Goal: Feedback & Contribution: Leave review/rating

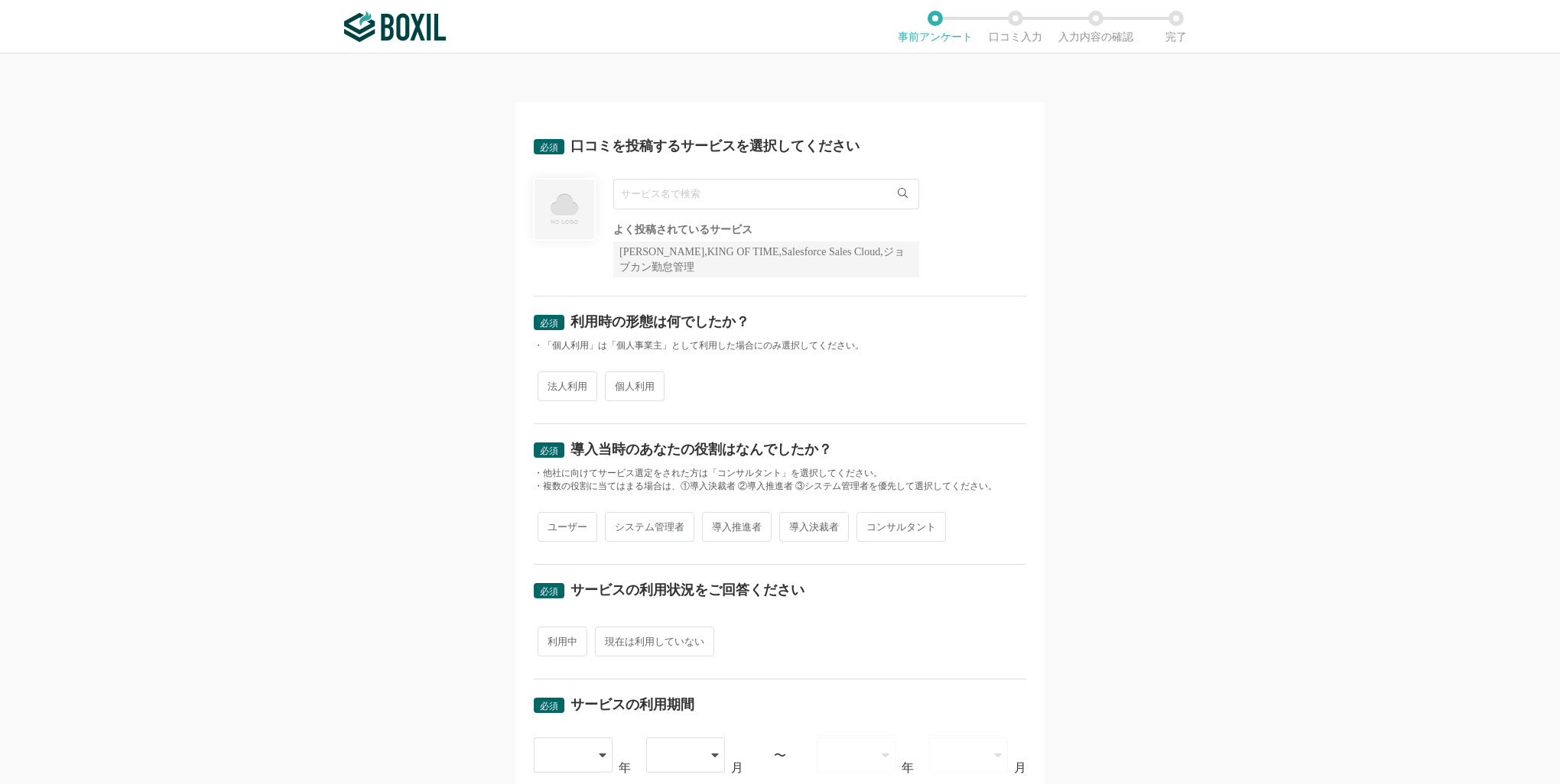
click at [767, 188] on input "text" at bounding box center [765, 194] width 306 height 31
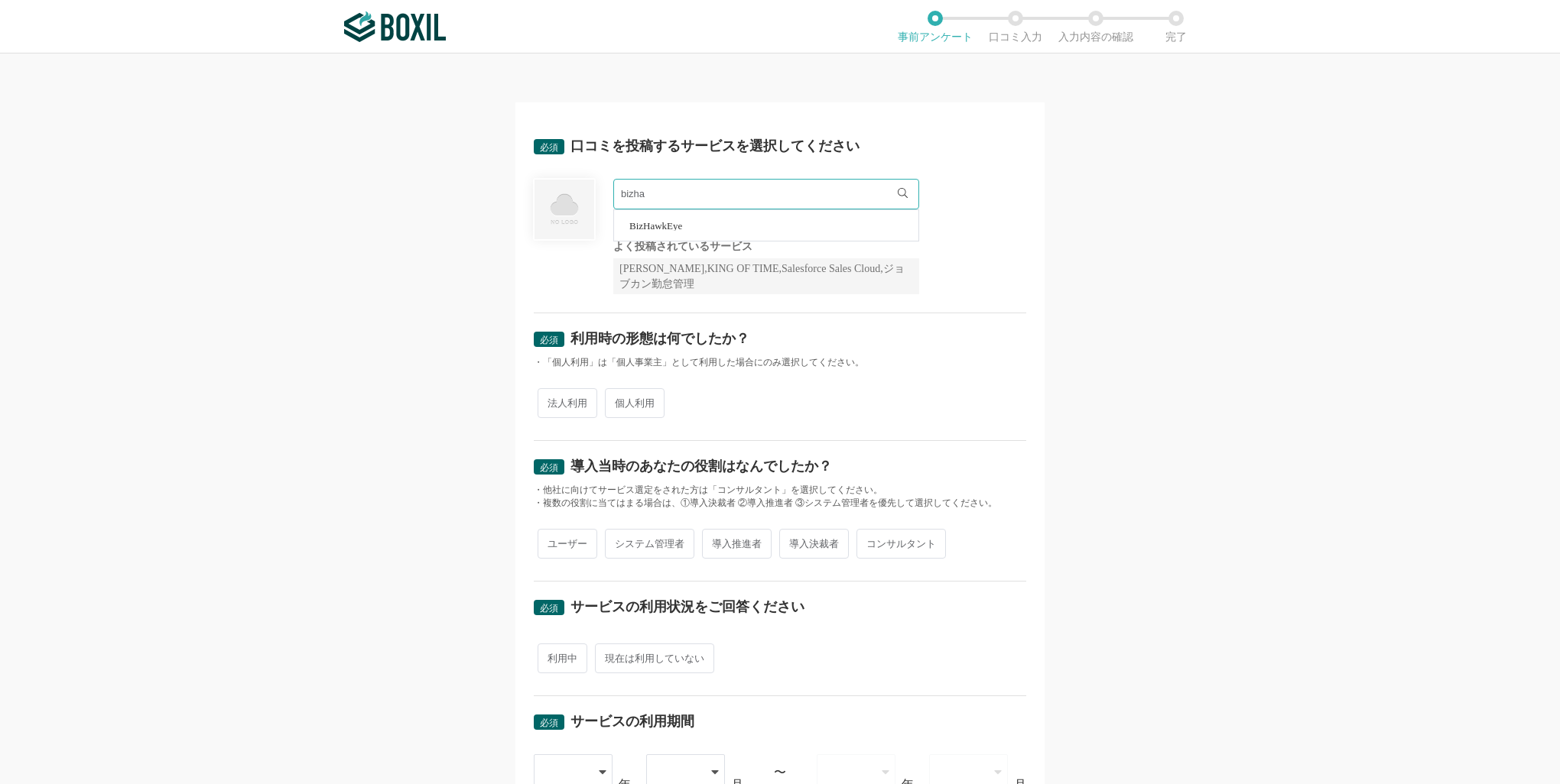
click at [765, 221] on li "BizHawkEye" at bounding box center [766, 226] width 305 height 31
type input "BizHawkEye"
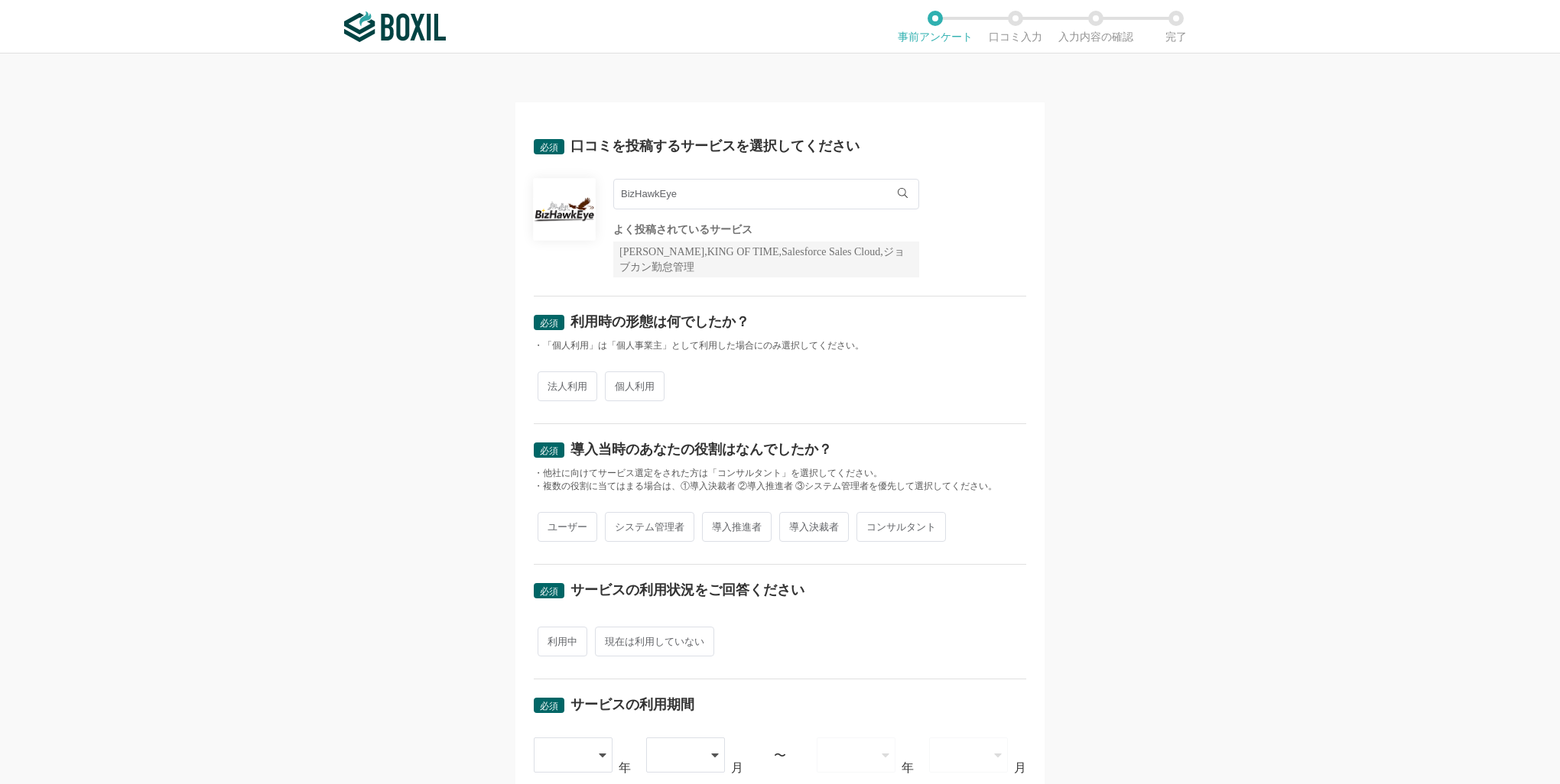
click at [583, 391] on span "法人利用" at bounding box center [567, 386] width 59 height 30
click at [551, 384] on input "法人利用" at bounding box center [546, 379] width 10 height 10
radio input "true"
click at [727, 530] on span "導入推進者" at bounding box center [737, 527] width 70 height 30
click at [716, 525] on input "導入推進者" at bounding box center [711, 519] width 10 height 10
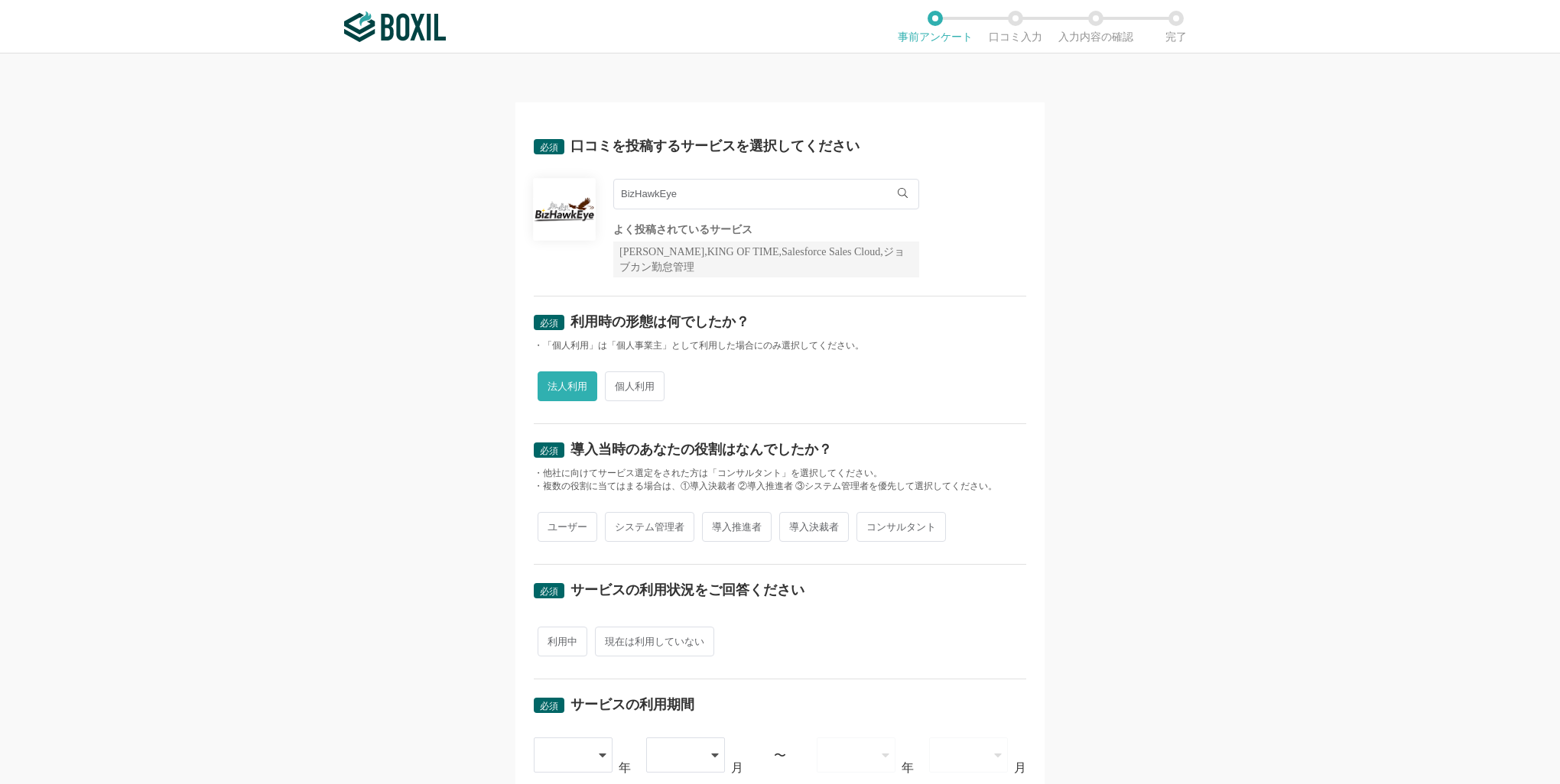
radio input "true"
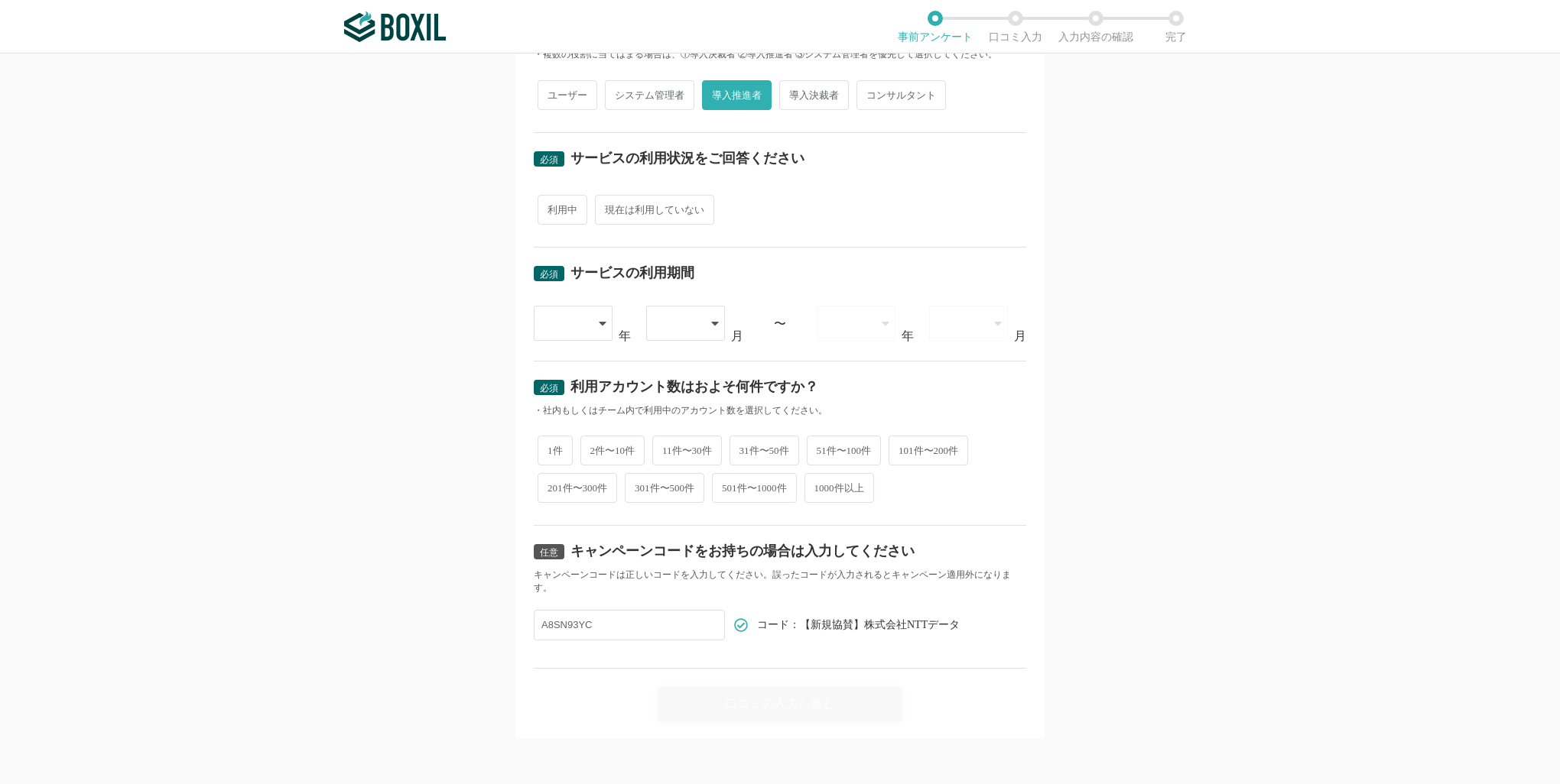
scroll to position [355, 0]
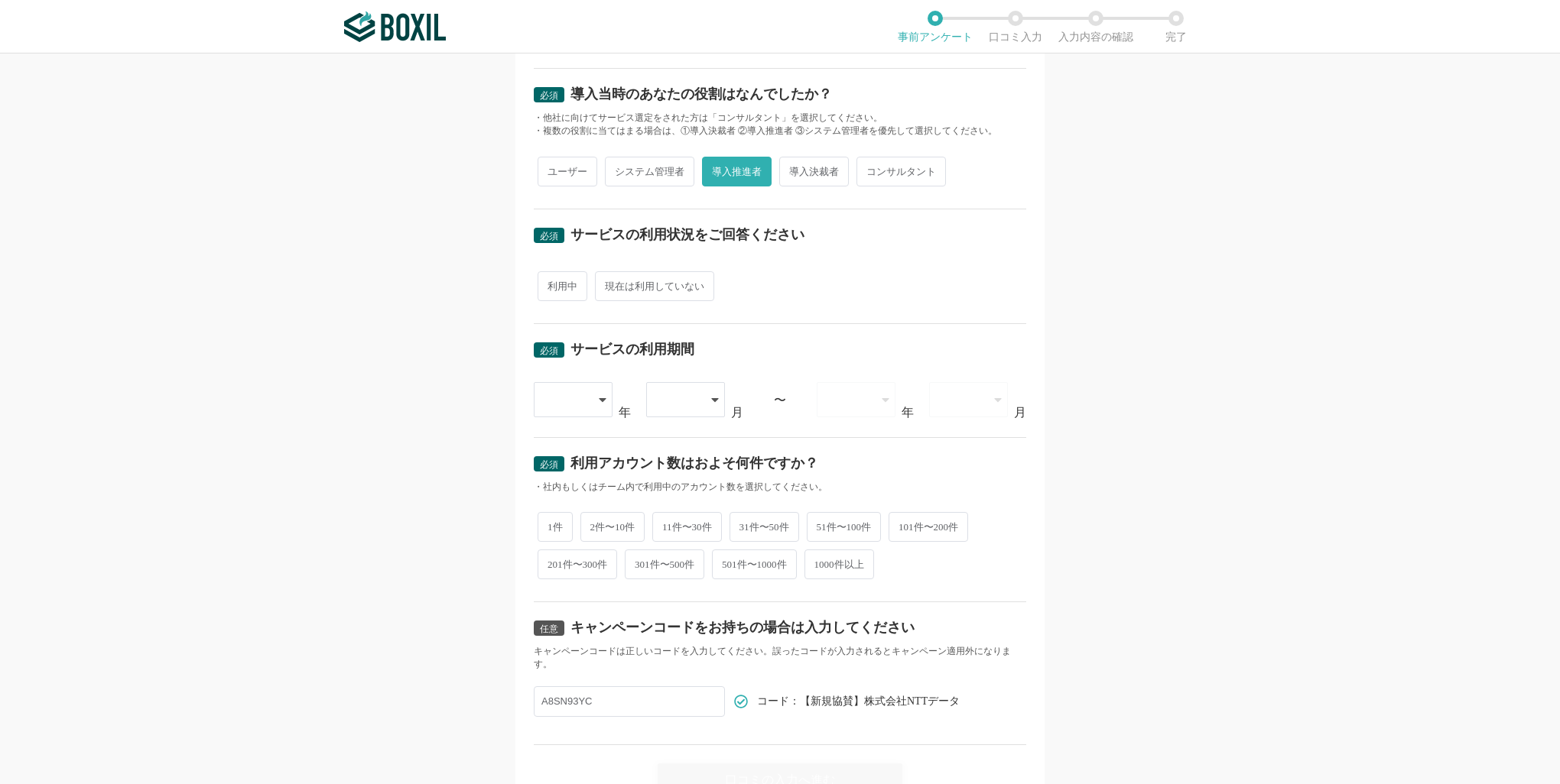
click at [555, 284] on span "利用中" at bounding box center [562, 287] width 50 height 30
click at [551, 284] on input "利用中" at bounding box center [546, 278] width 10 height 10
radio input "true"
click at [590, 400] on div at bounding box center [574, 400] width 80 height 35
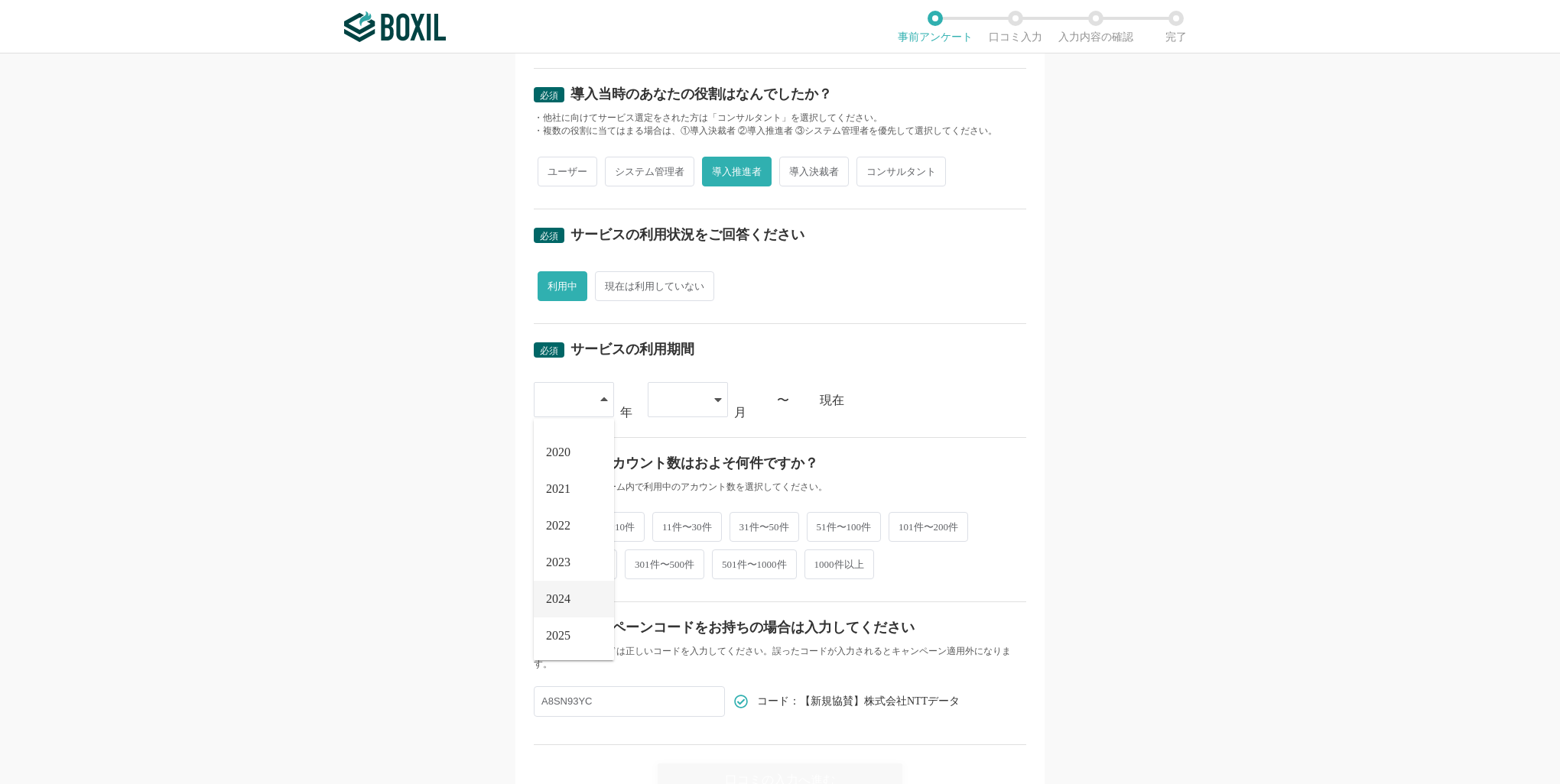
click at [557, 593] on span "2024" at bounding box center [559, 599] width 24 height 12
click at [681, 384] on div at bounding box center [680, 400] width 45 height 34
click at [670, 530] on li "09" at bounding box center [687, 525] width 80 height 37
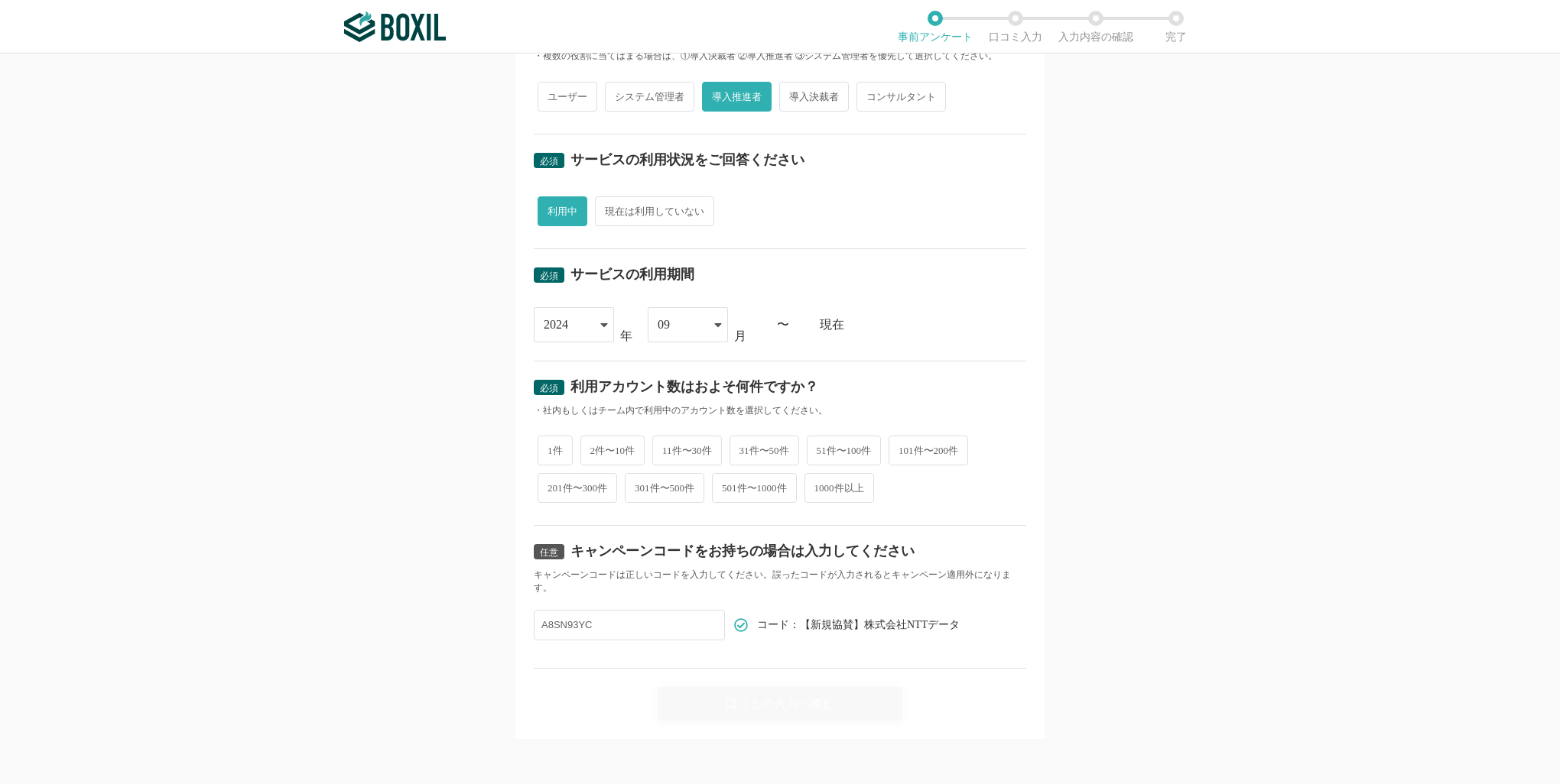
click at [709, 451] on span "11件〜30件" at bounding box center [687, 451] width 70 height 30
click at [666, 448] on input "11件〜30件" at bounding box center [661, 443] width 10 height 10
radio input "true"
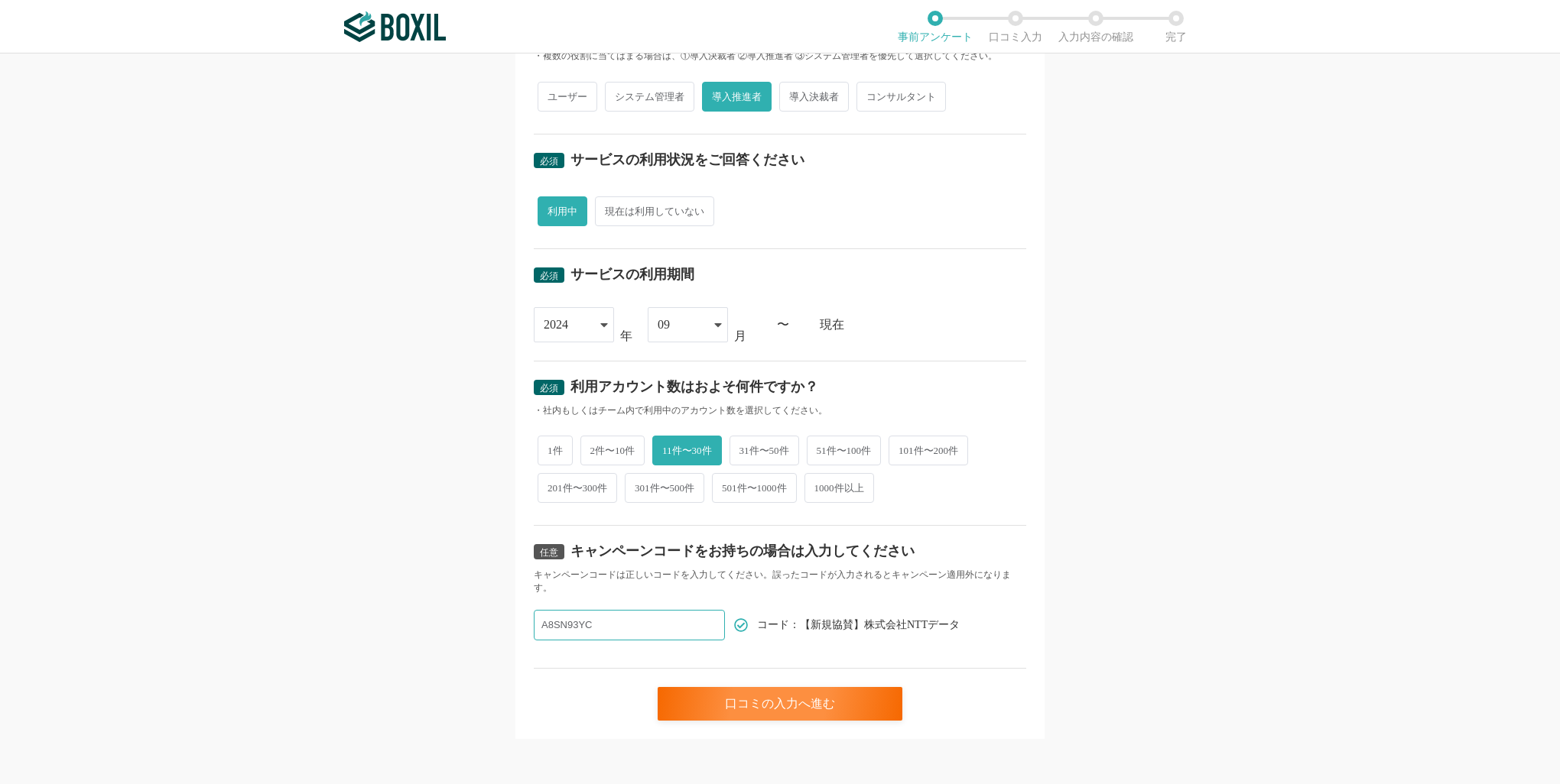
drag, startPoint x: 665, startPoint y: 622, endPoint x: 410, endPoint y: 638, distance: 255.5
click at [410, 638] on div "必須 口コミを投稿するサービスを選択してください BizHawkEye BizHawkEye よく投稿されているサービス Sansan,KING OF TIM…" at bounding box center [780, 418] width 1560 height 730
paste input "A8SN93YC"
type input "A8SN93YC"
click at [826, 698] on div "口コミの入力へ進む" at bounding box center [780, 704] width 244 height 34
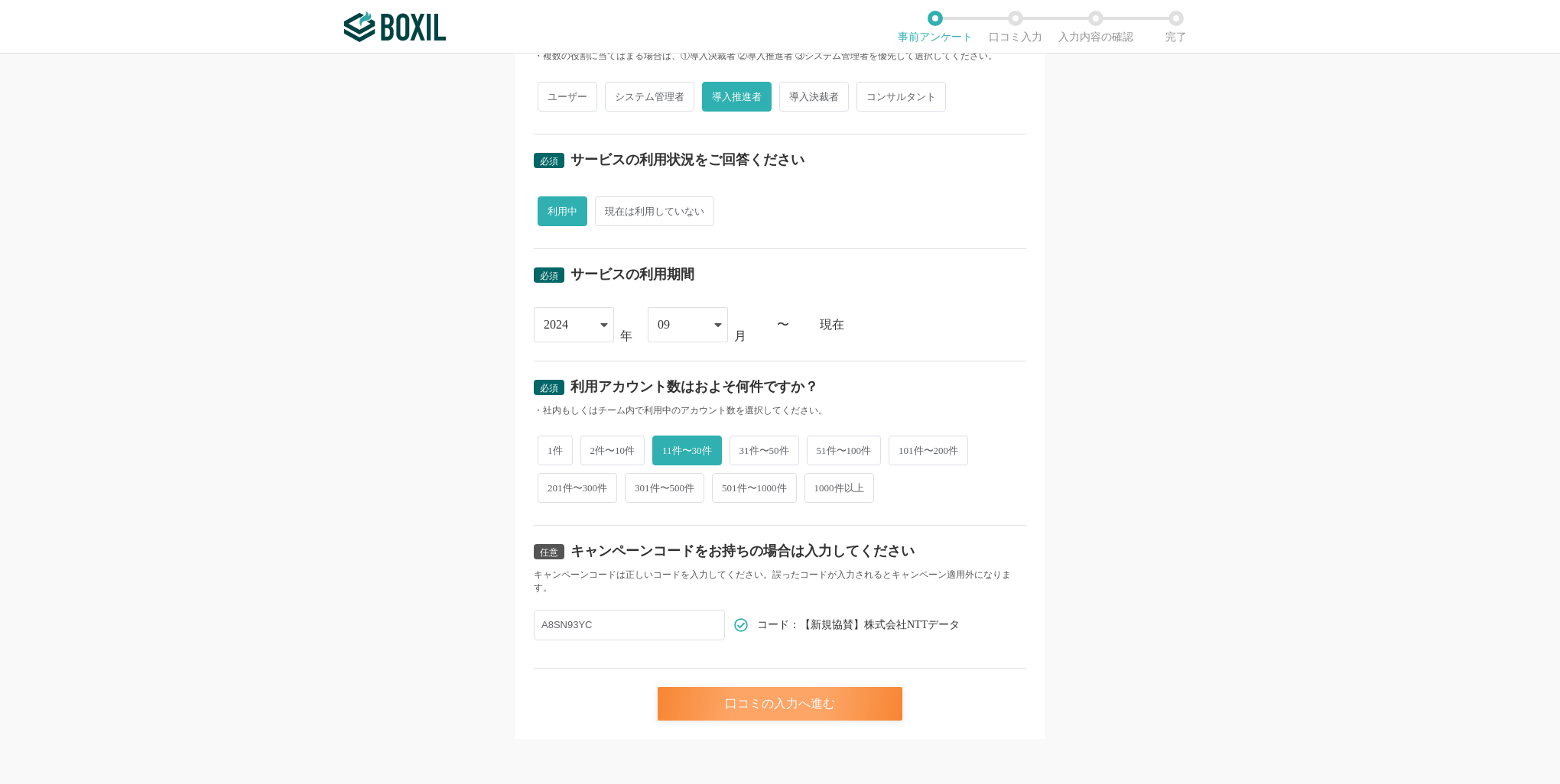
scroll to position [0, 0]
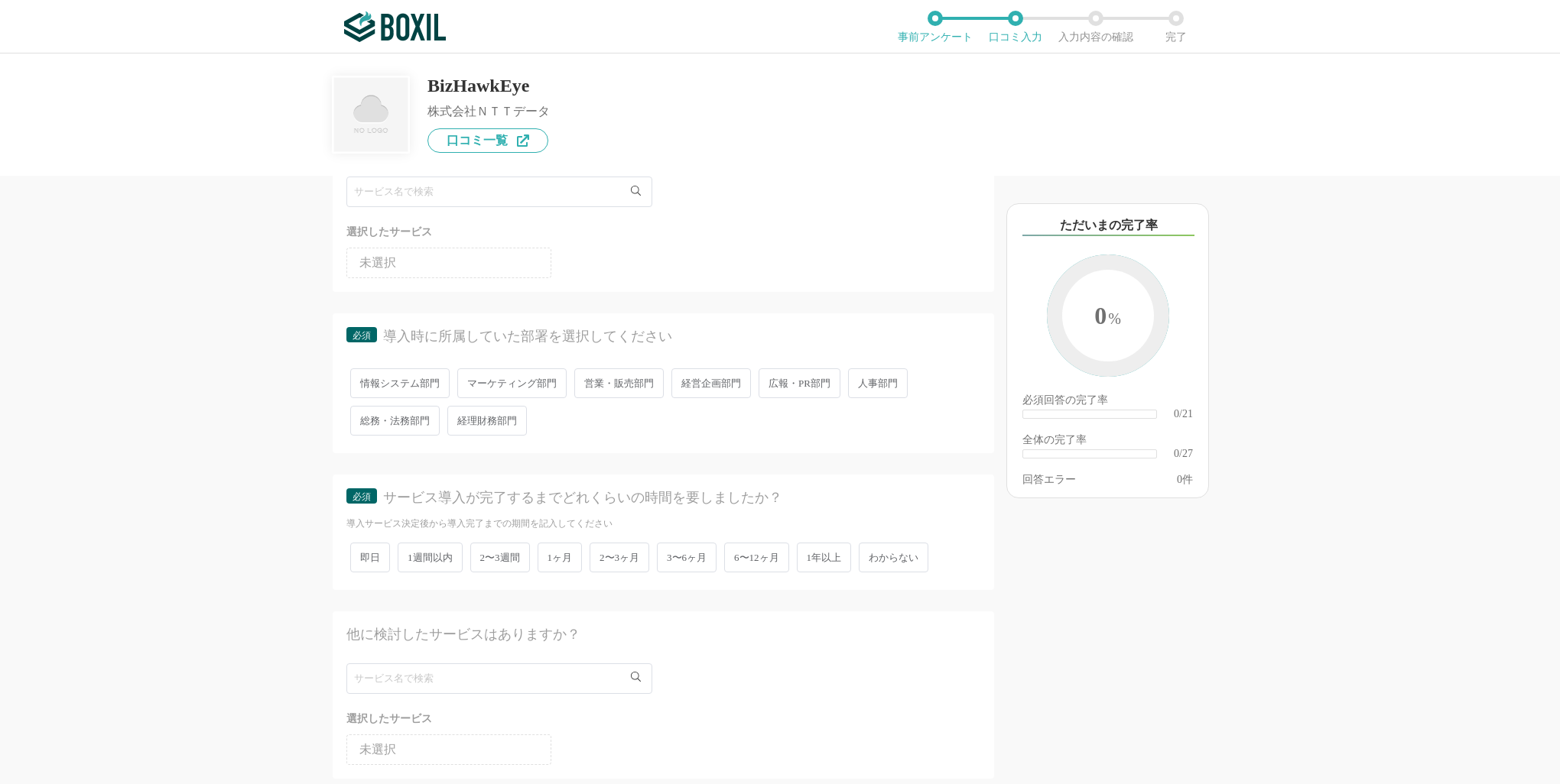
scroll to position [153, 0]
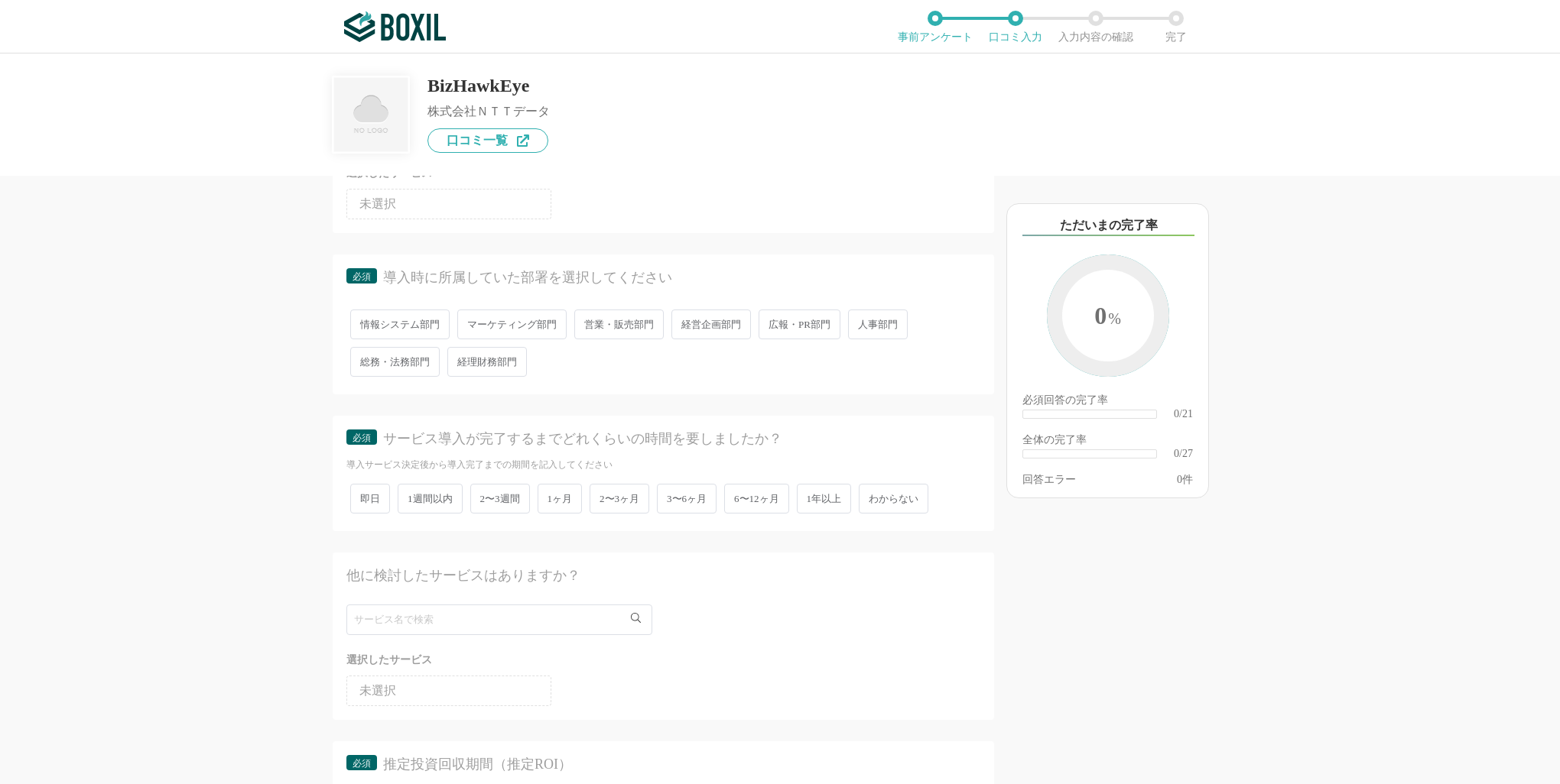
click at [486, 366] on span "経理財務部門" at bounding box center [487, 362] width 80 height 30
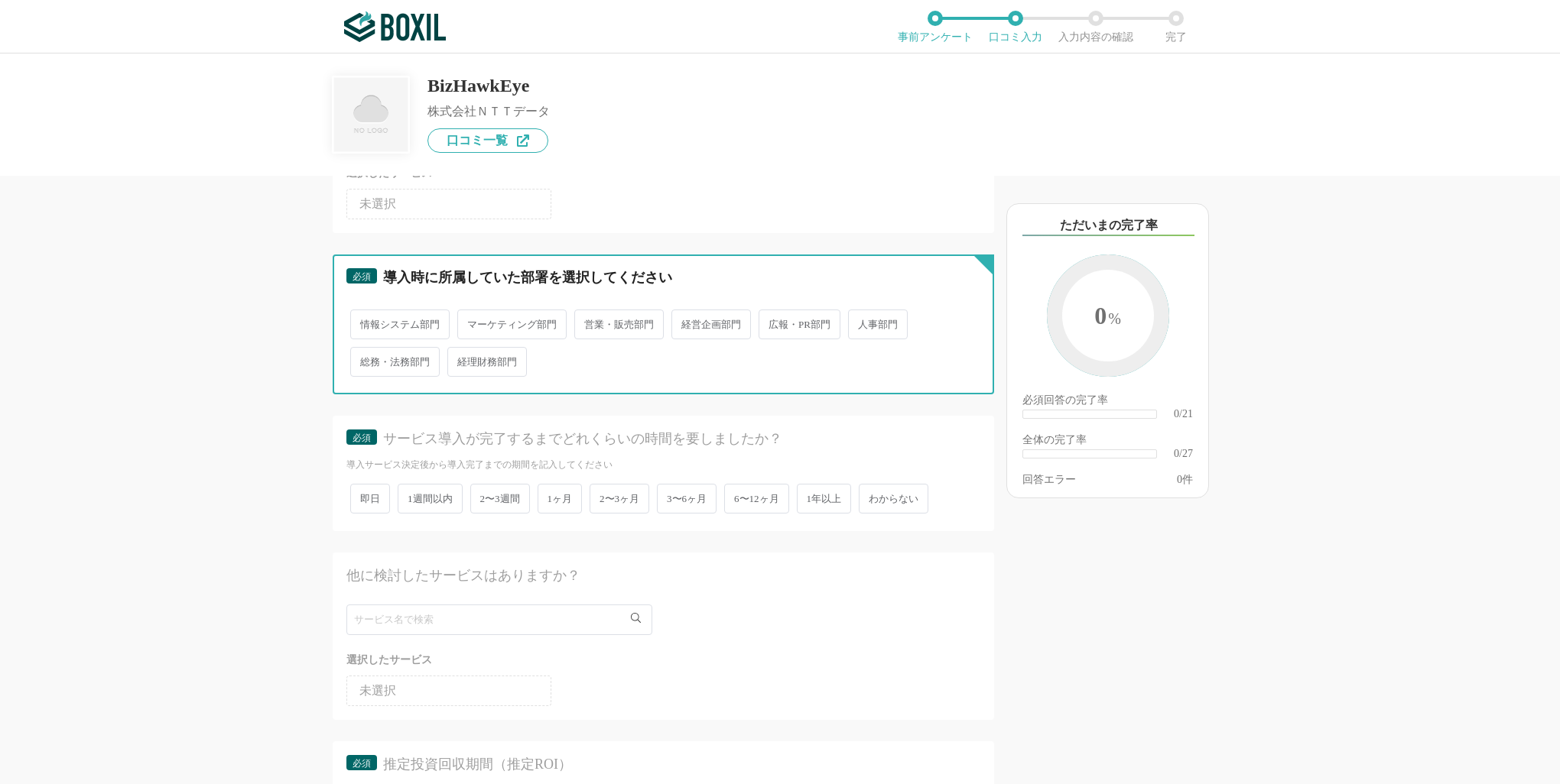
click at [461, 359] on input "経理財務部門" at bounding box center [456, 354] width 10 height 10
radio input "true"
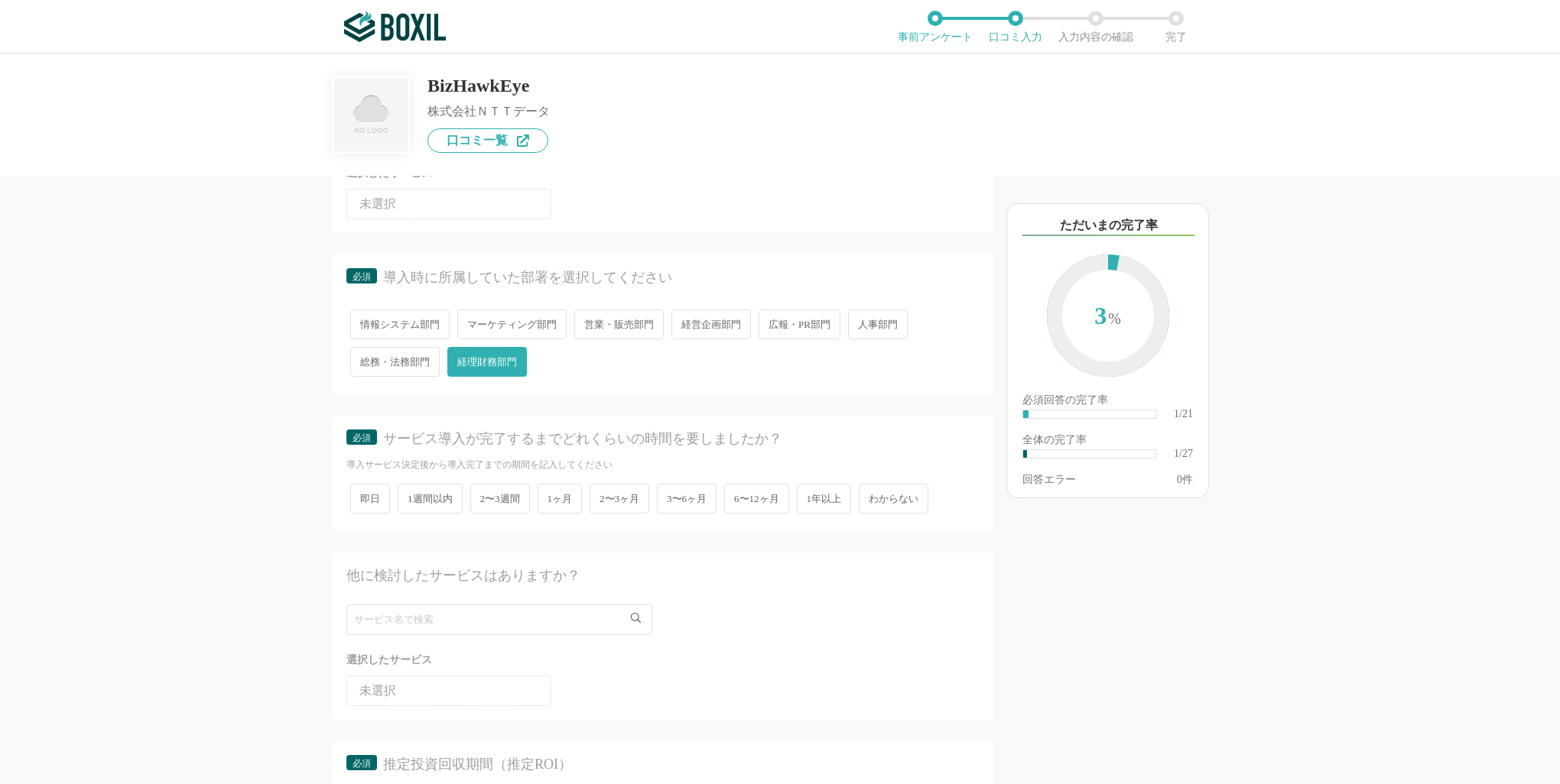
click at [643, 508] on span "2〜3ヶ月" at bounding box center [619, 499] width 59 height 30
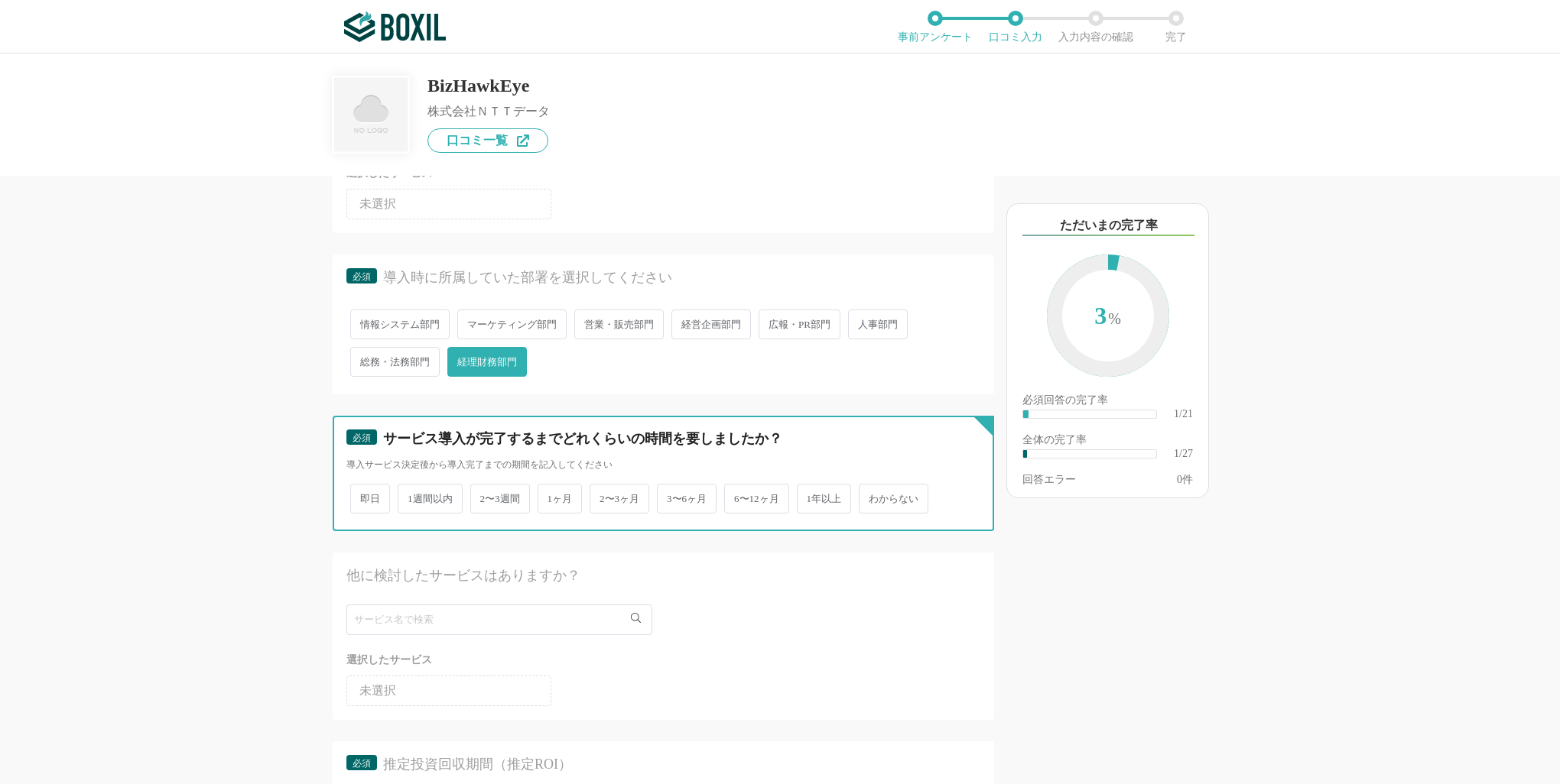
click at [604, 496] on input "2〜3ヶ月" at bounding box center [598, 491] width 10 height 10
radio input "true"
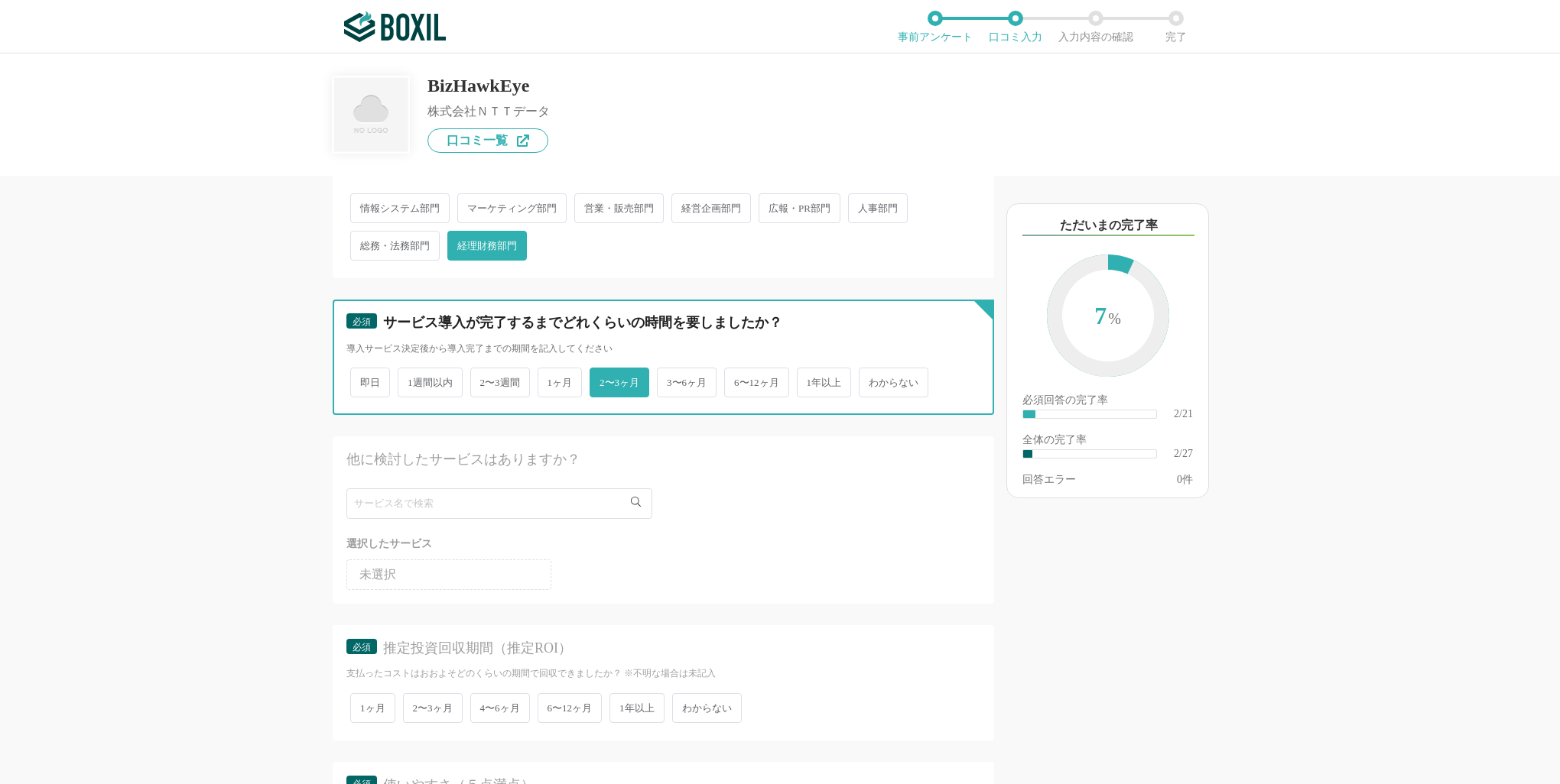
scroll to position [306, 0]
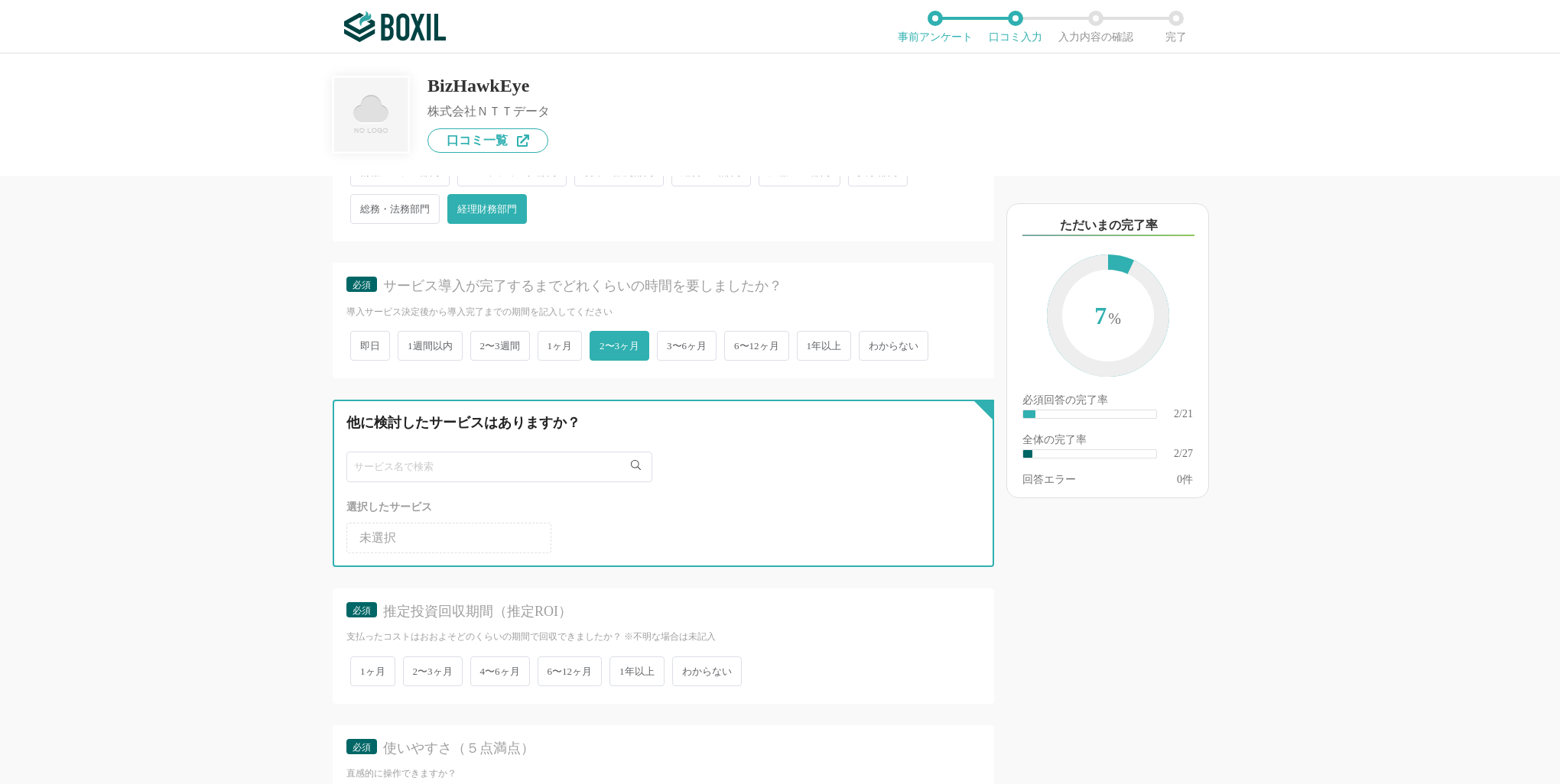
click at [593, 469] on input "text" at bounding box center [498, 467] width 306 height 31
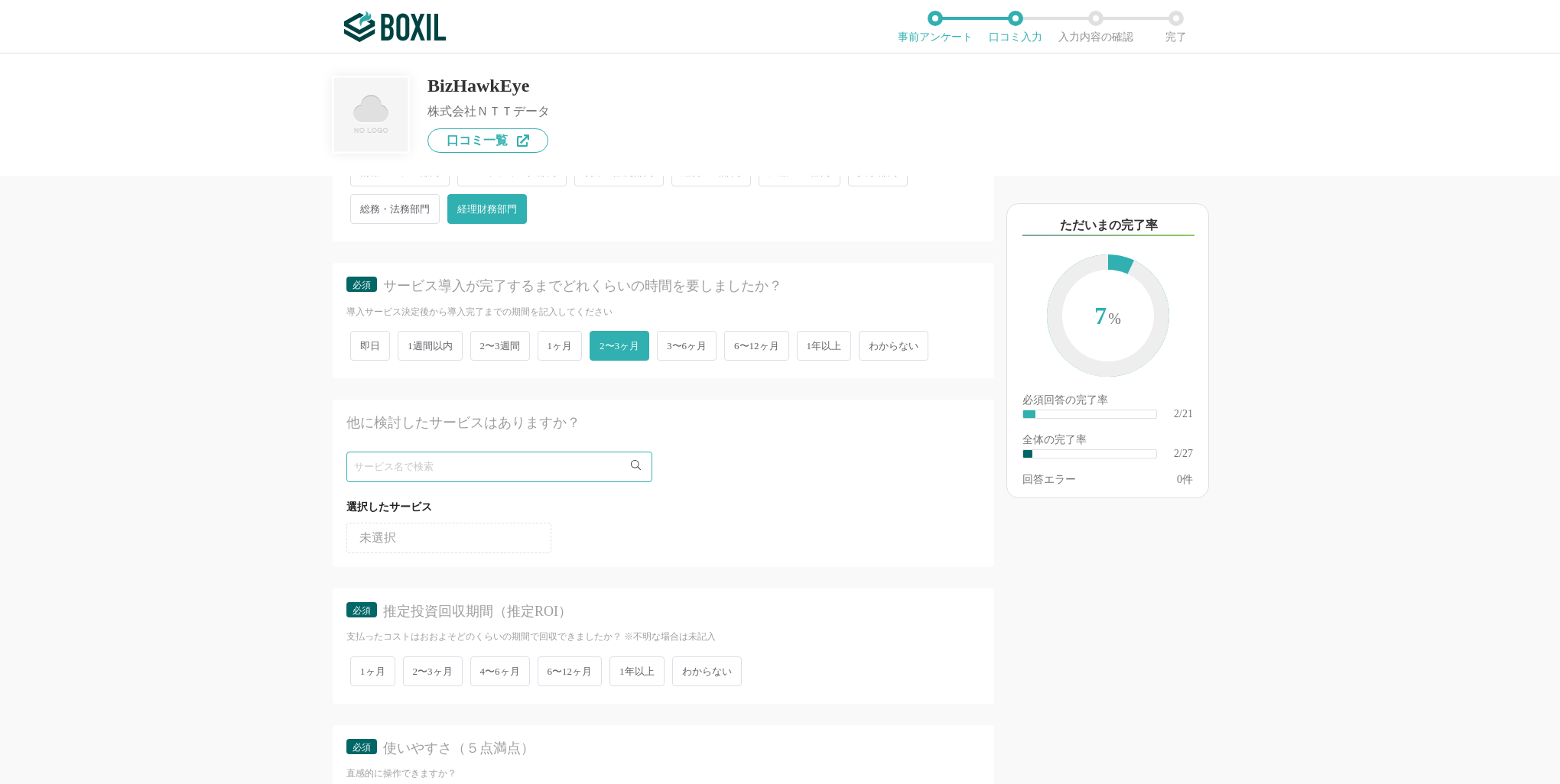
click at [487, 534] on li "未選択" at bounding box center [449, 538] width 205 height 31
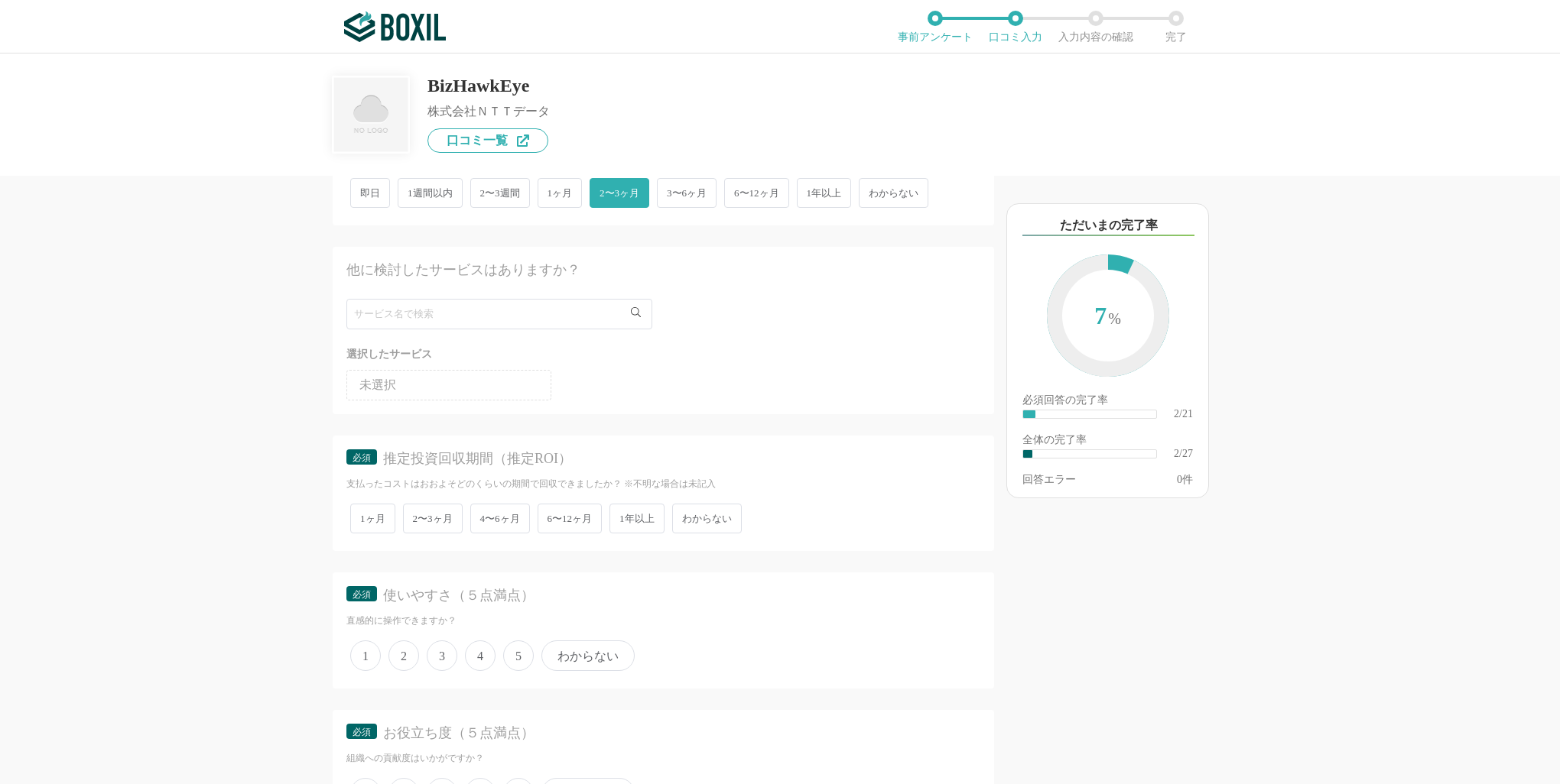
click at [703, 507] on span "わからない" at bounding box center [707, 519] width 70 height 30
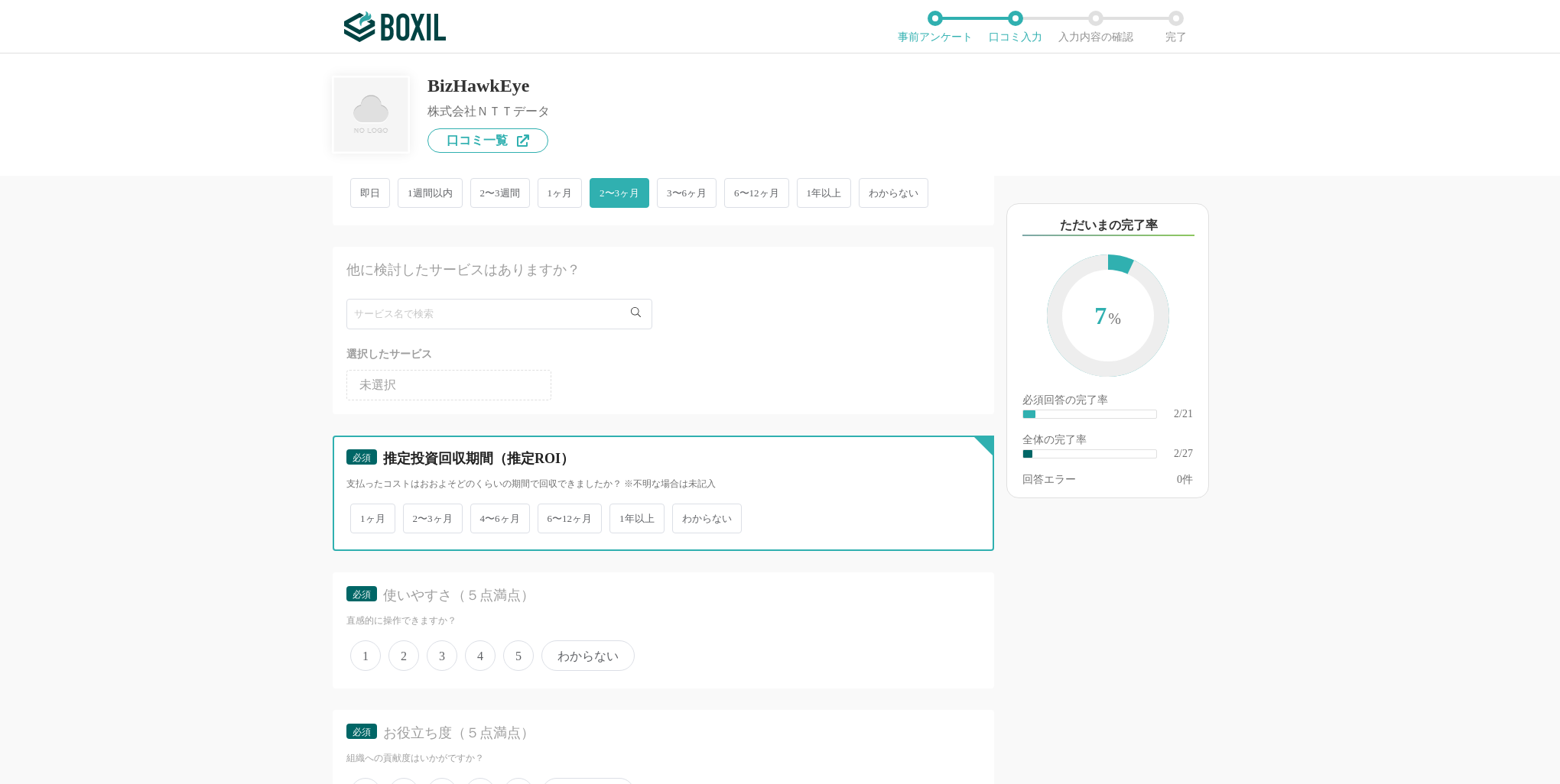
click at [685, 507] on input "わからない" at bounding box center [681, 510] width 10 height 10
radio input "true"
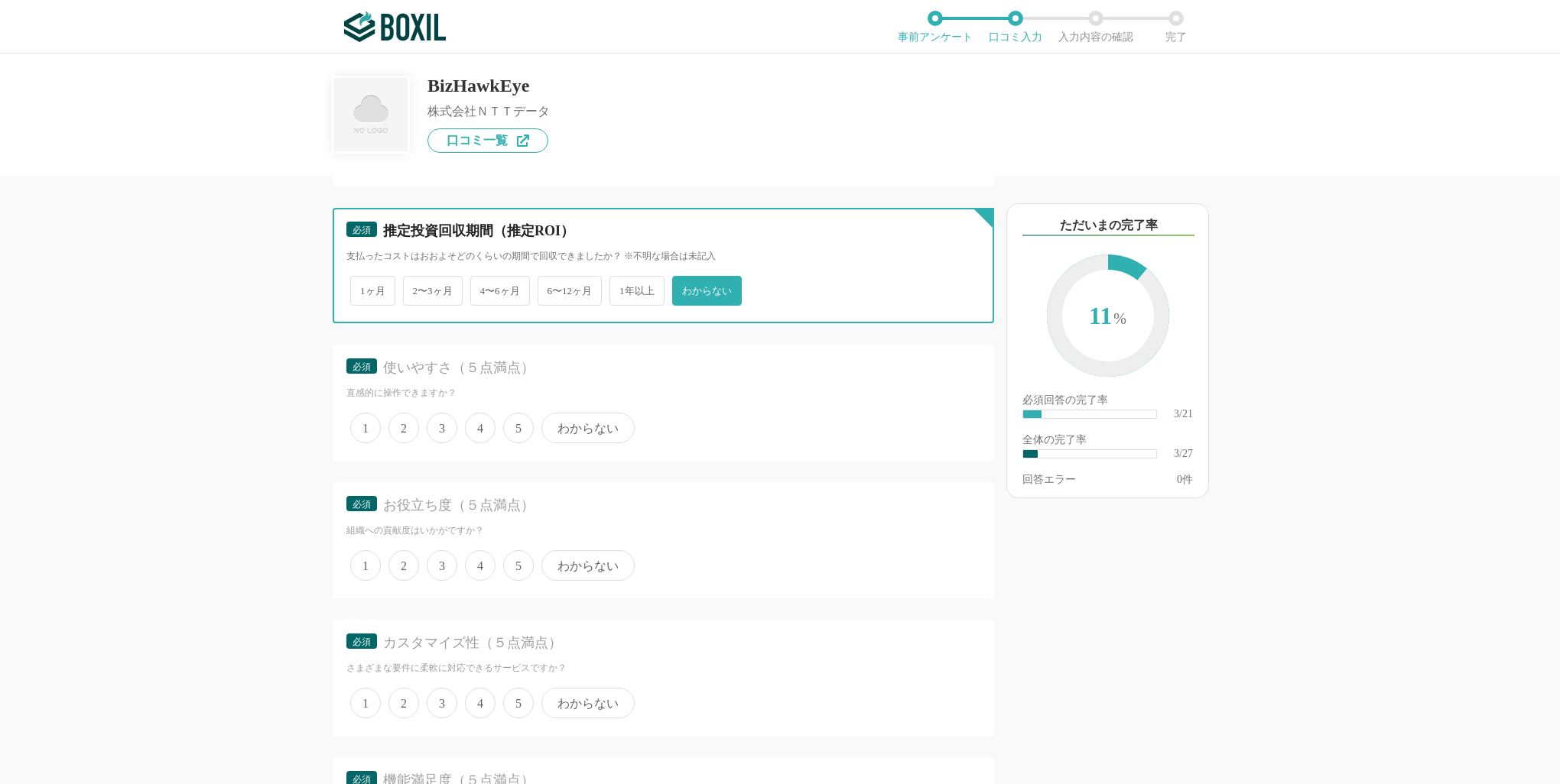
scroll to position [688, 0]
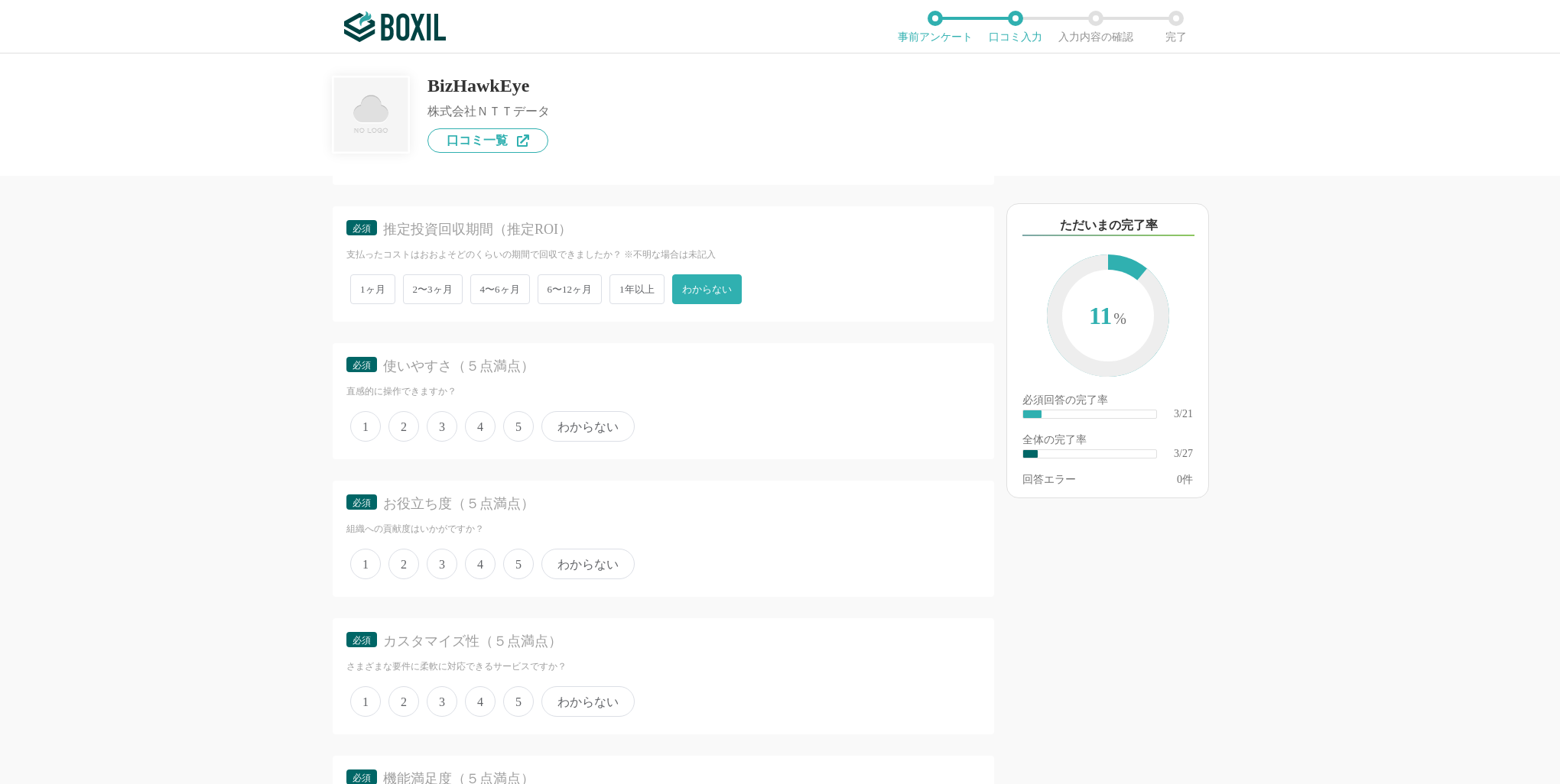
click at [468, 417] on span "4" at bounding box center [480, 427] width 31 height 31
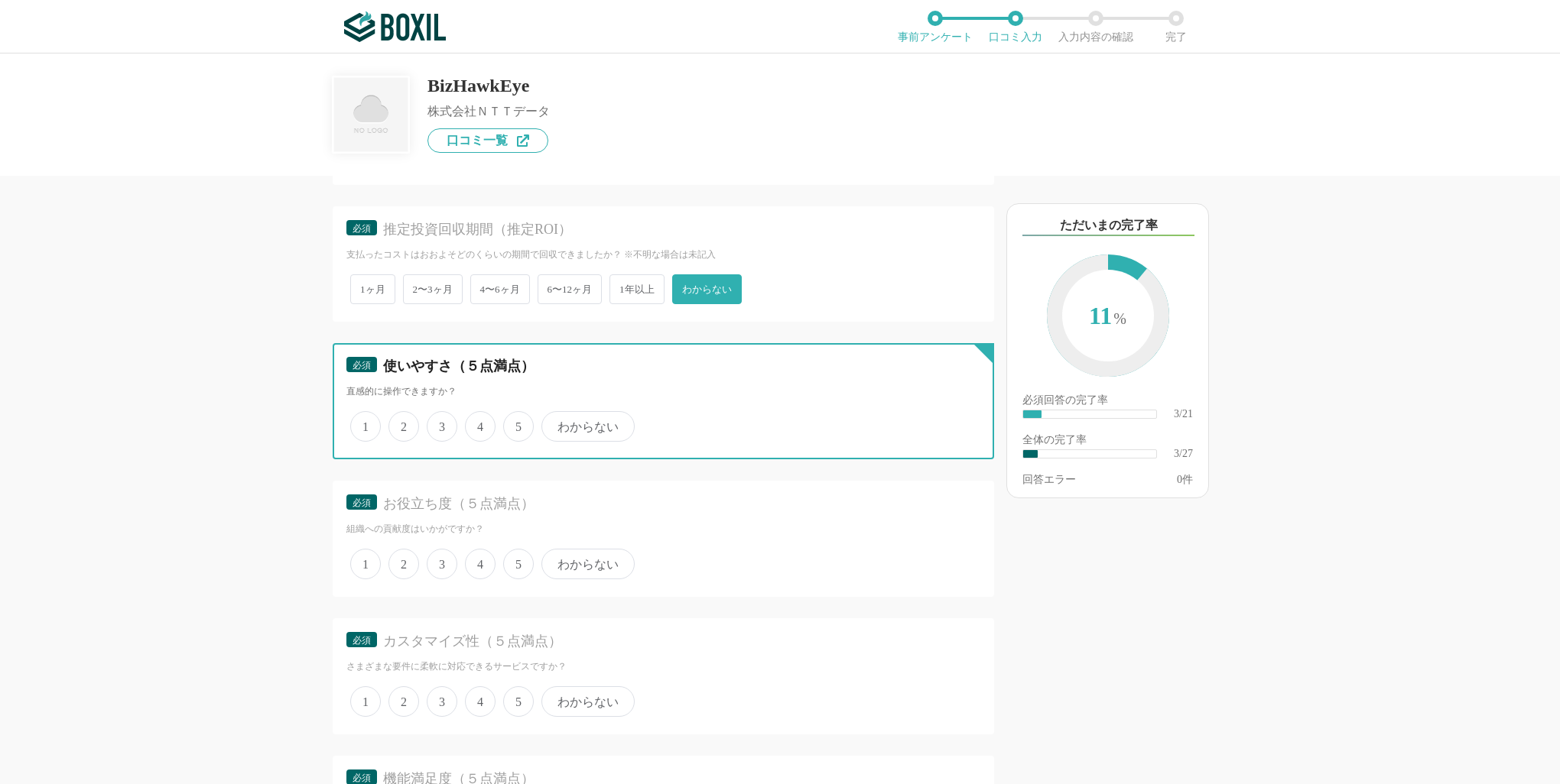
click at [469, 417] on input "4" at bounding box center [474, 418] width 10 height 10
radio input "true"
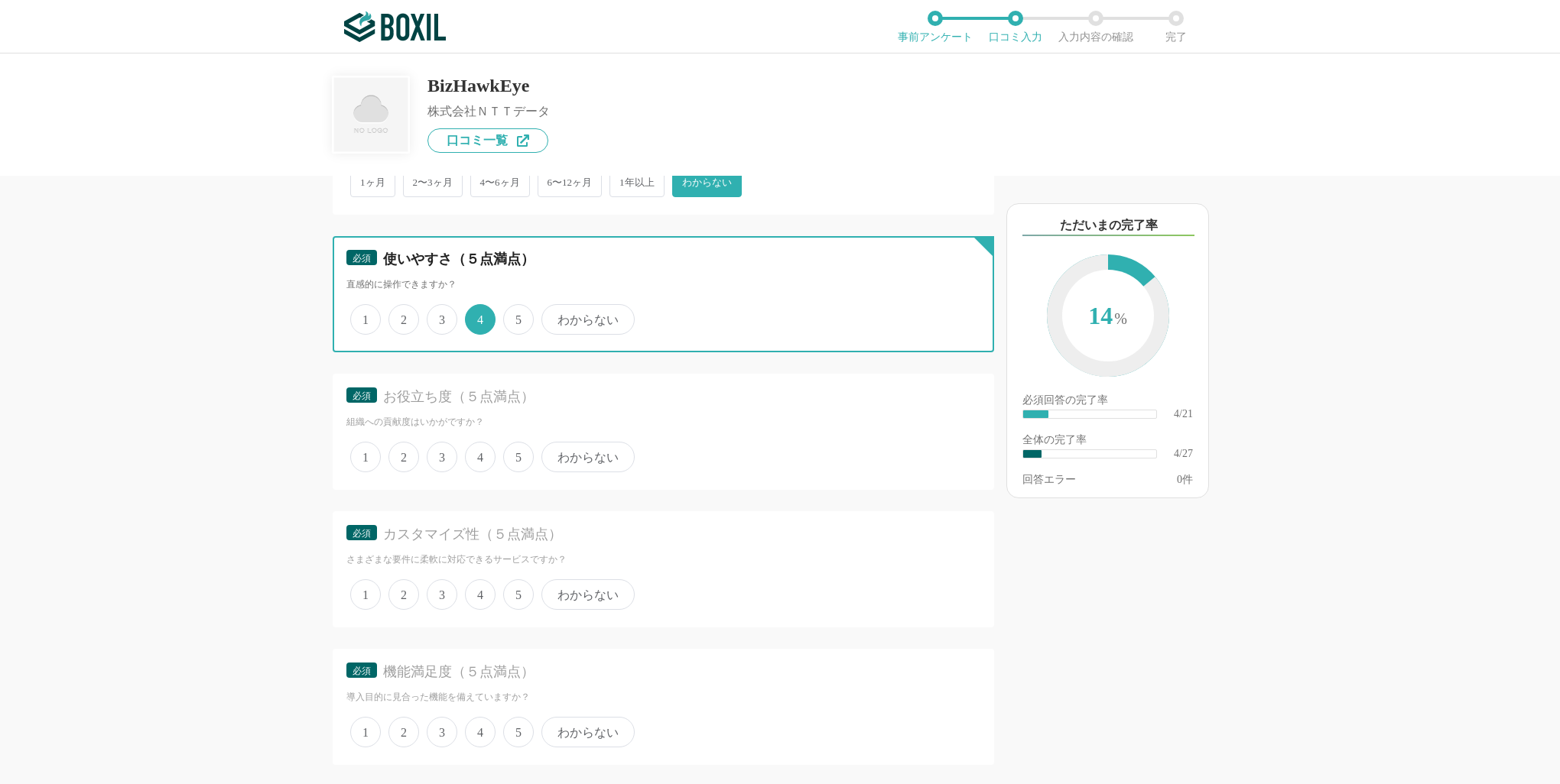
scroll to position [841, 0]
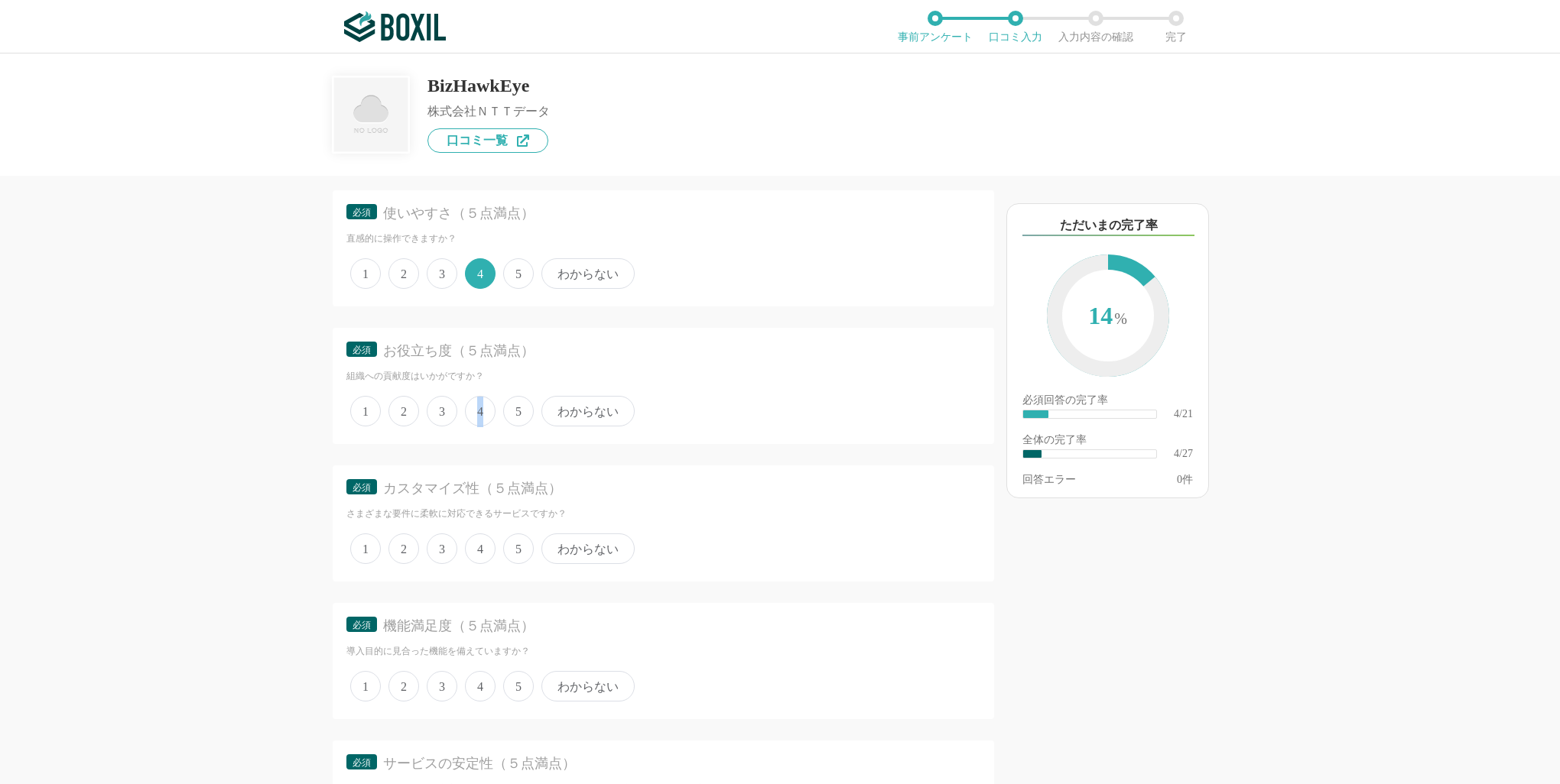
click at [481, 400] on span "4" at bounding box center [480, 411] width 31 height 31
drag, startPoint x: 481, startPoint y: 400, endPoint x: 483, endPoint y: 411, distance: 11.2
click at [483, 411] on span "4" at bounding box center [480, 411] width 31 height 31
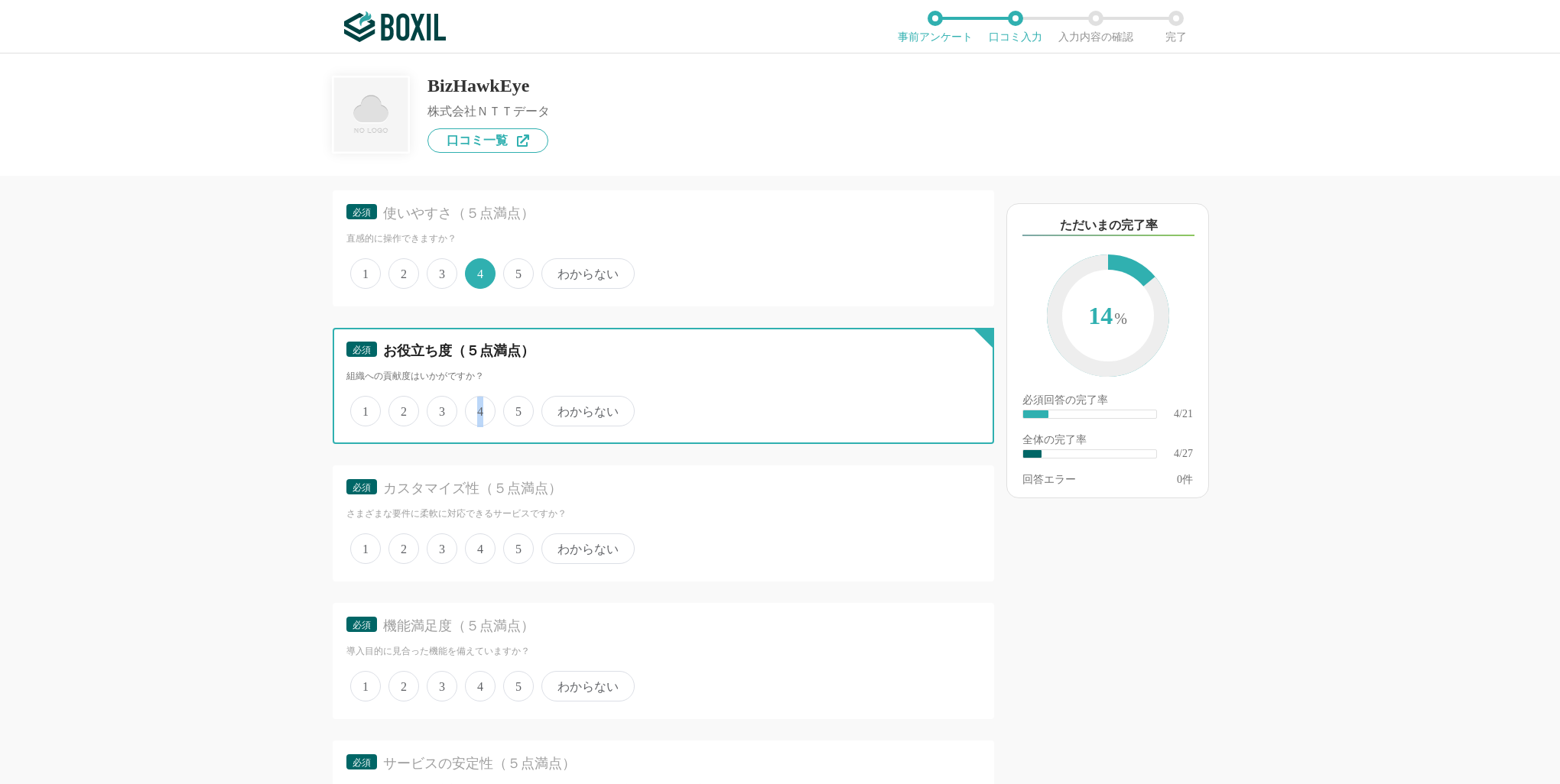
click at [479, 408] on input "4" at bounding box center [474, 403] width 10 height 10
radio input "true"
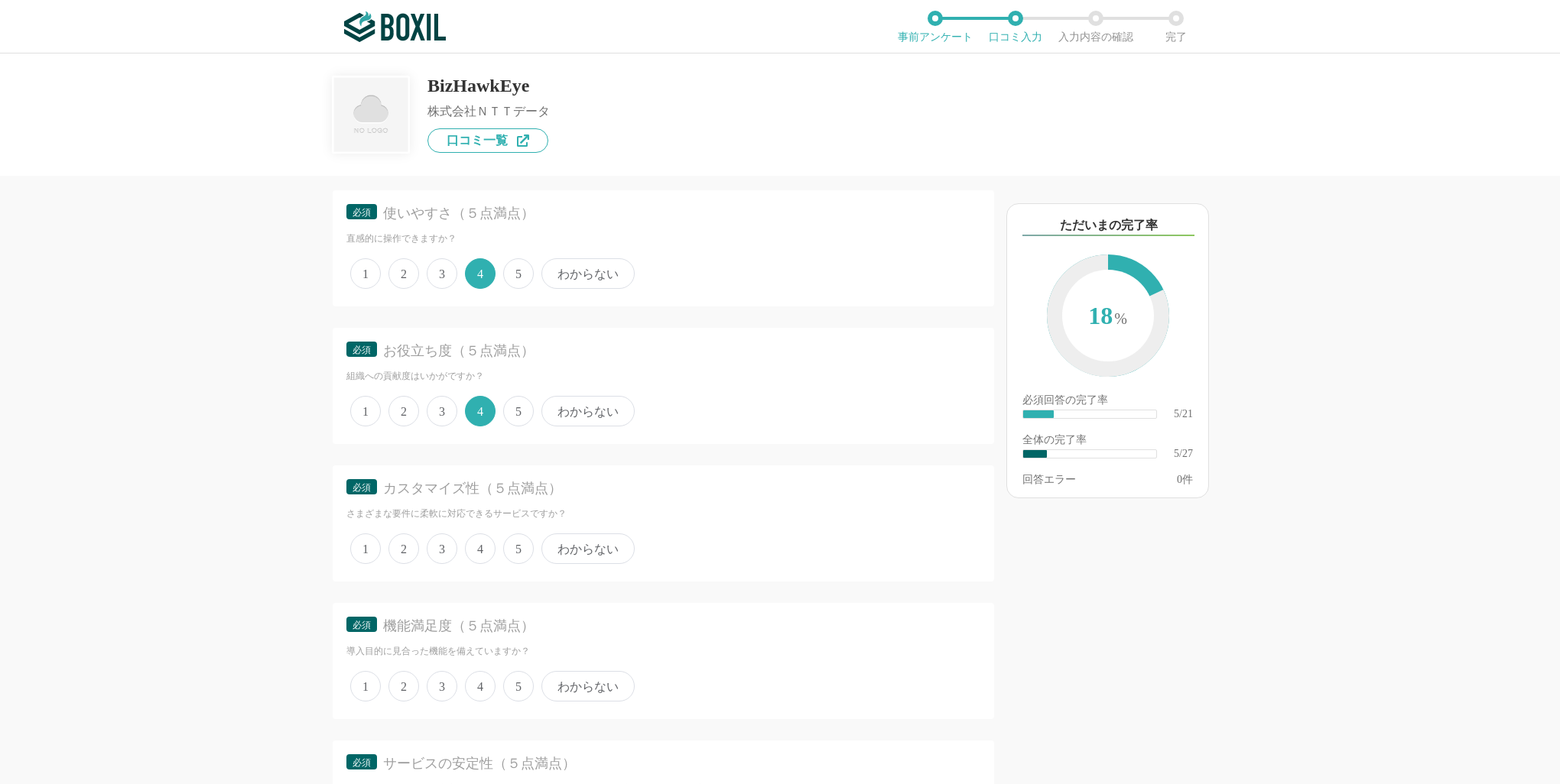
click at [444, 544] on span "3" at bounding box center [442, 549] width 31 height 31
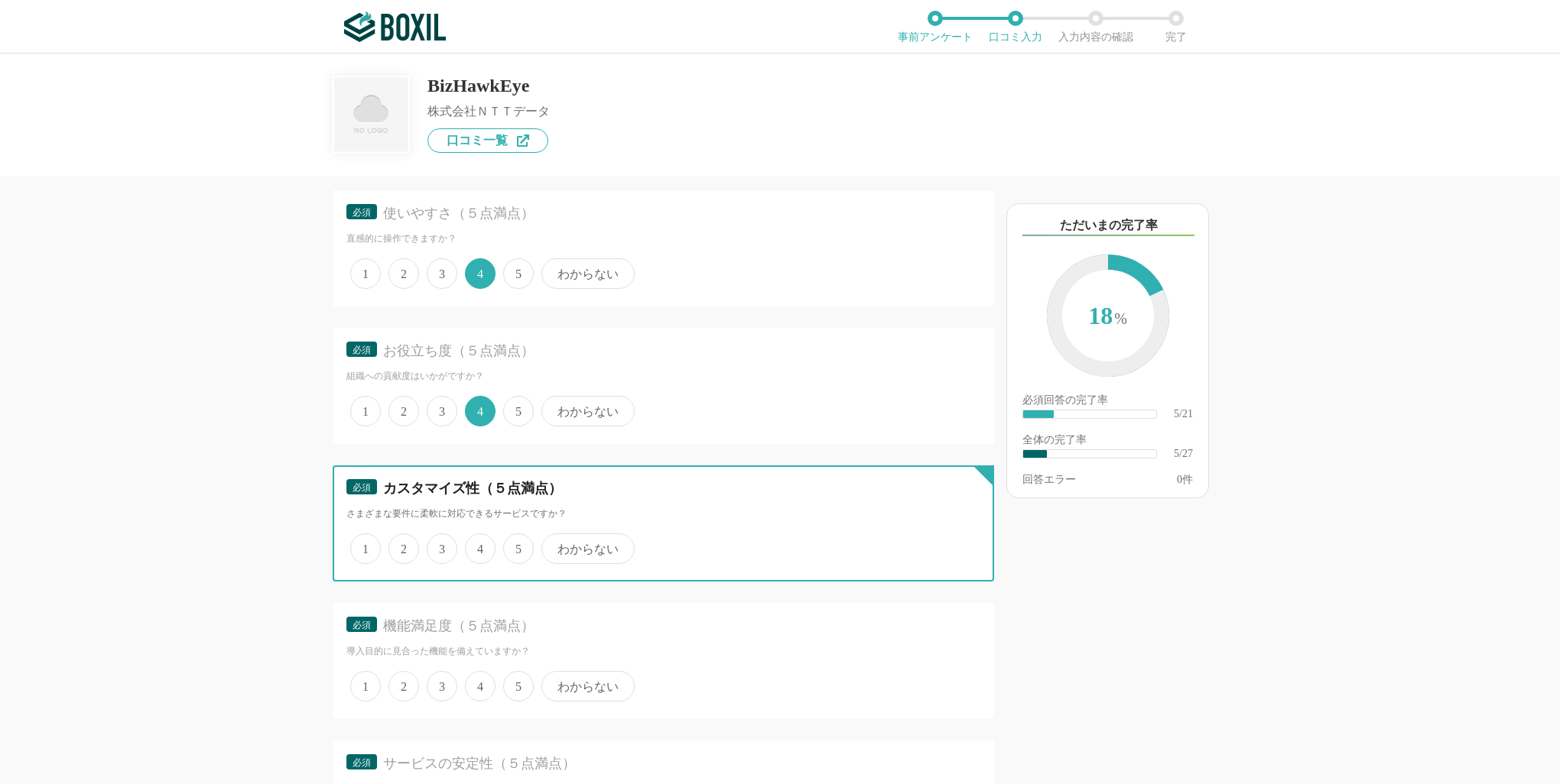
click at [440, 544] on input "3" at bounding box center [435, 541] width 10 height 10
radio input "true"
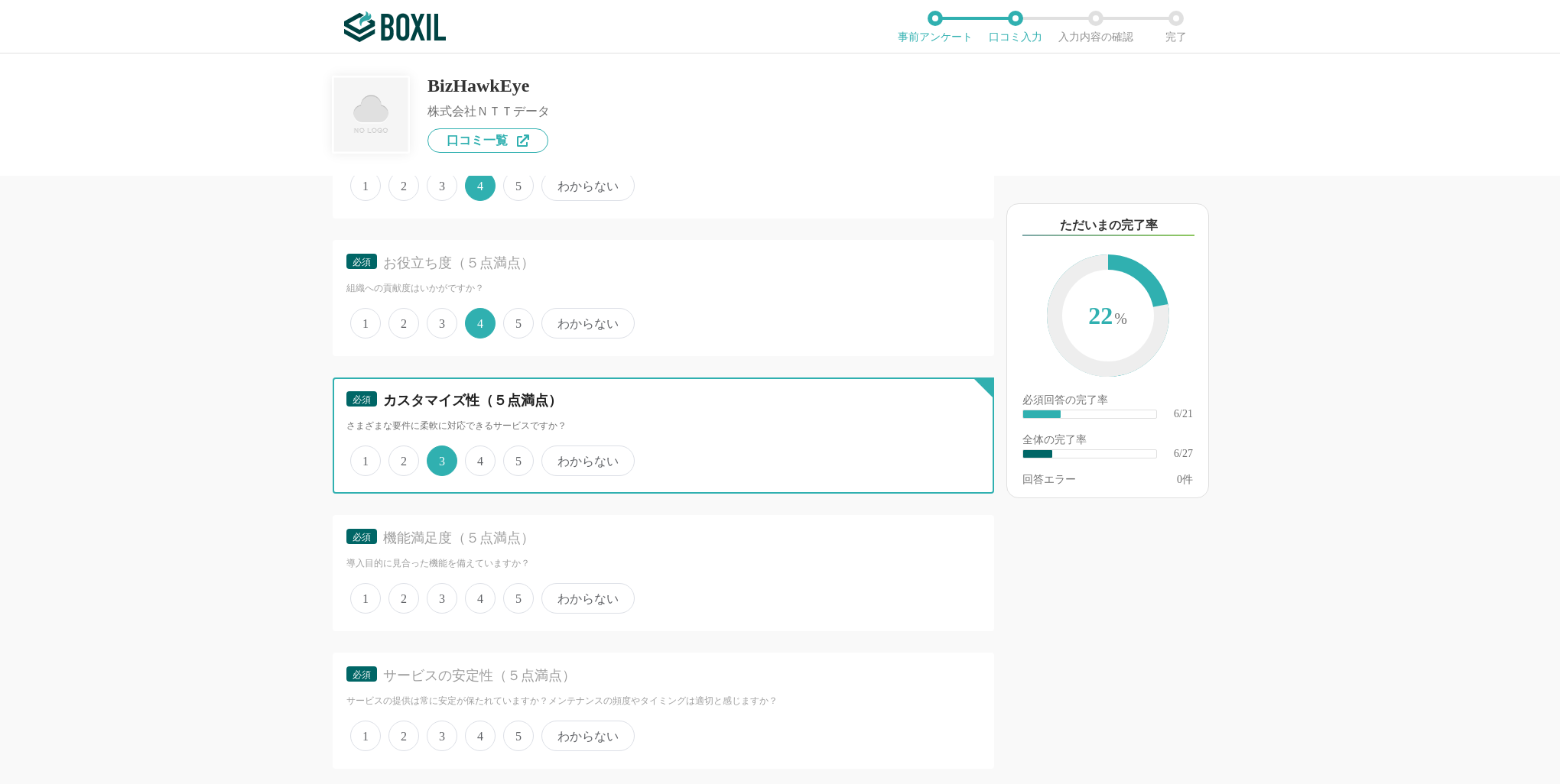
scroll to position [994, 0]
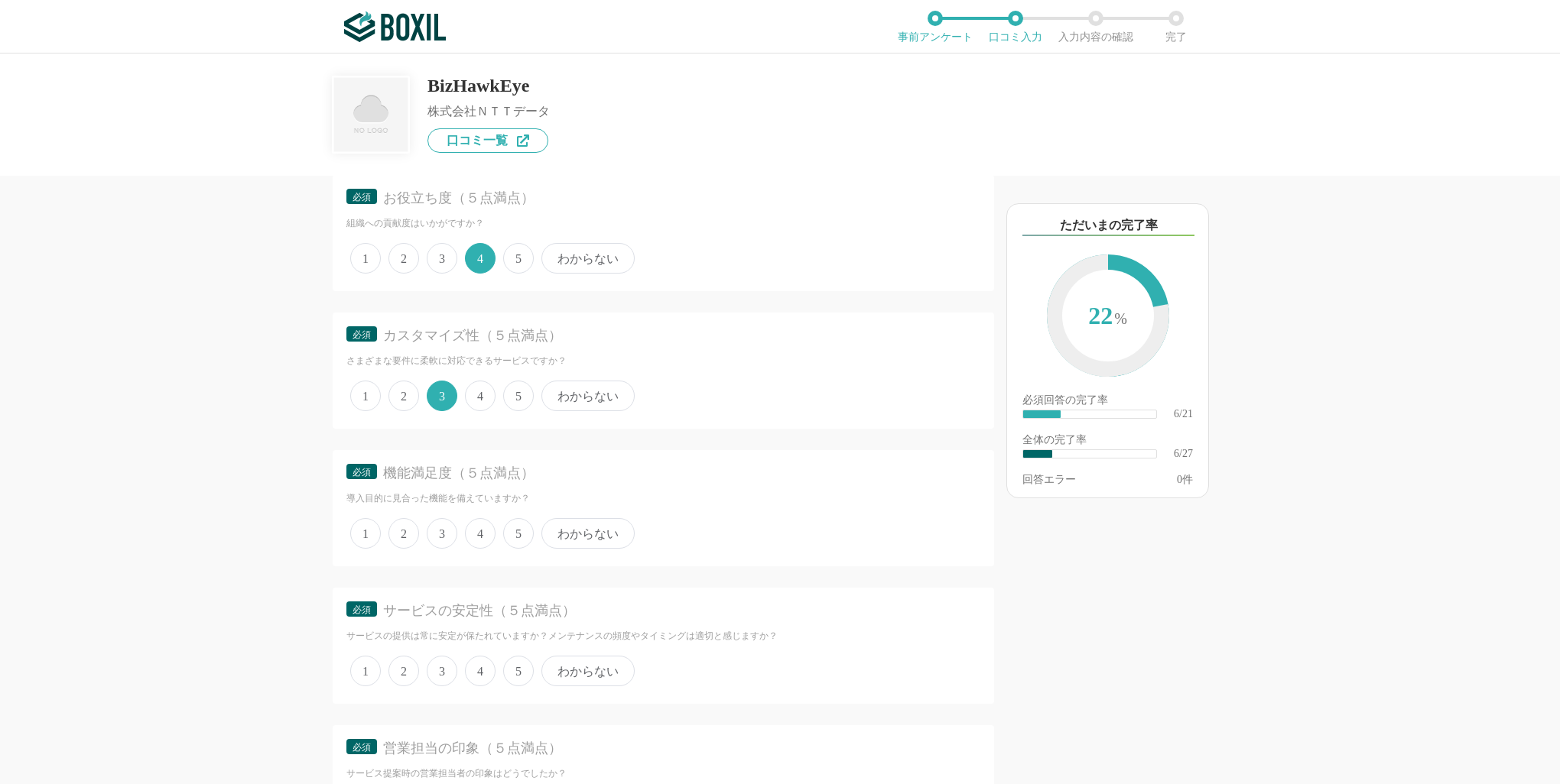
click at [483, 535] on span "4" at bounding box center [480, 533] width 31 height 31
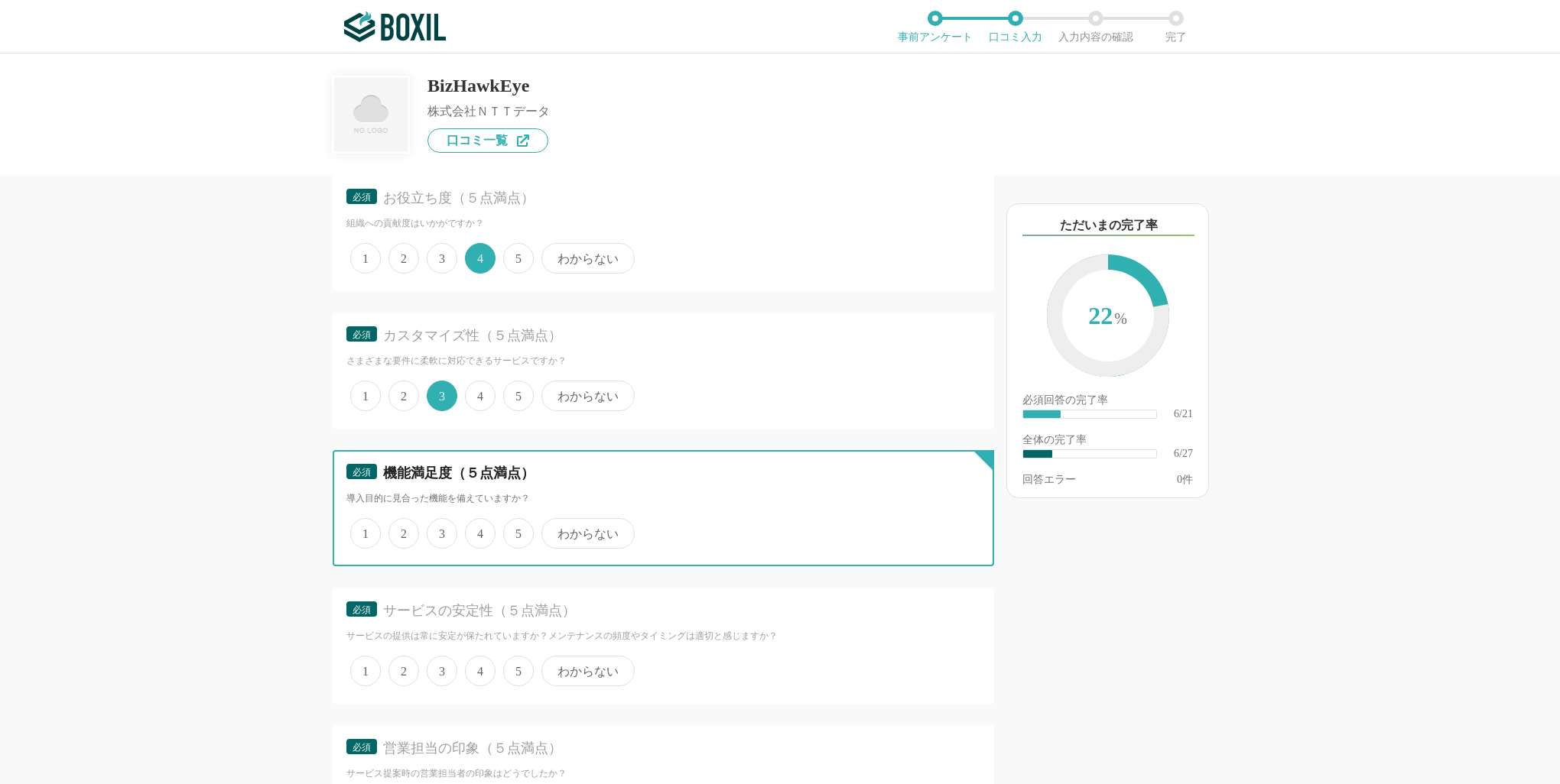
click at [479, 530] on input "4" at bounding box center [474, 525] width 10 height 10
radio input "true"
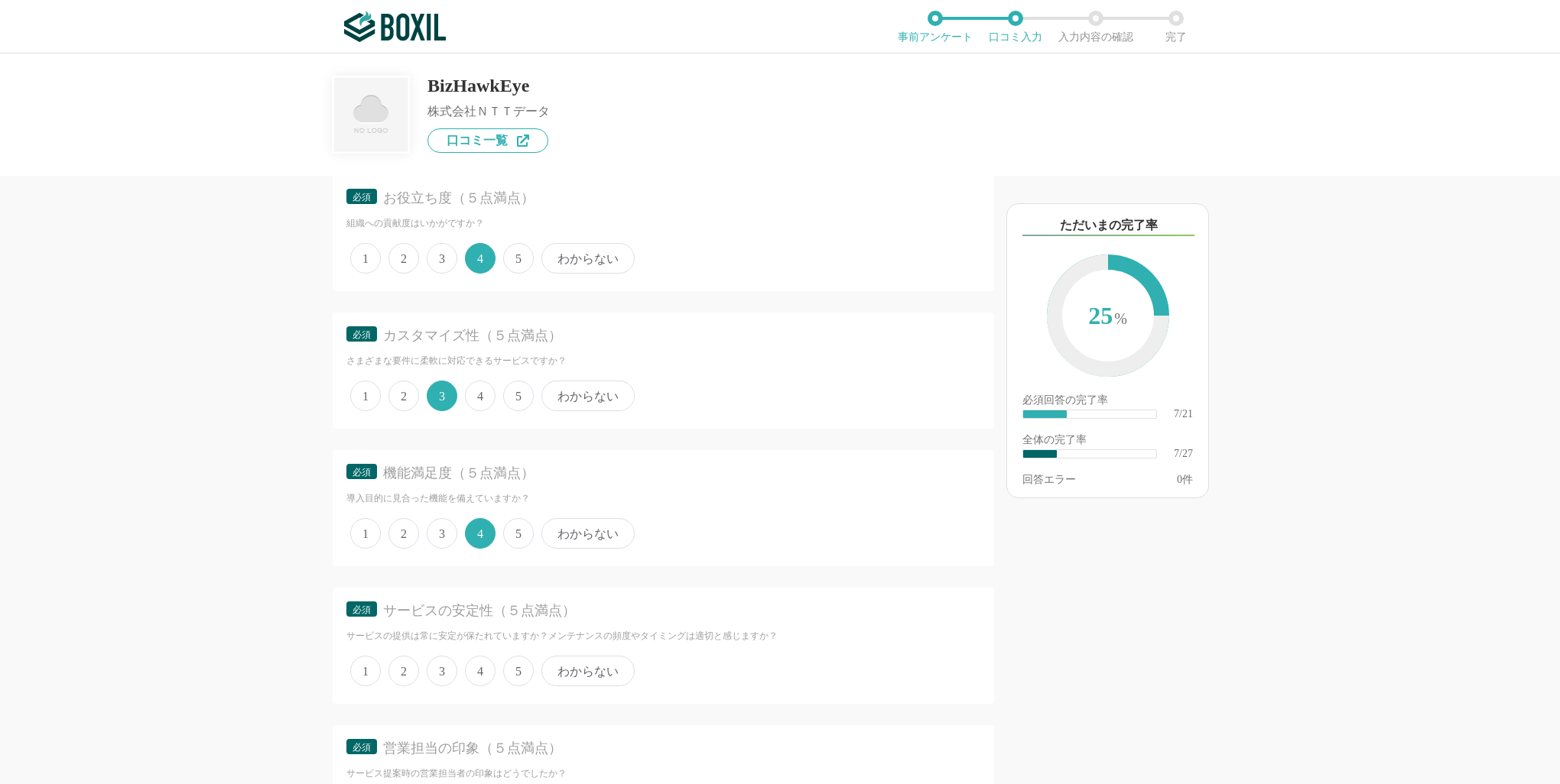
click at [474, 662] on span "4" at bounding box center [480, 671] width 31 height 31
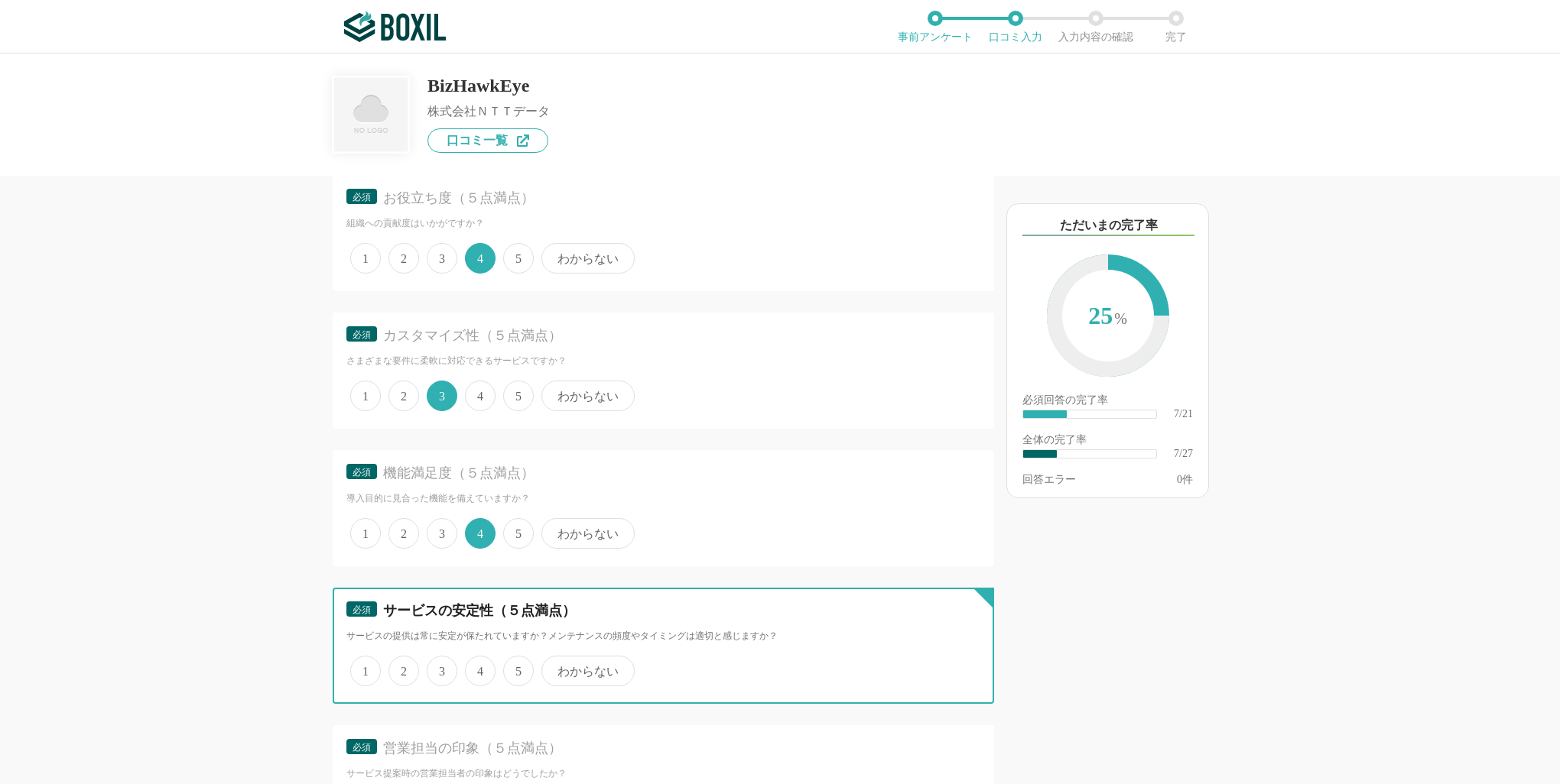
click at [474, 662] on input "4" at bounding box center [474, 663] width 10 height 10
radio input "true"
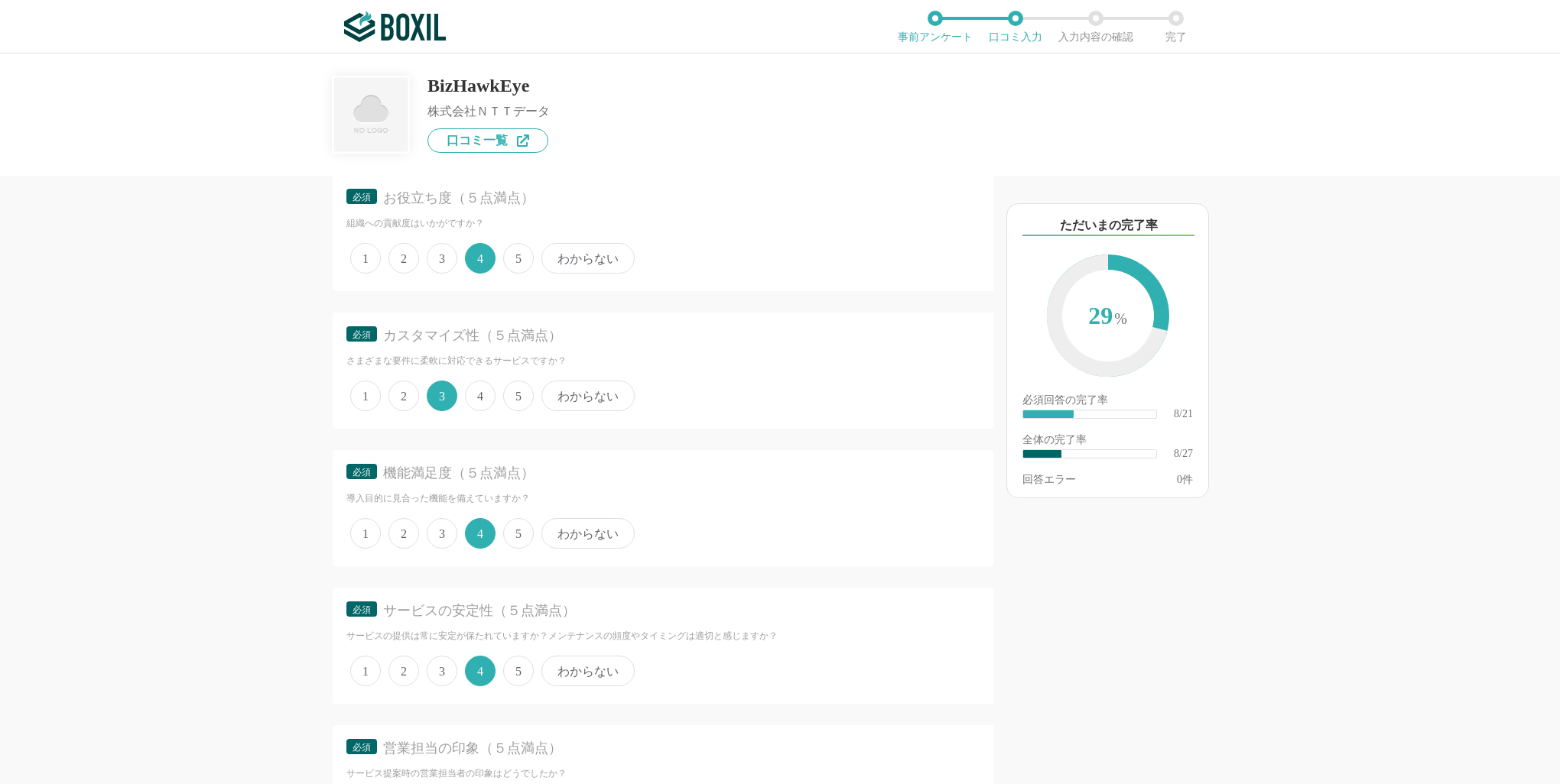
click at [508, 659] on span "5" at bounding box center [518, 671] width 31 height 31
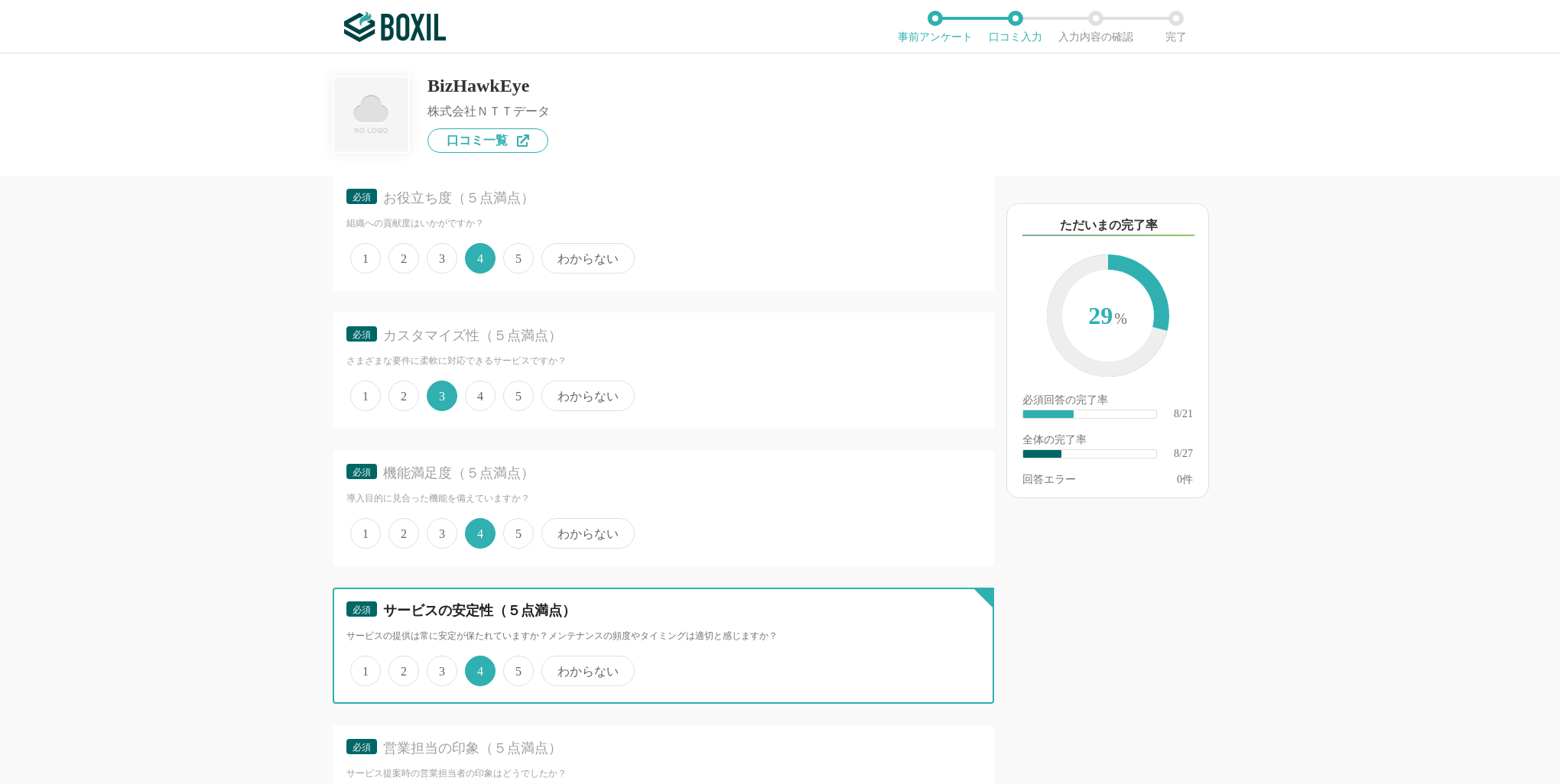
click at [508, 659] on input "5" at bounding box center [512, 663] width 10 height 10
radio input "true"
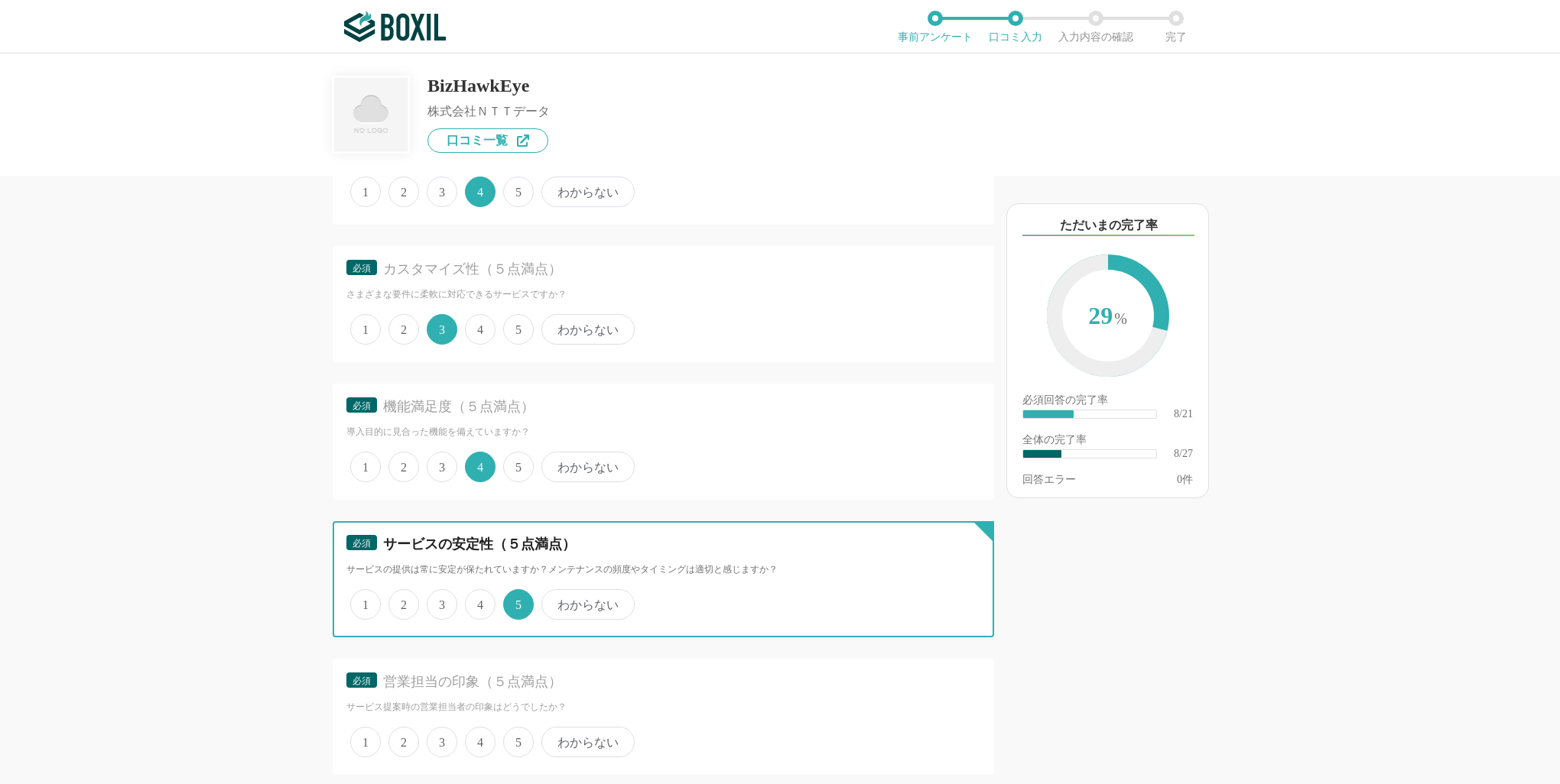
scroll to position [1147, 0]
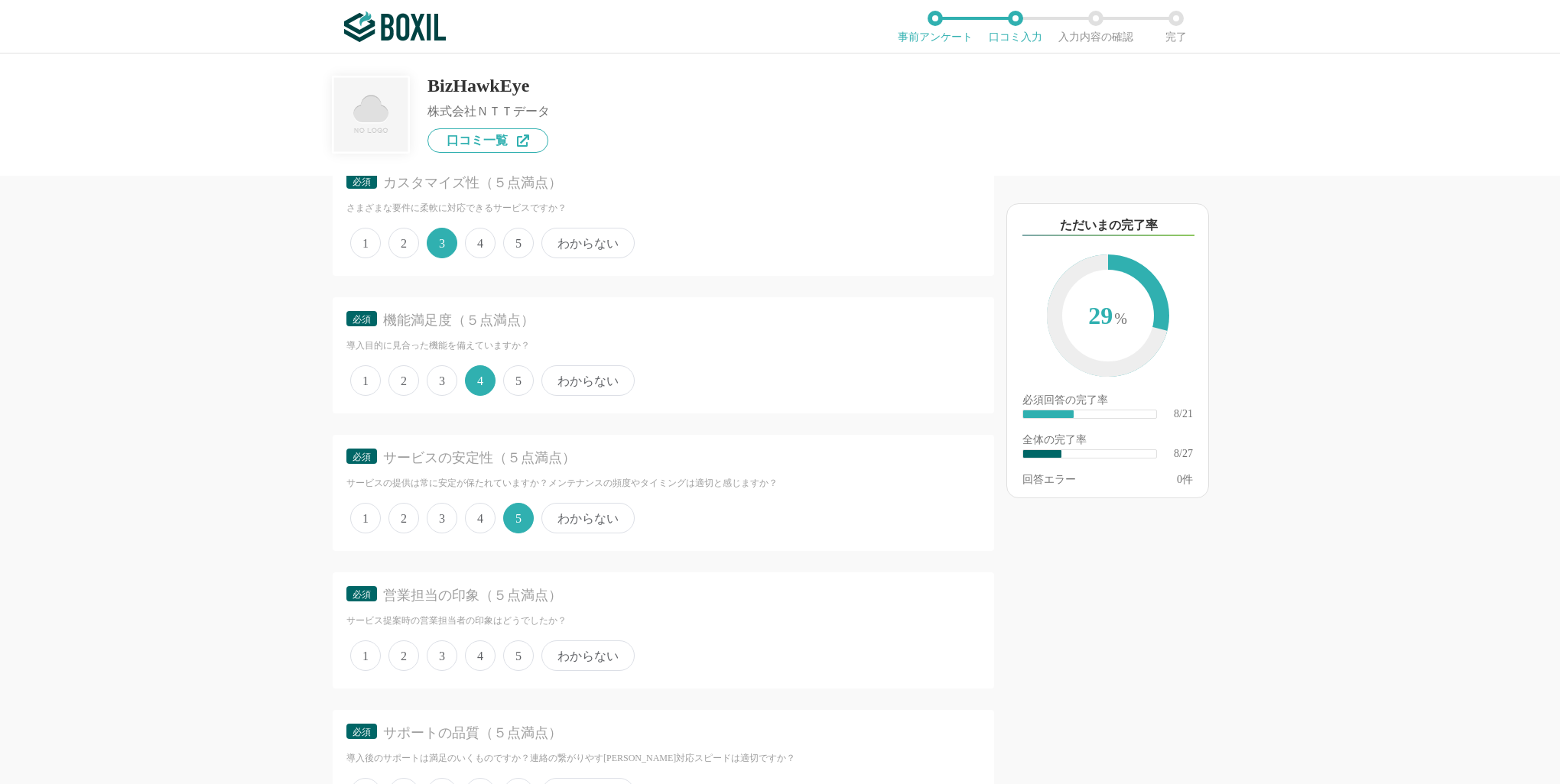
click at [459, 649] on div "1 2 3 4 5 わからない" at bounding box center [663, 655] width 634 height 39
click at [449, 649] on span "3" at bounding box center [442, 655] width 31 height 31
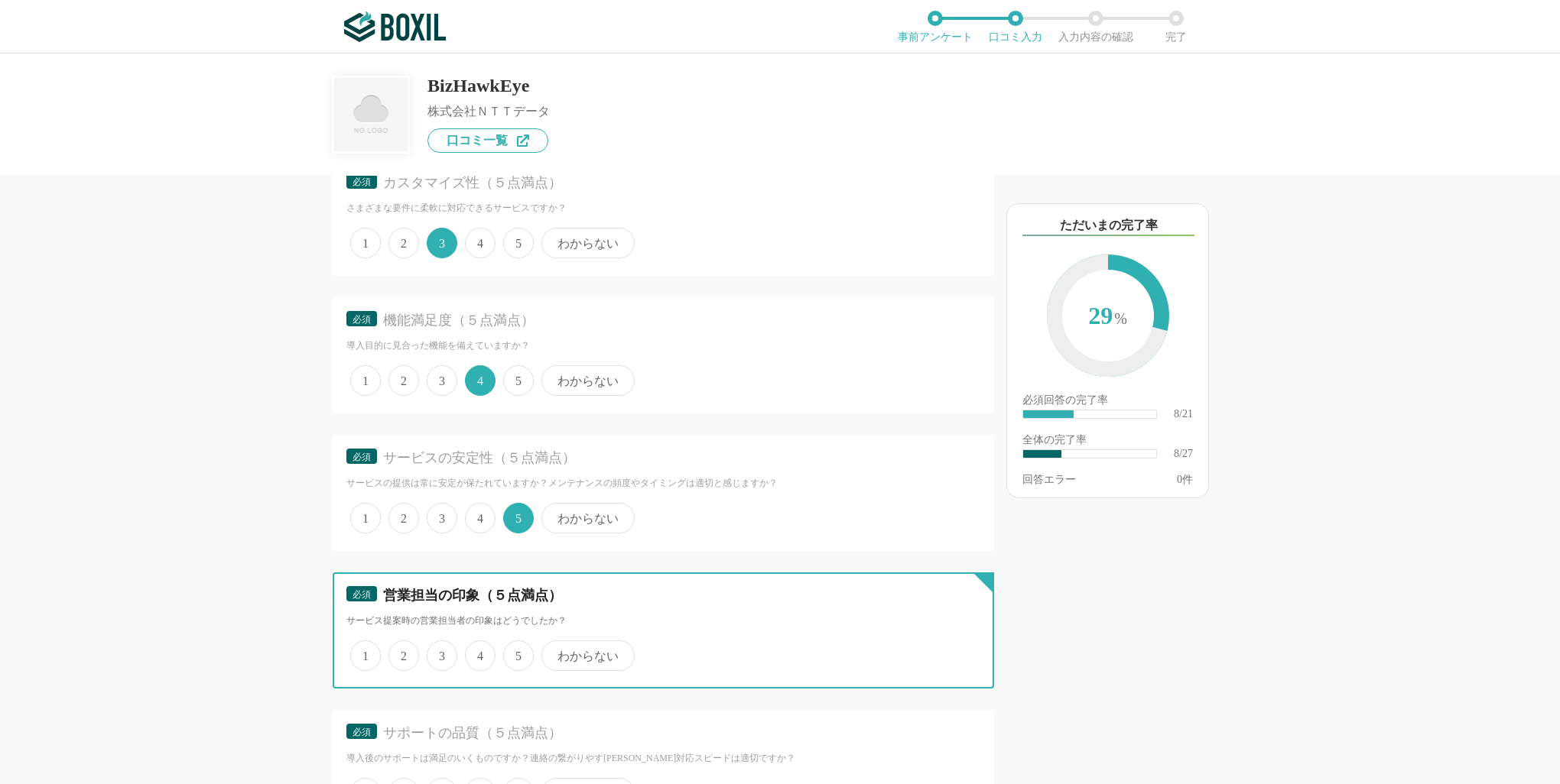
click at [440, 649] on input "3" at bounding box center [435, 648] width 10 height 10
radio input "true"
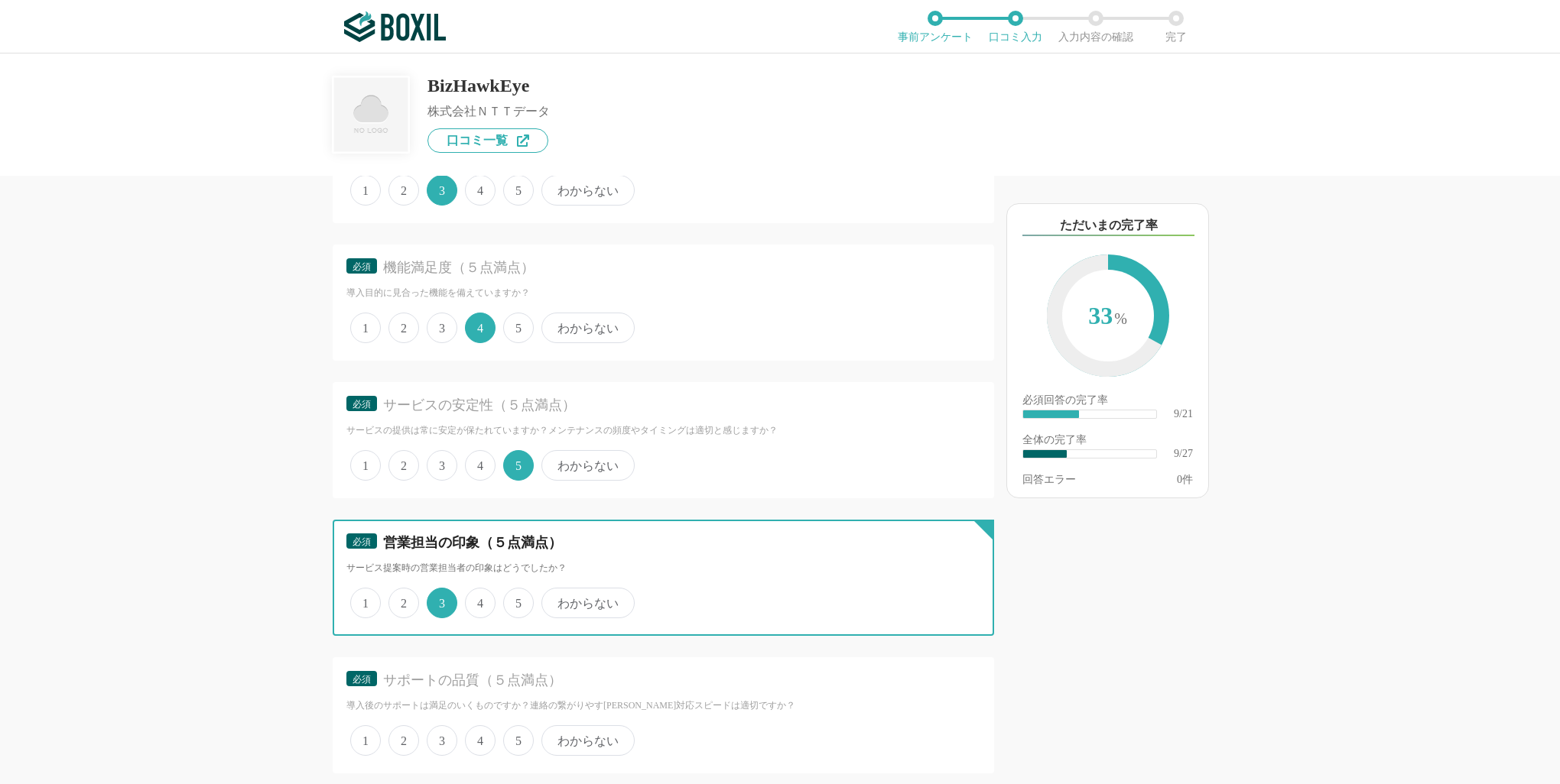
scroll to position [1376, 0]
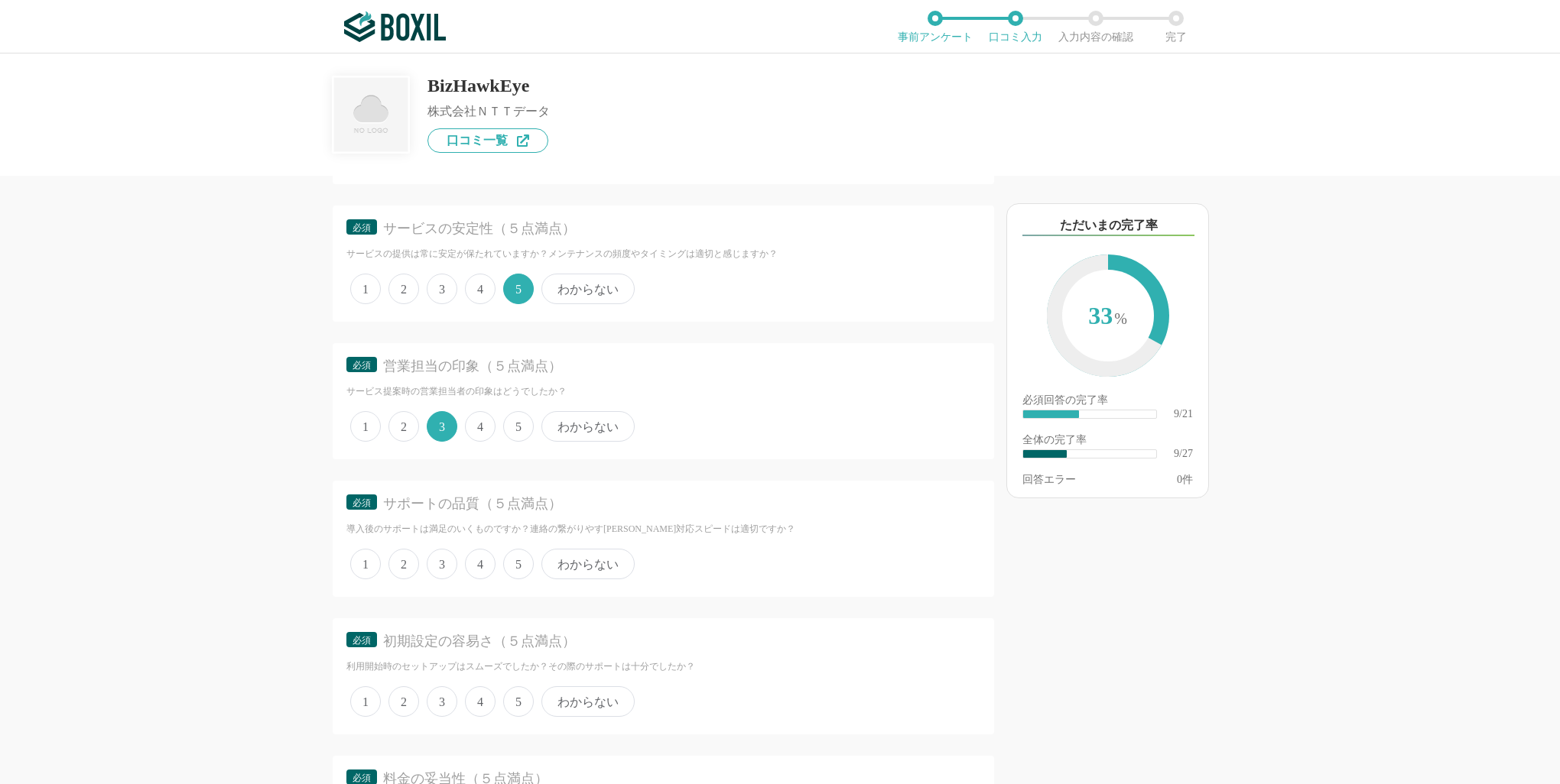
click at [481, 557] on span "4" at bounding box center [480, 564] width 31 height 31
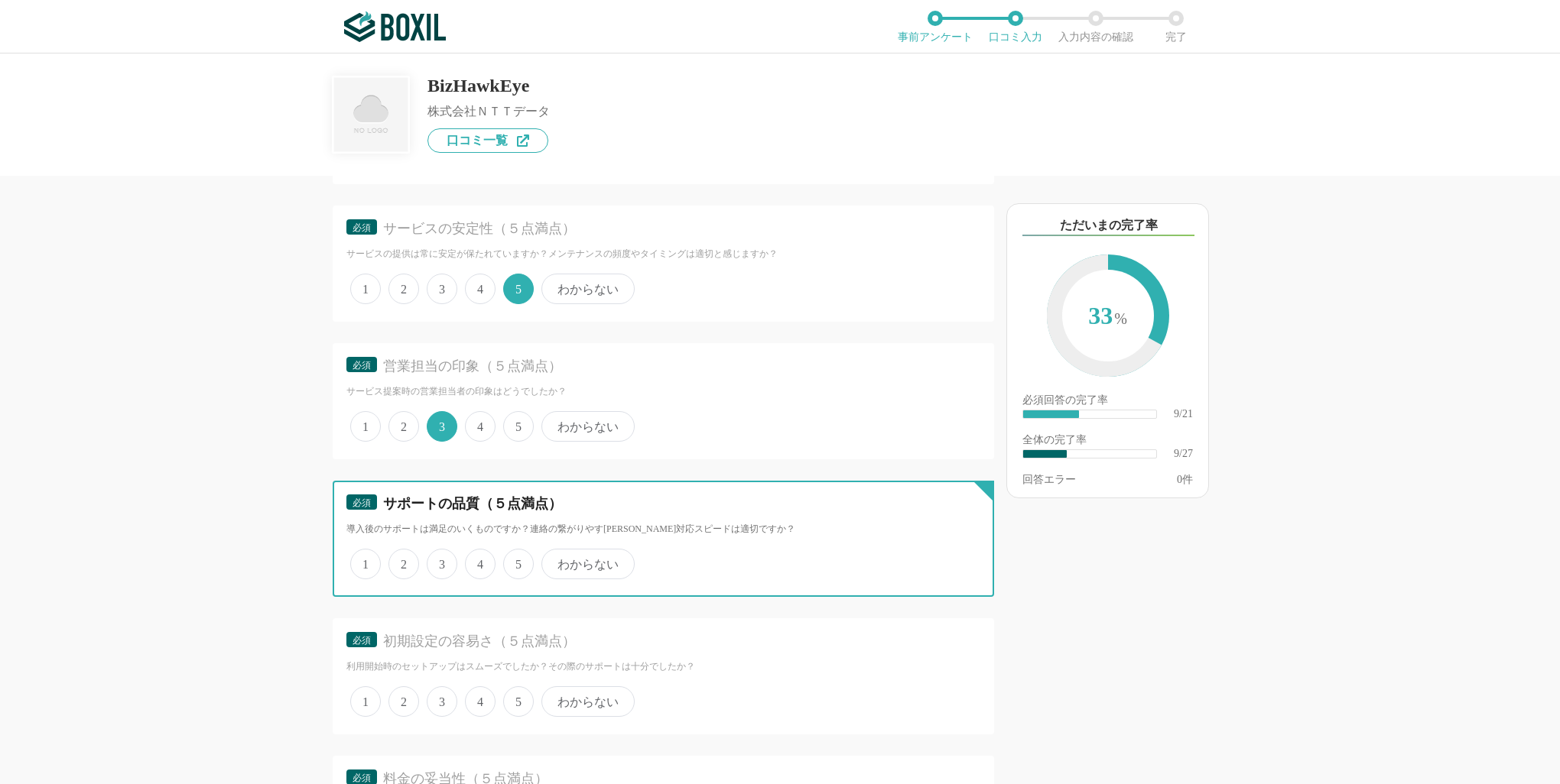
click at [479, 557] on input "4" at bounding box center [474, 556] width 10 height 10
radio input "true"
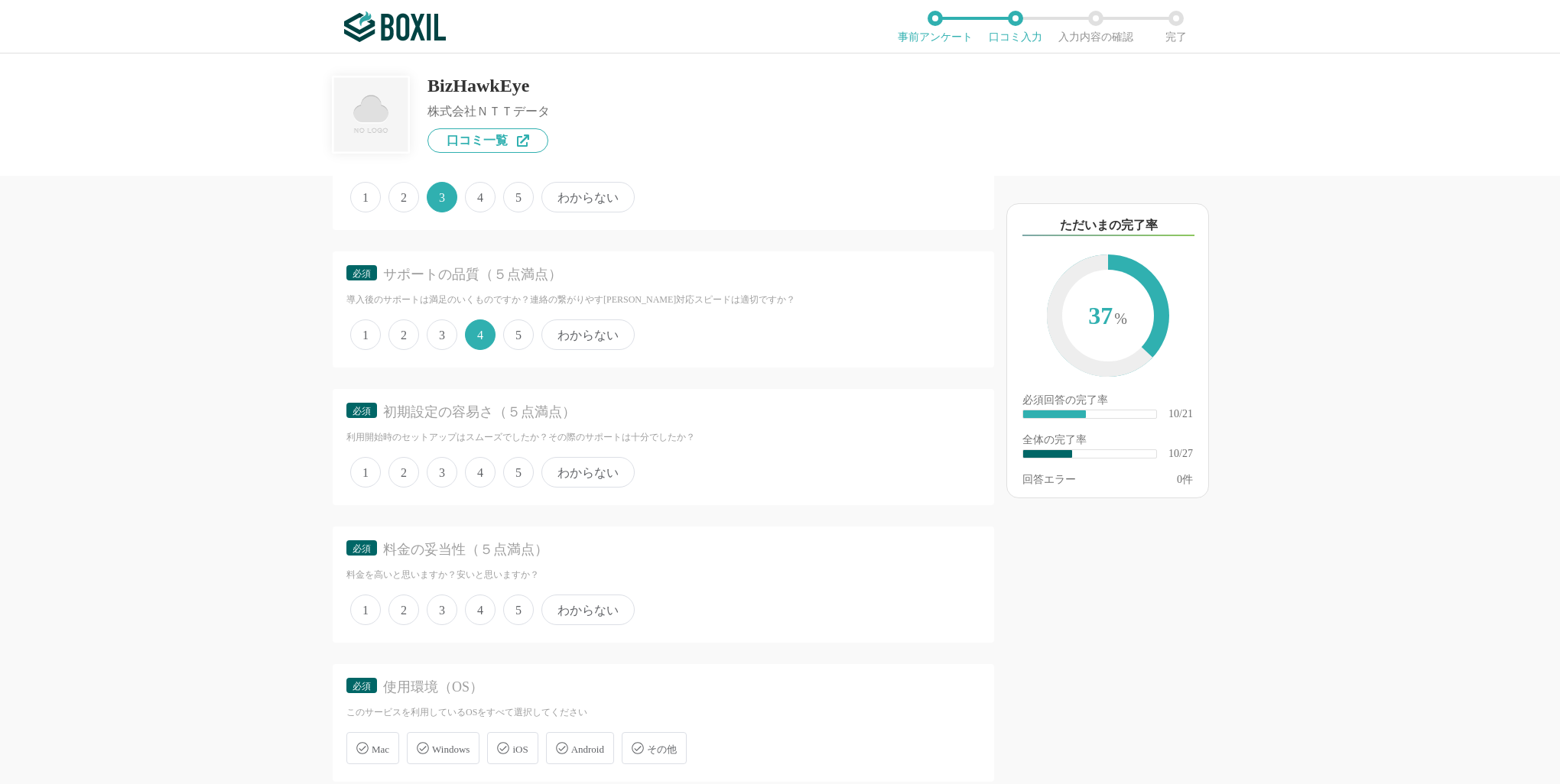
click at [449, 463] on span "3" at bounding box center [442, 472] width 31 height 31
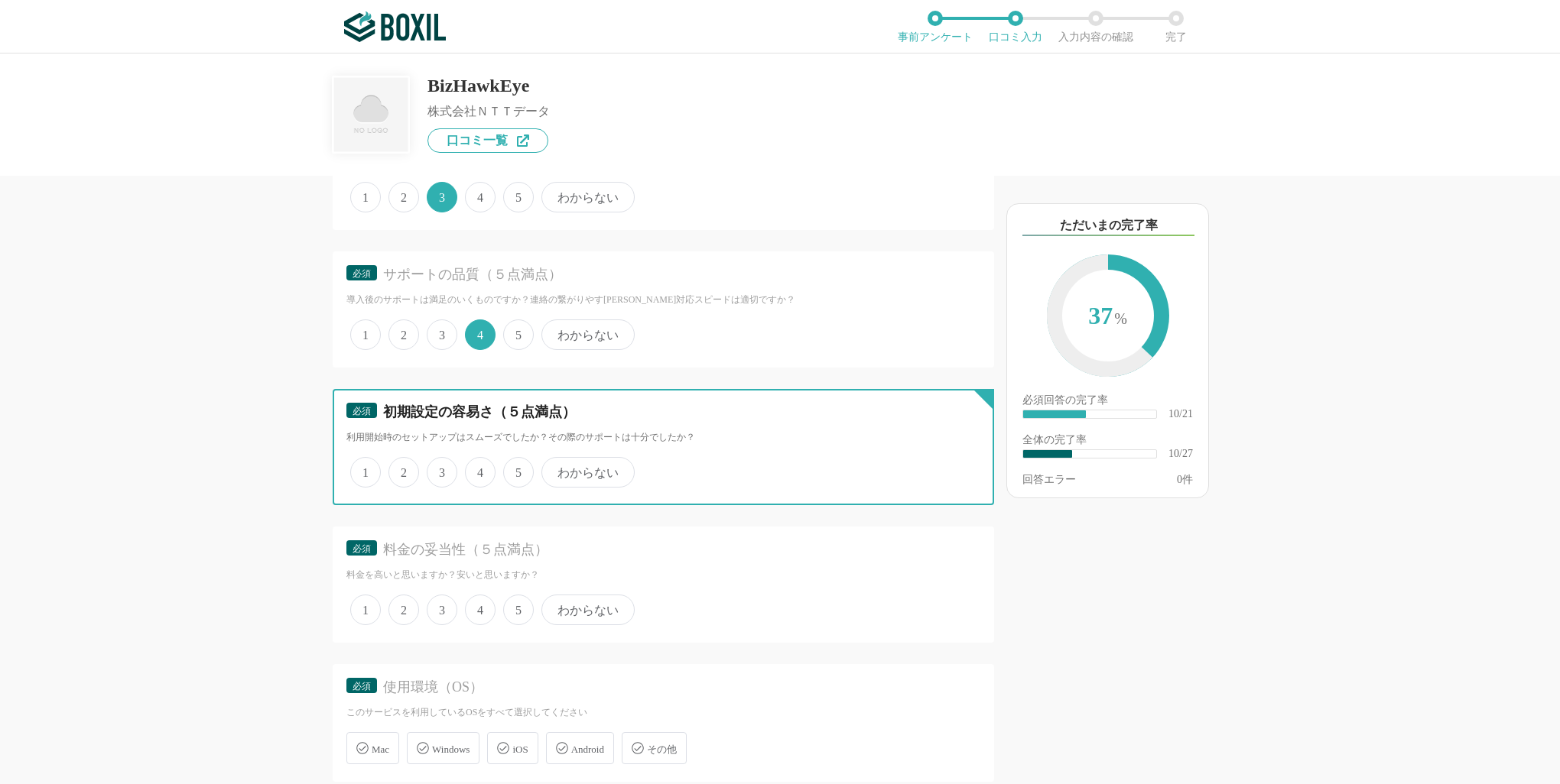
click at [440, 463] on input "3" at bounding box center [435, 464] width 10 height 10
radio input "true"
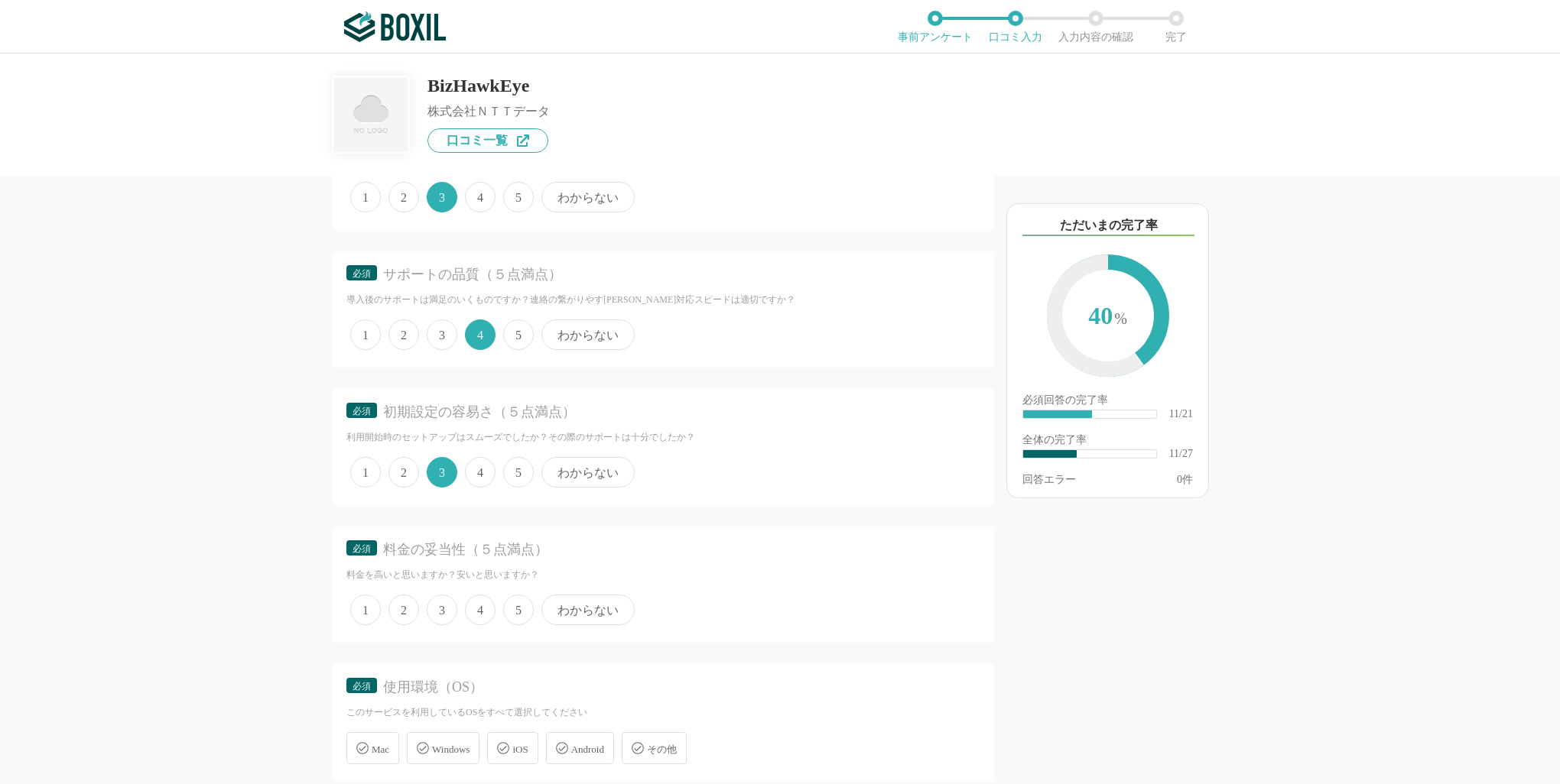
click at [509, 598] on span "5" at bounding box center [518, 610] width 31 height 31
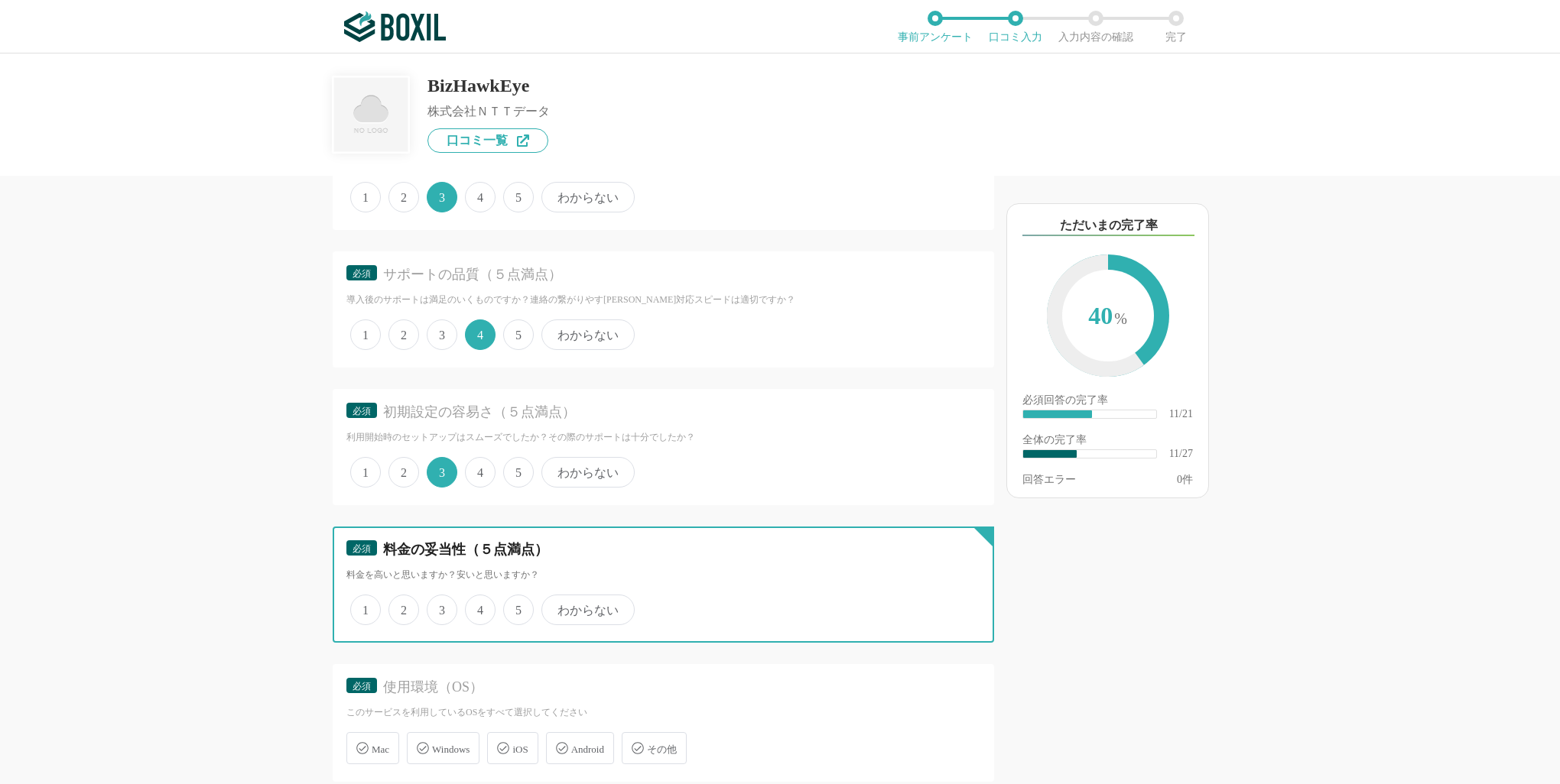
click at [509, 598] on input "5" at bounding box center [512, 602] width 10 height 10
radio input "true"
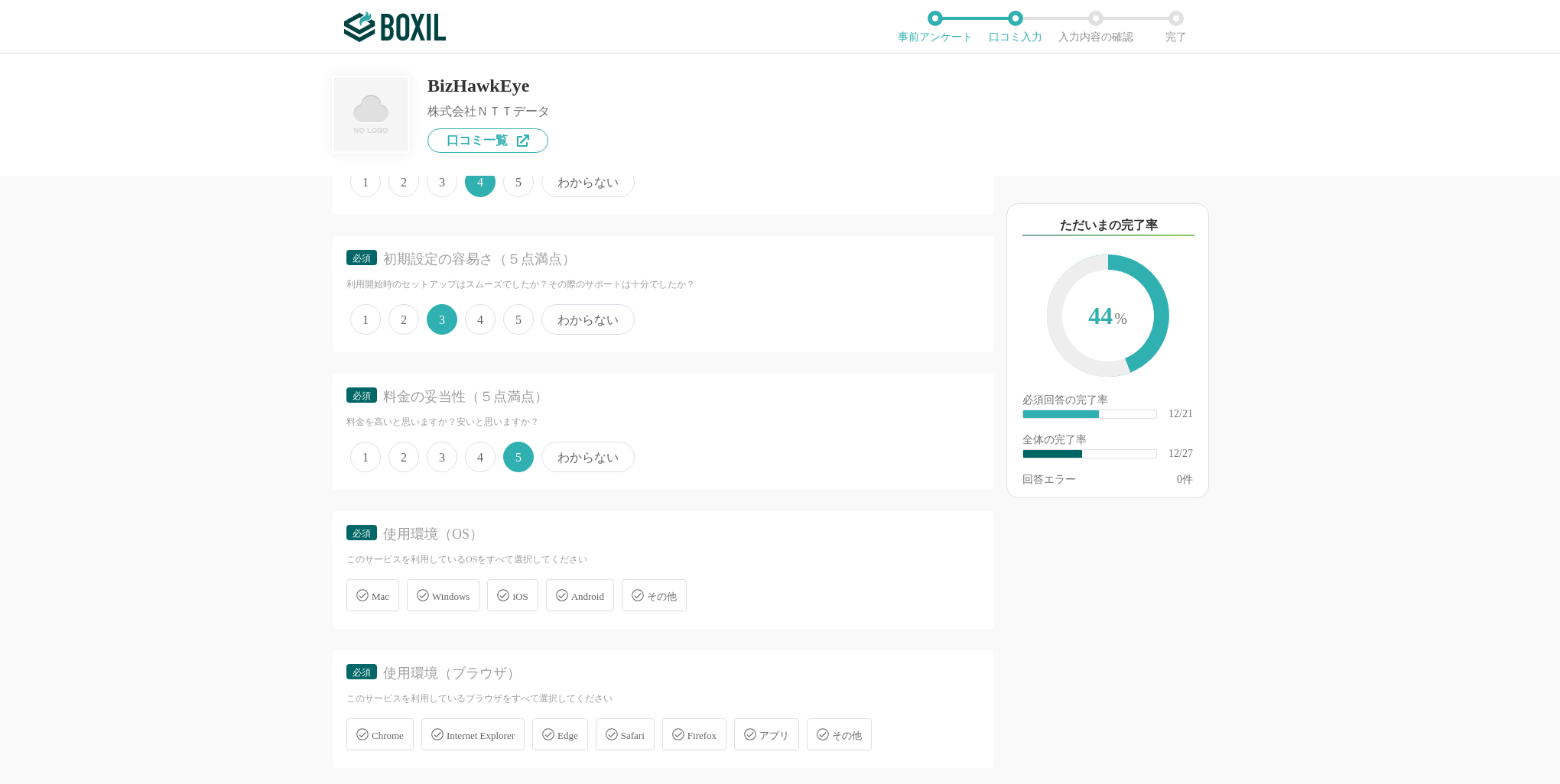
click at [444, 591] on span "Windows" at bounding box center [450, 597] width 38 height 11
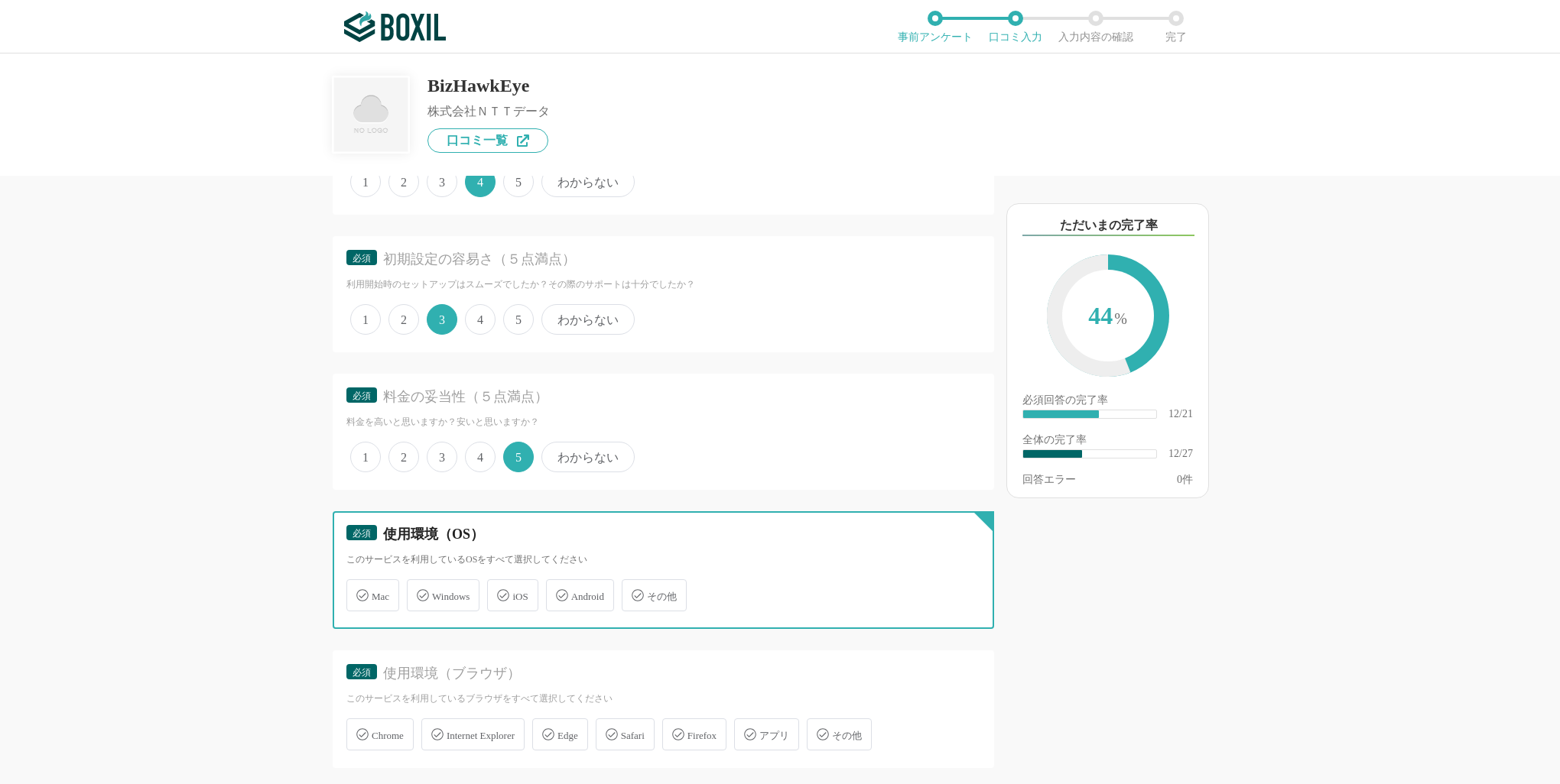
click at [419, 585] on input "Windows" at bounding box center [415, 587] width 10 height 10
checkbox input "true"
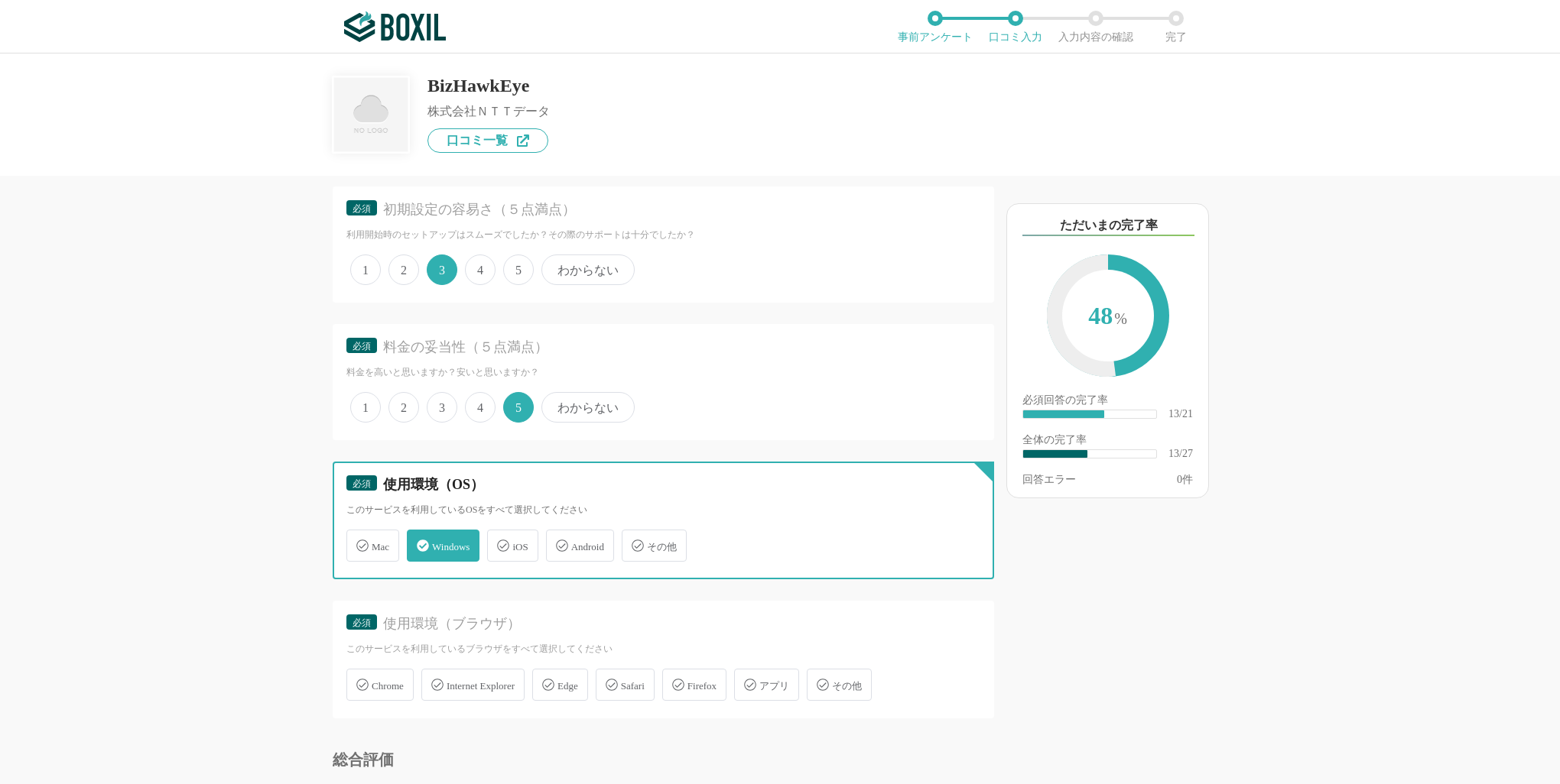
scroll to position [1835, 0]
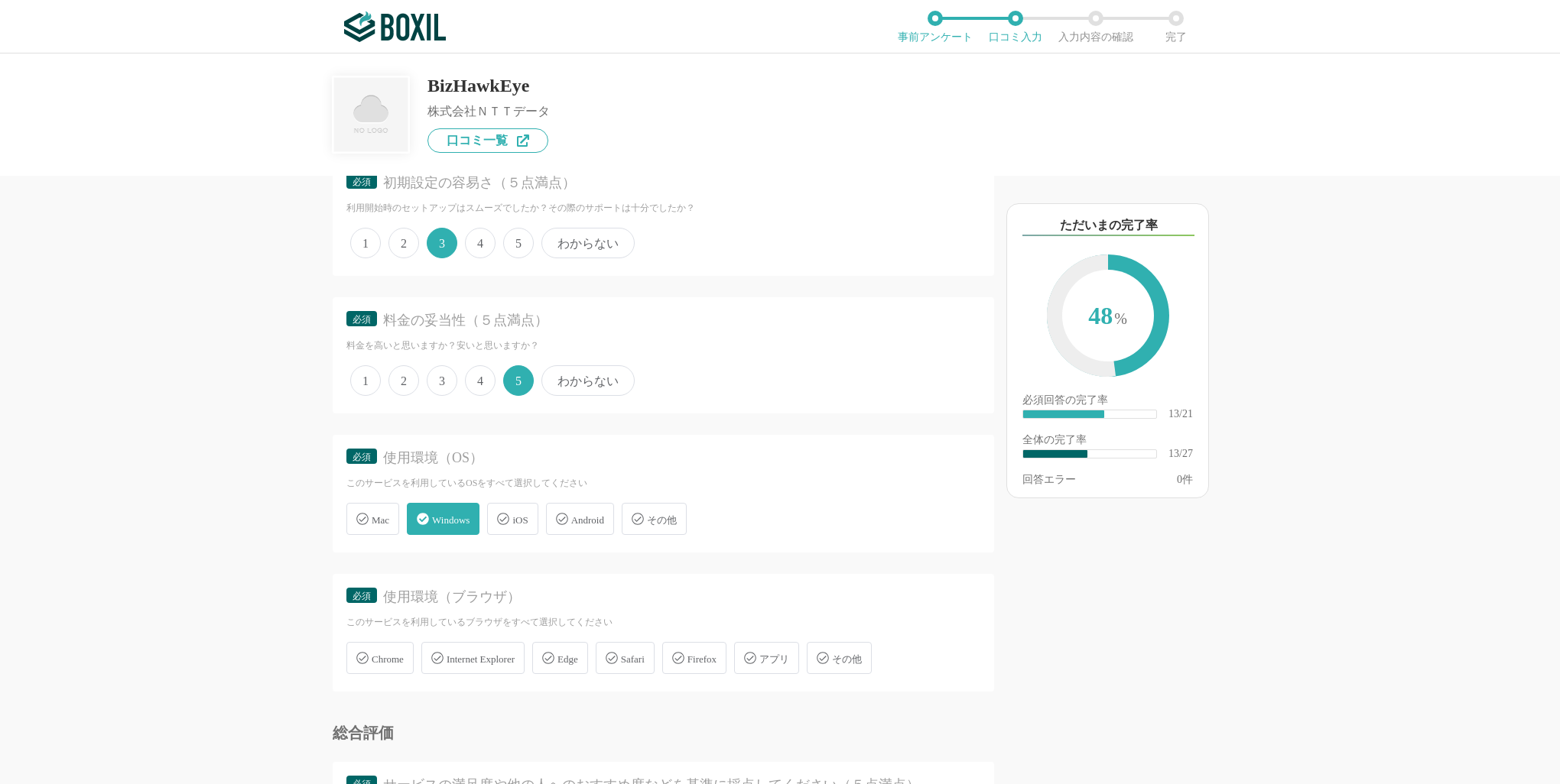
click at [578, 653] on span "Edge" at bounding box center [568, 659] width 21 height 11
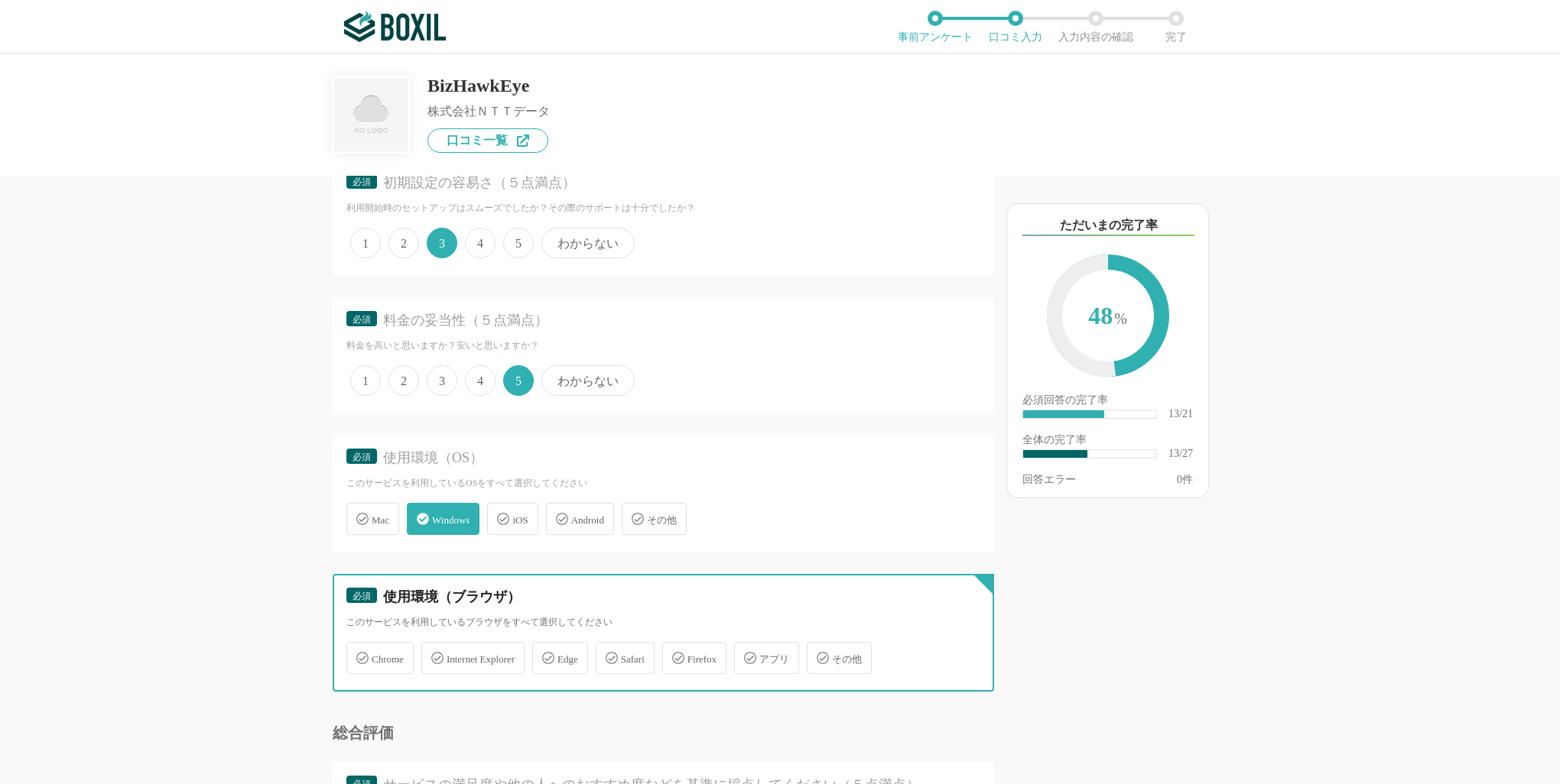
click at [545, 653] on input "Edge" at bounding box center [540, 650] width 10 height 10
checkbox input "true"
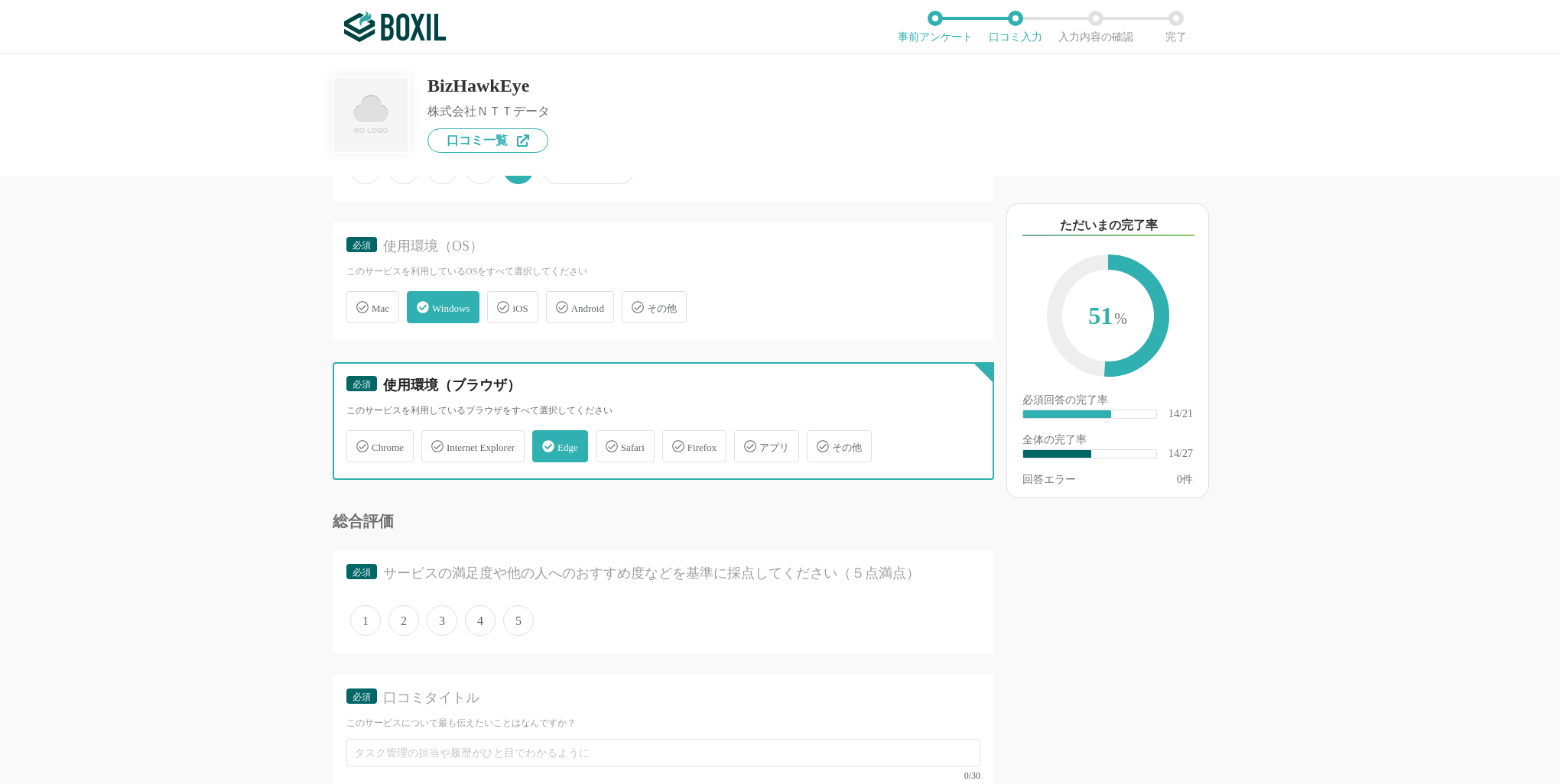
scroll to position [2064, 0]
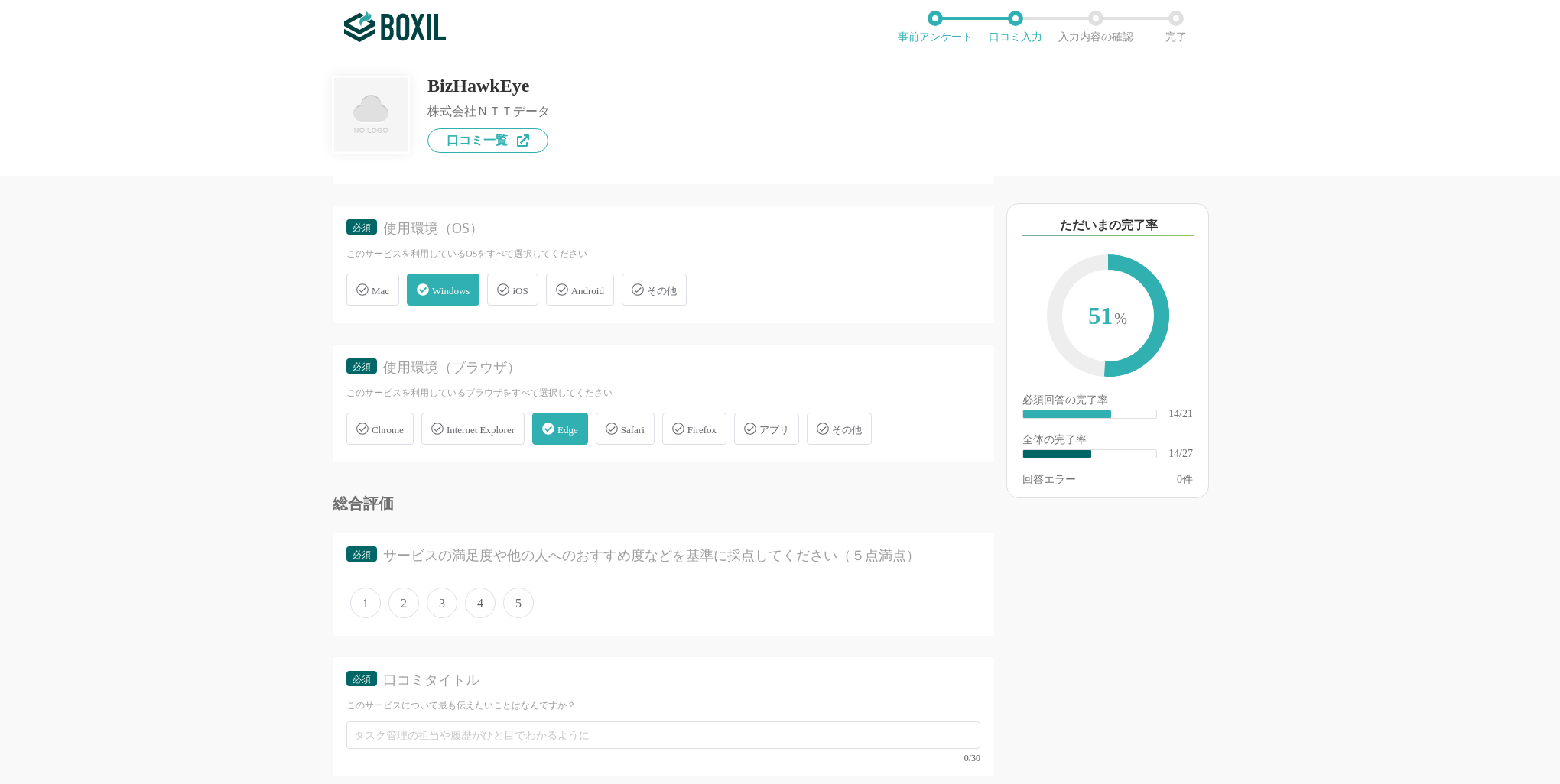
click at [489, 595] on span "4" at bounding box center [480, 603] width 31 height 31
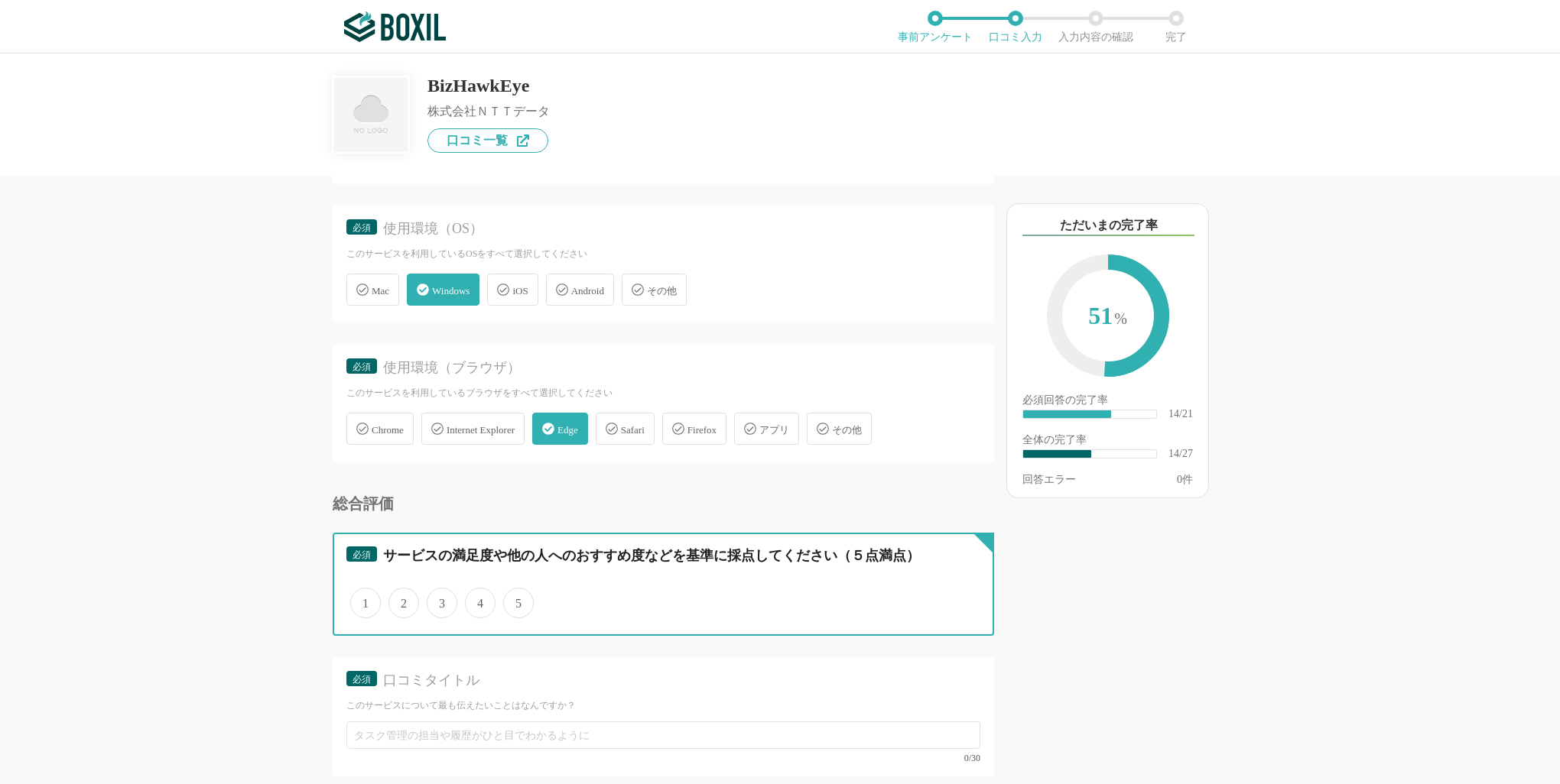
click at [479, 595] on input "4" at bounding box center [474, 595] width 10 height 10
radio input "true"
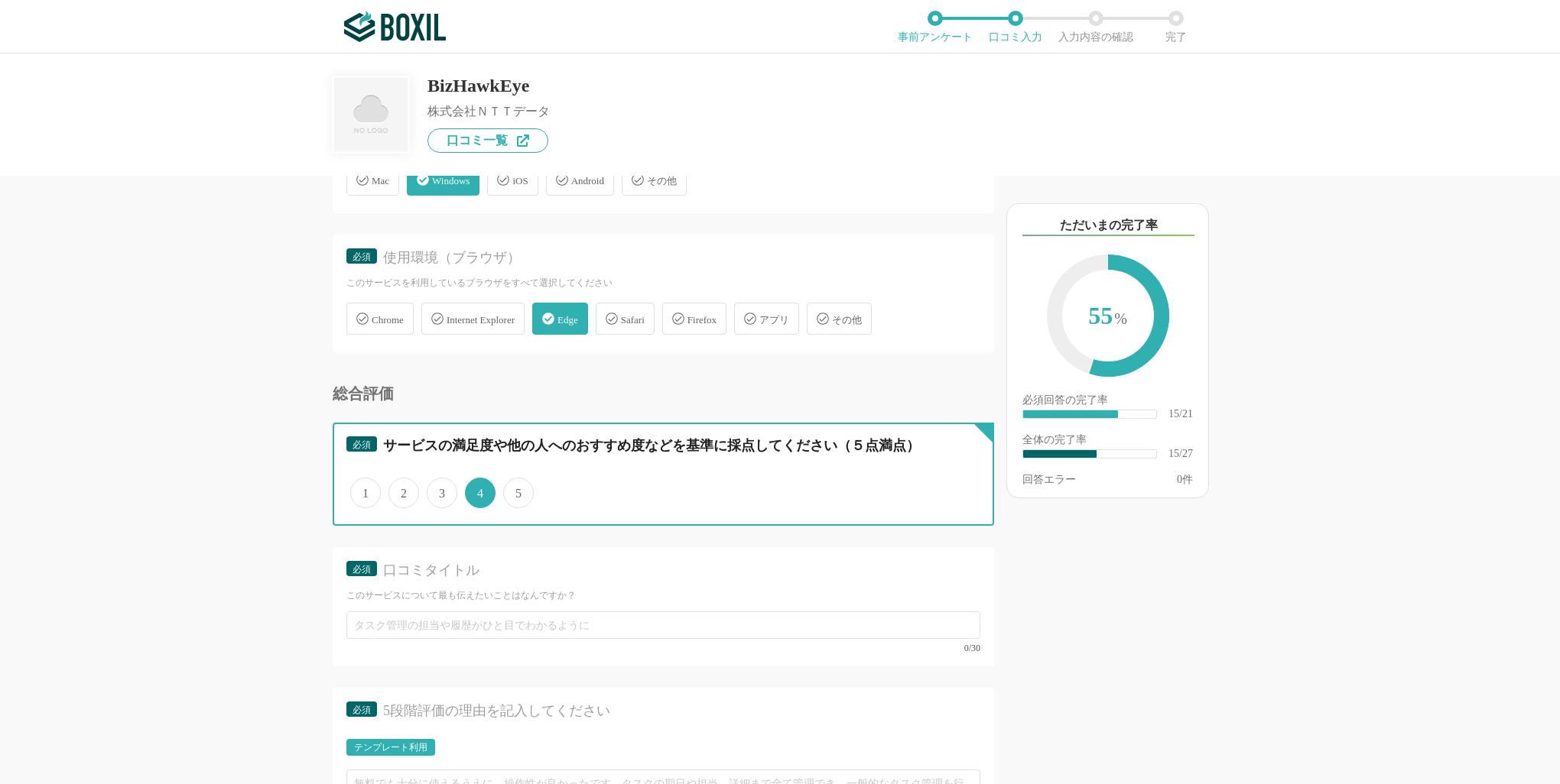
scroll to position [2217, 0]
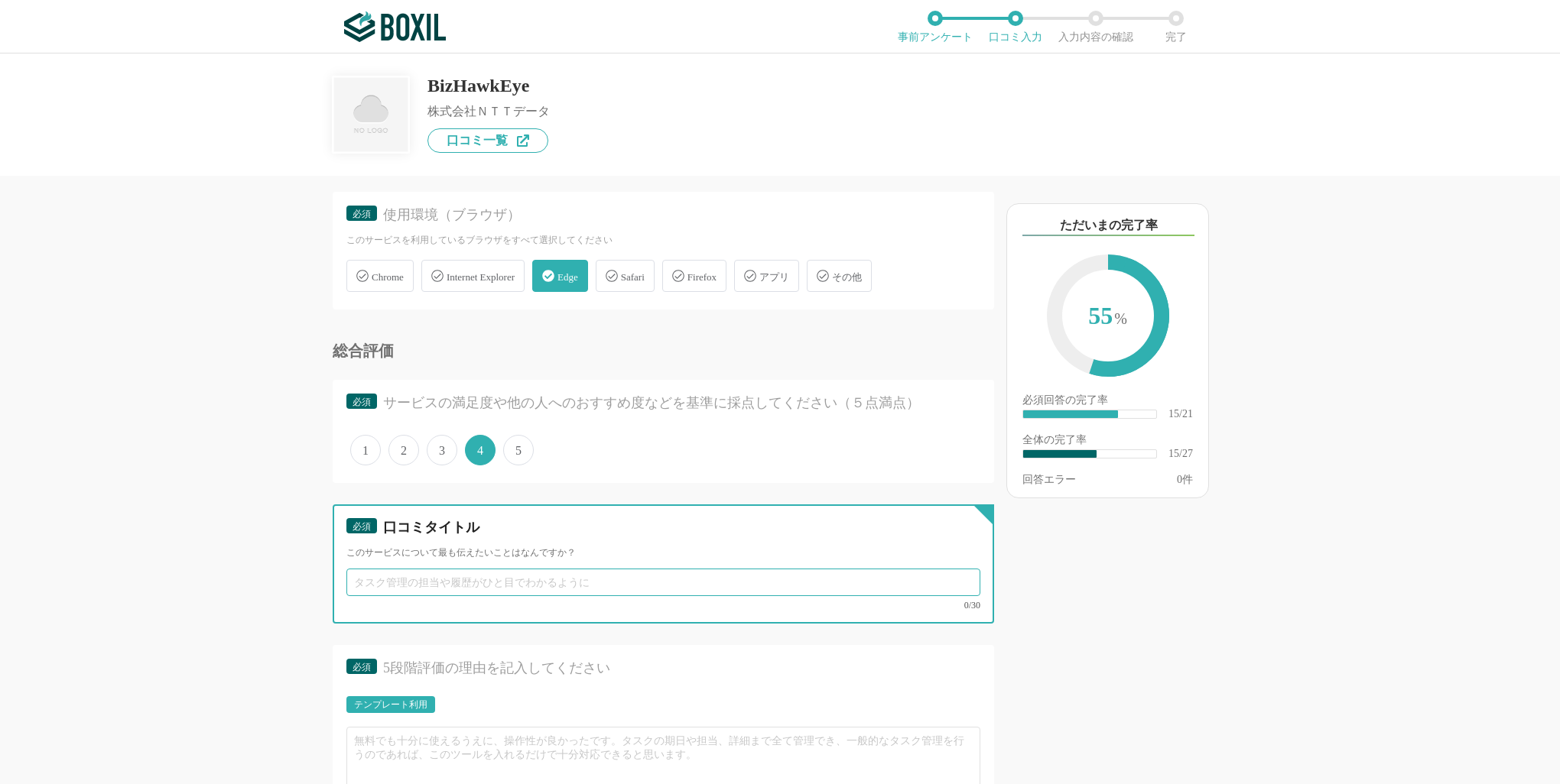
click at [518, 578] on input "text" at bounding box center [663, 582] width 634 height 27
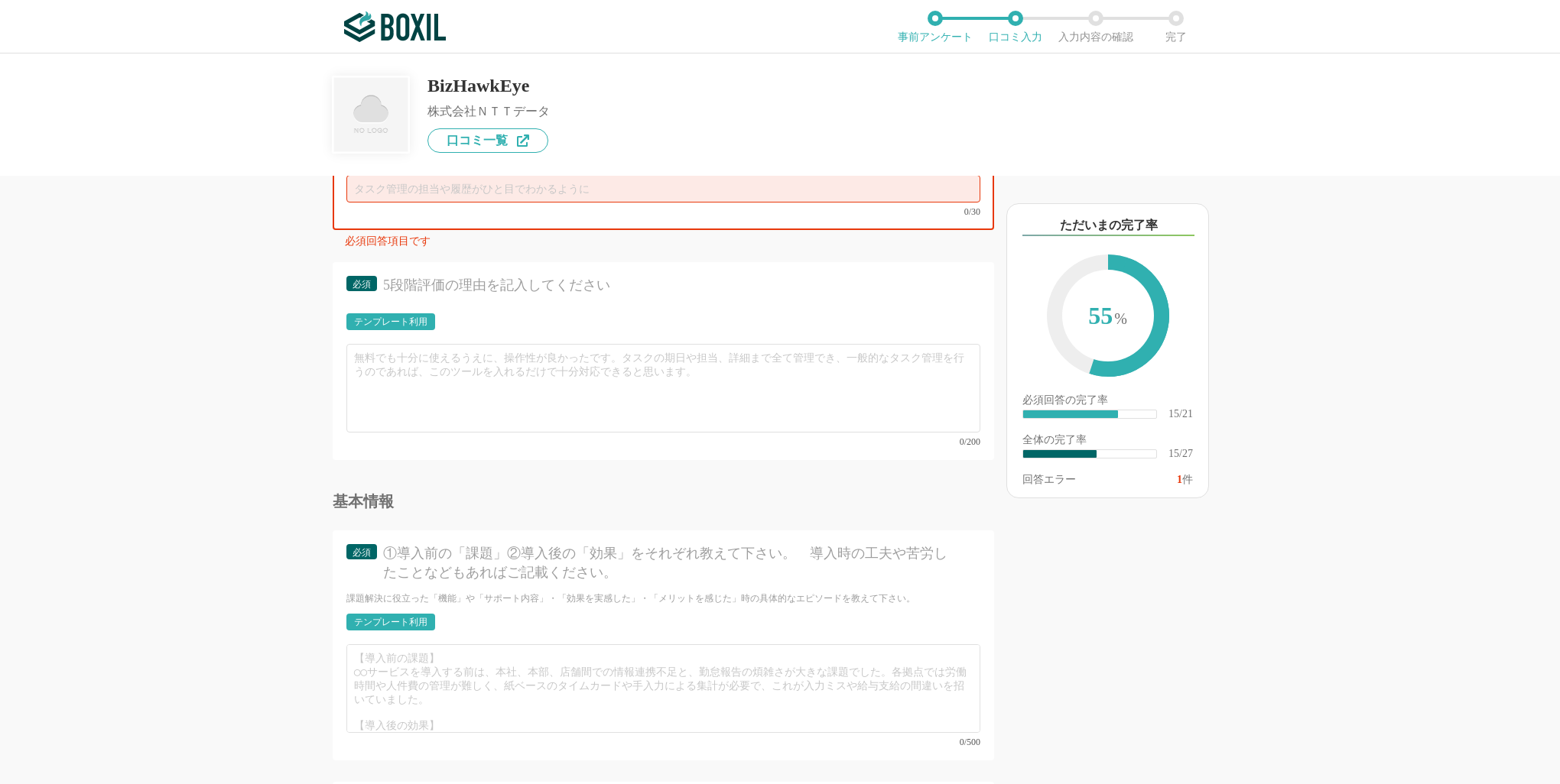
scroll to position [2378, 0]
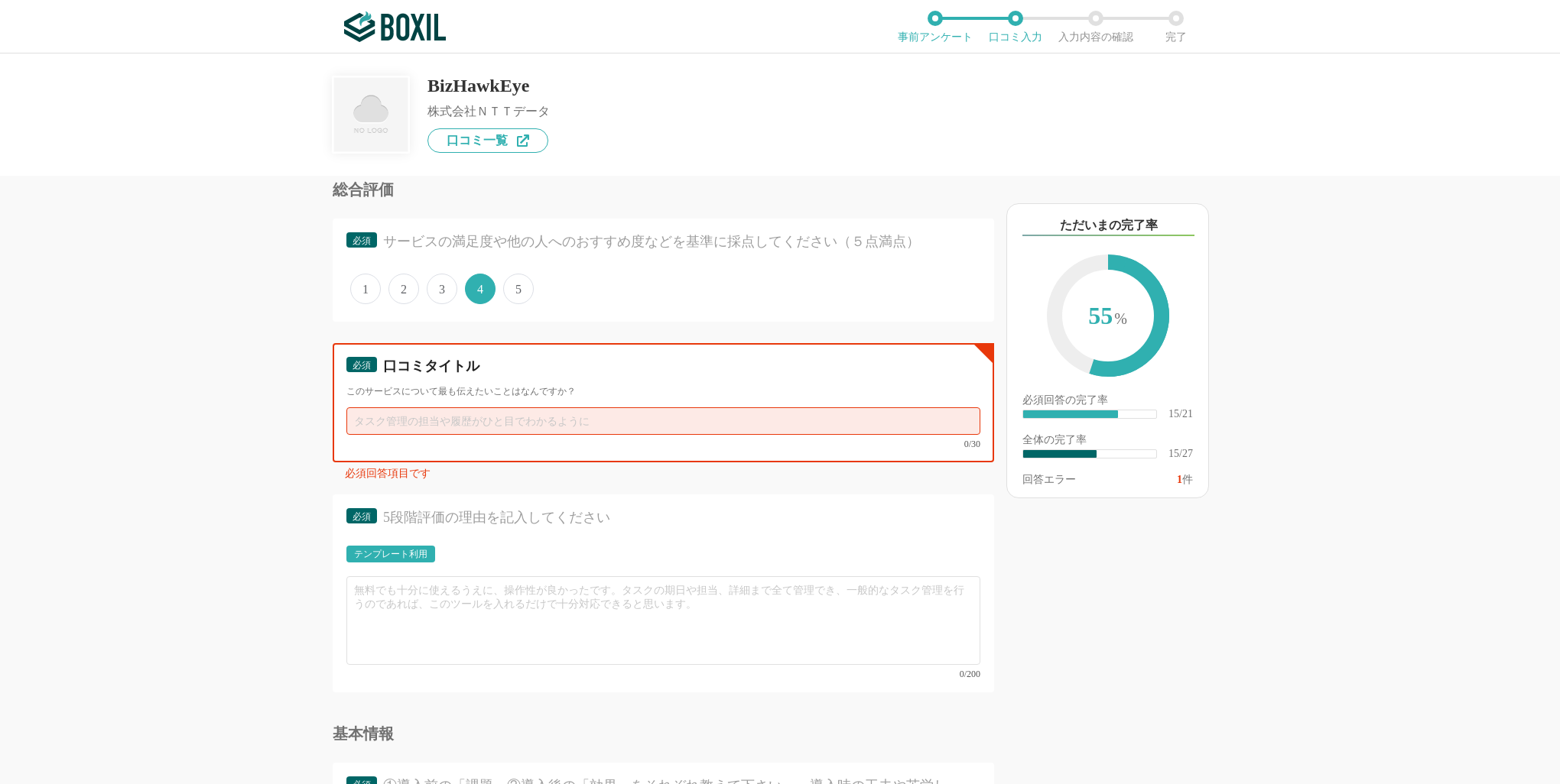
click at [464, 415] on input "text" at bounding box center [663, 420] width 634 height 27
type input "s"
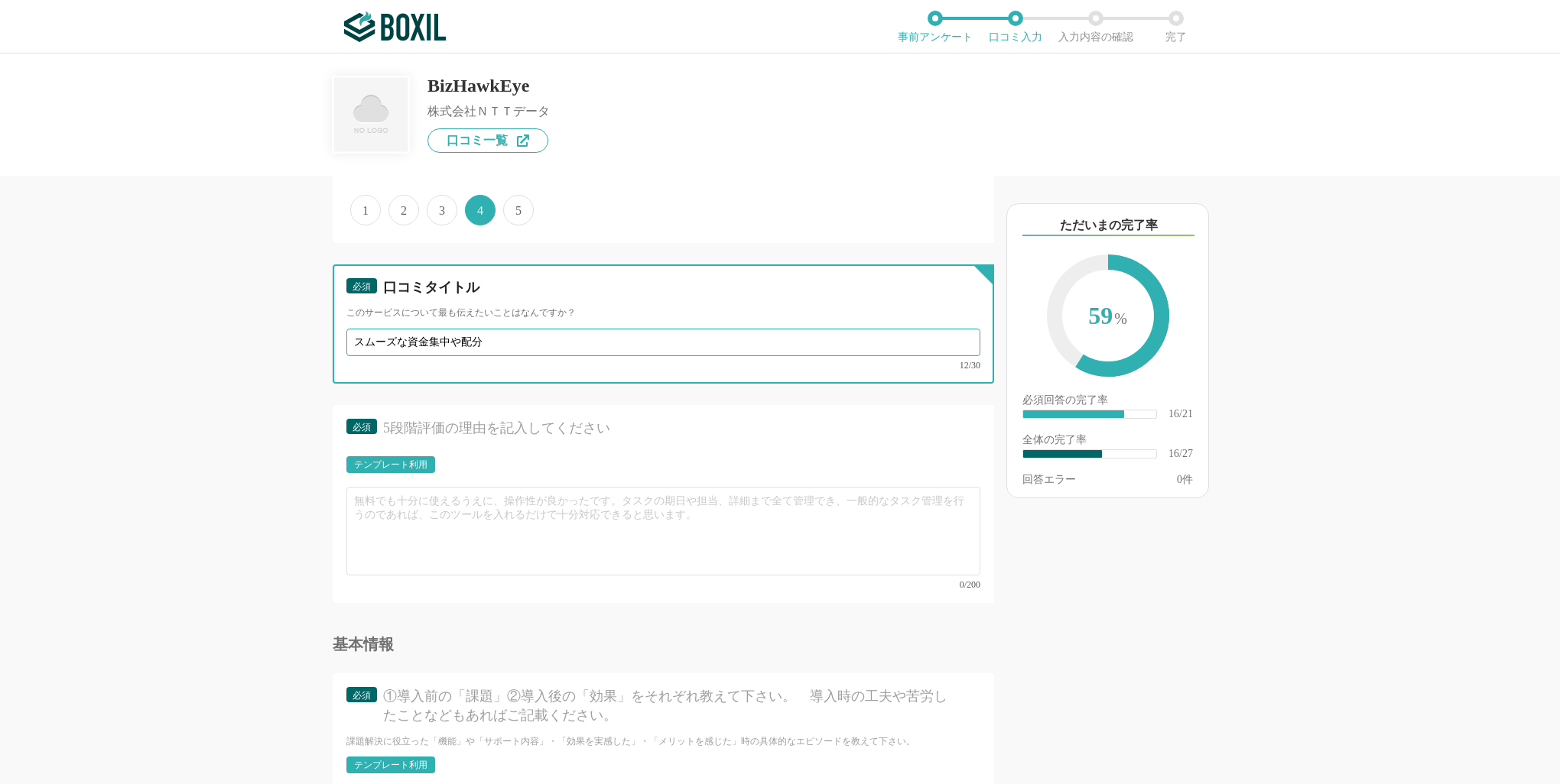
scroll to position [2532, 0]
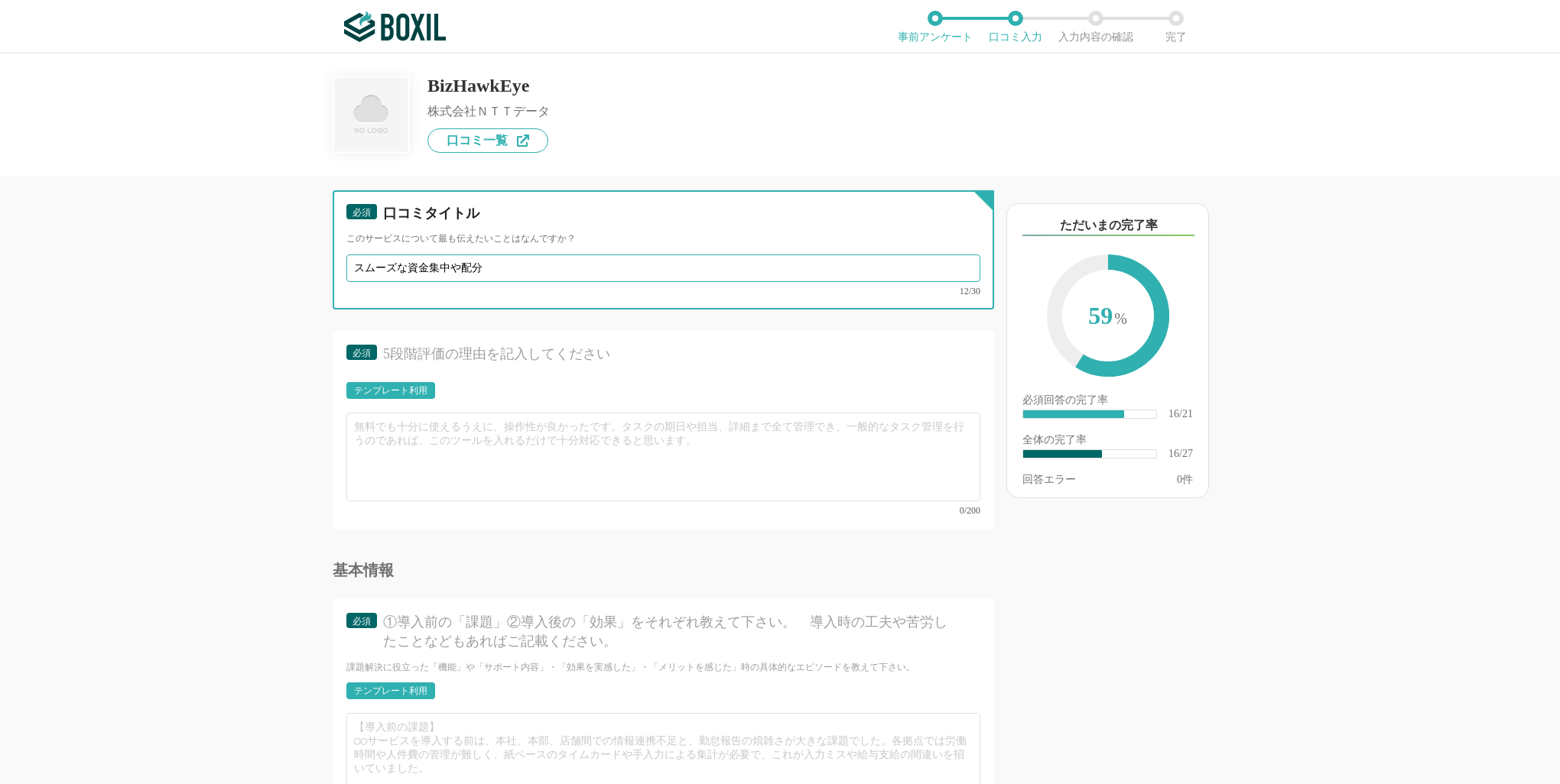
type input "スムーズな資金集中や配分"
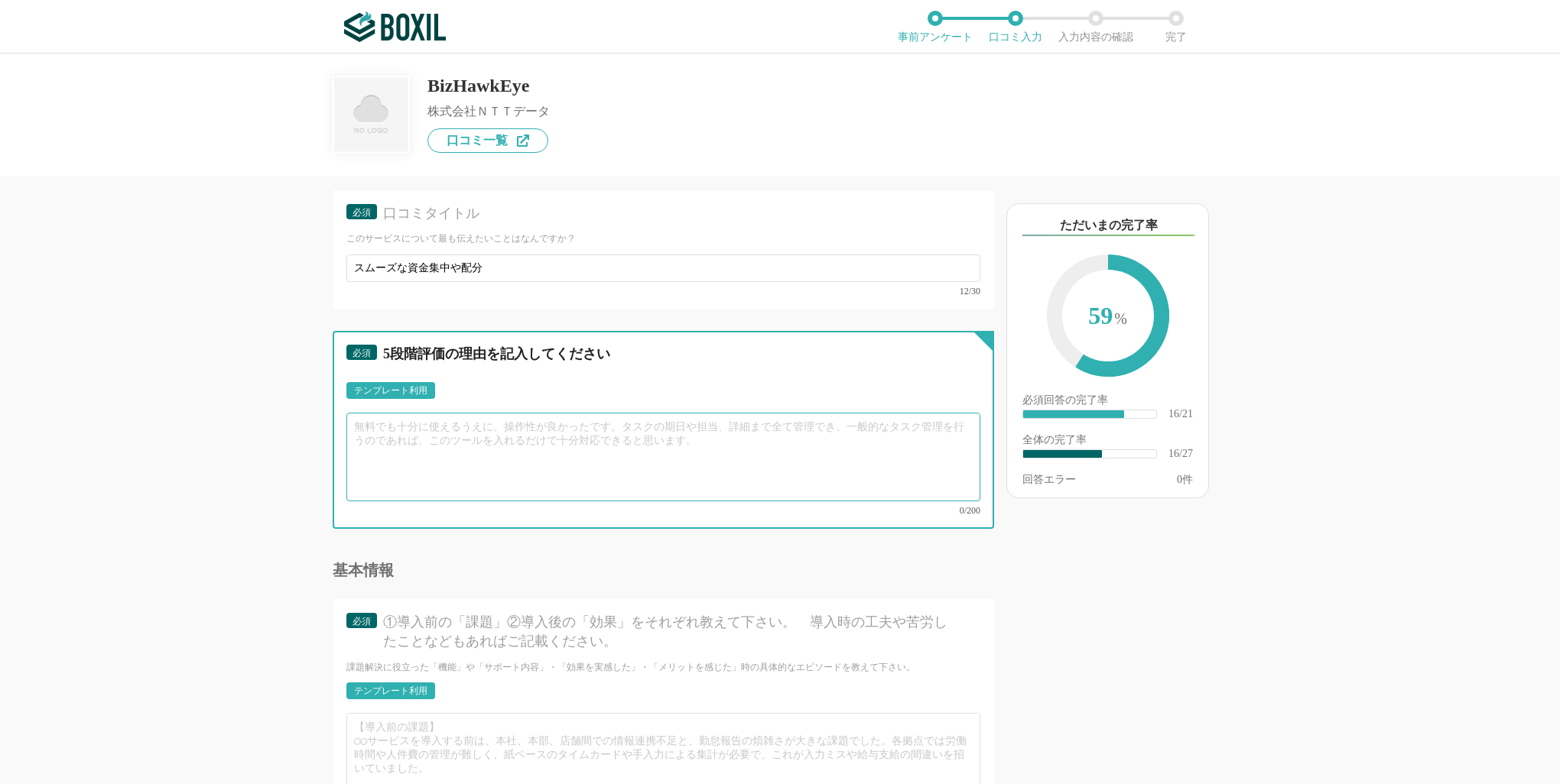
click at [474, 446] on textarea at bounding box center [663, 457] width 634 height 88
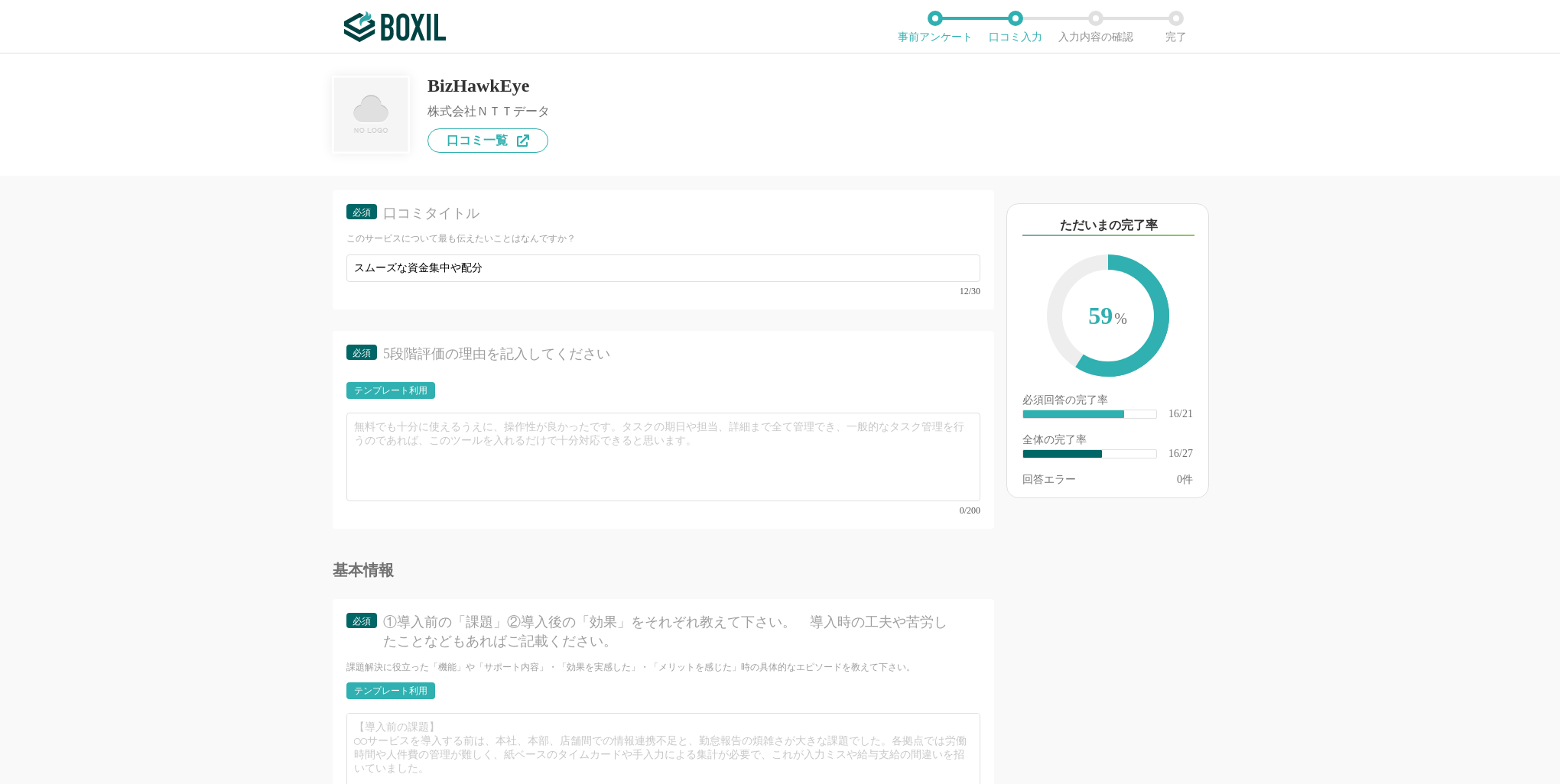
click at [403, 386] on div "テンプレート利用" at bounding box center [391, 391] width 73 height 9
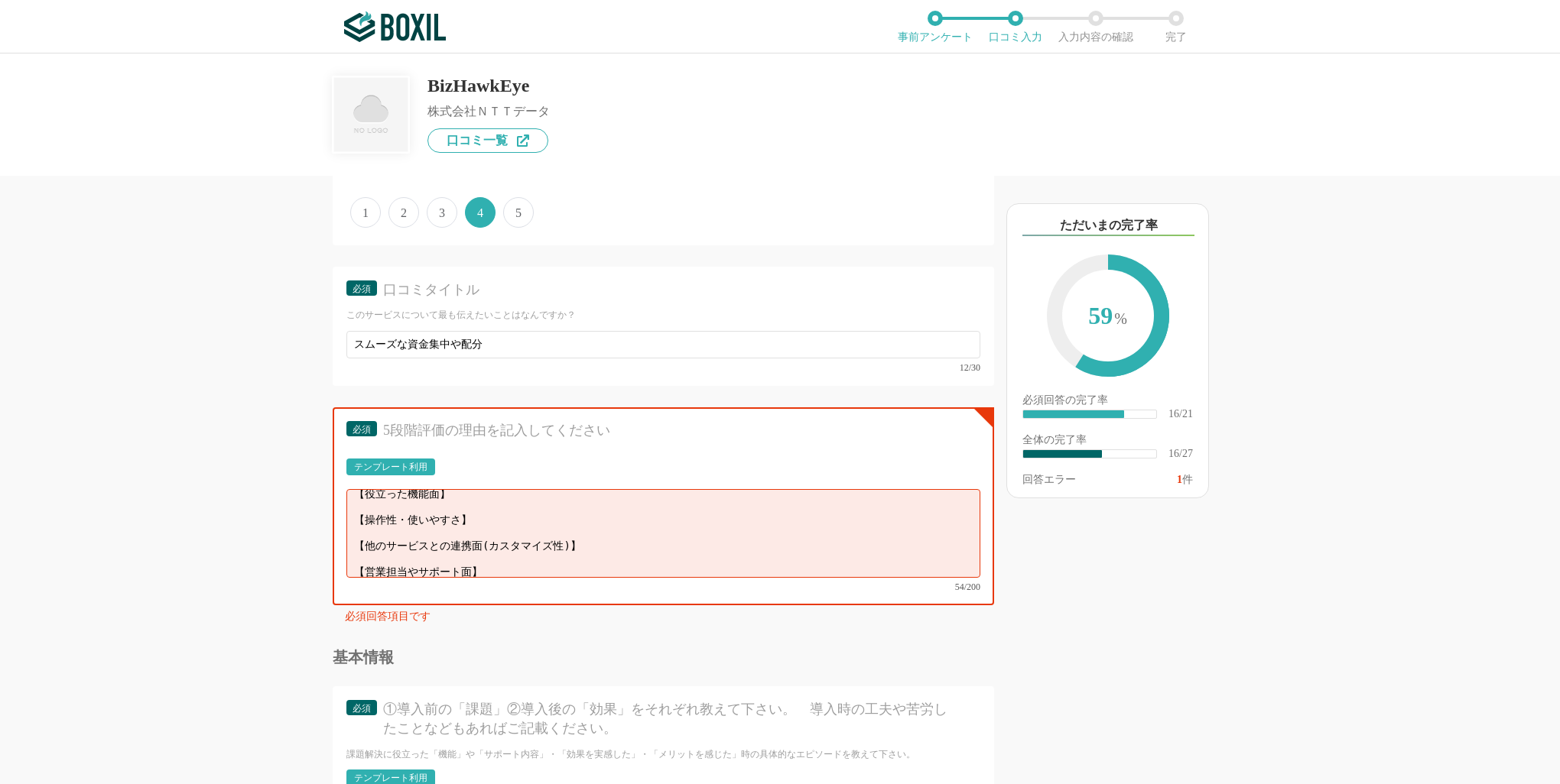
scroll to position [10, 0]
click at [413, 505] on textarea "【役立った機能面】 【操作性・使いやすさ】 【他のサービスとの連携面(カスタマイズ性)】 【営業担当やサポート面】" at bounding box center [663, 533] width 634 height 88
click at [460, 498] on textarea "【役立った機能面】 【操作性・使いやすさ】 【他のサービスとの連携面(カスタマイズ性)】 【営業担当やサポート面】" at bounding box center [663, 533] width 634 height 88
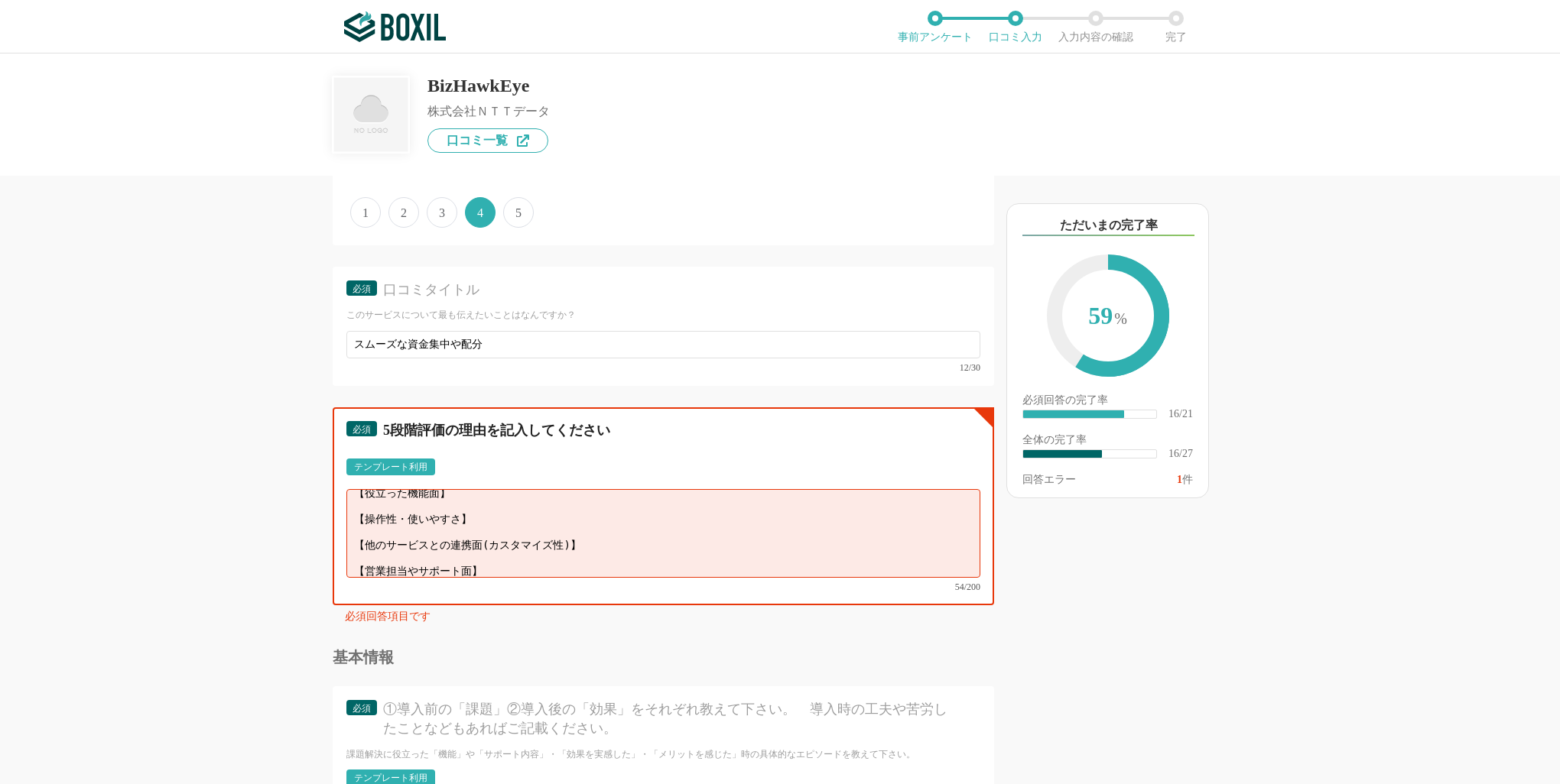
type textarea "【役立った機能面】 【操作性・使いやすさ 】 【他のサービスとの連携面(カスタマイズ性)】 【営業担当やサポート面】"
click at [413, 501] on textarea "【役立った機能面】 【操作性・使いやすさ 】 【他のサービスとの連携面(カスタマイズ性)】 【営業担当やサポート面】" at bounding box center [663, 533] width 634 height 88
click at [447, 496] on textarea "【役立った機能面】 【操作性・使いやすさ 】 【他のサービスとの連携面(カスタマイズ性)】 【営業担当やサポート面】" at bounding box center [663, 533] width 634 height 88
drag, startPoint x: 495, startPoint y: 542, endPoint x: 327, endPoint y: 469, distance: 183.2
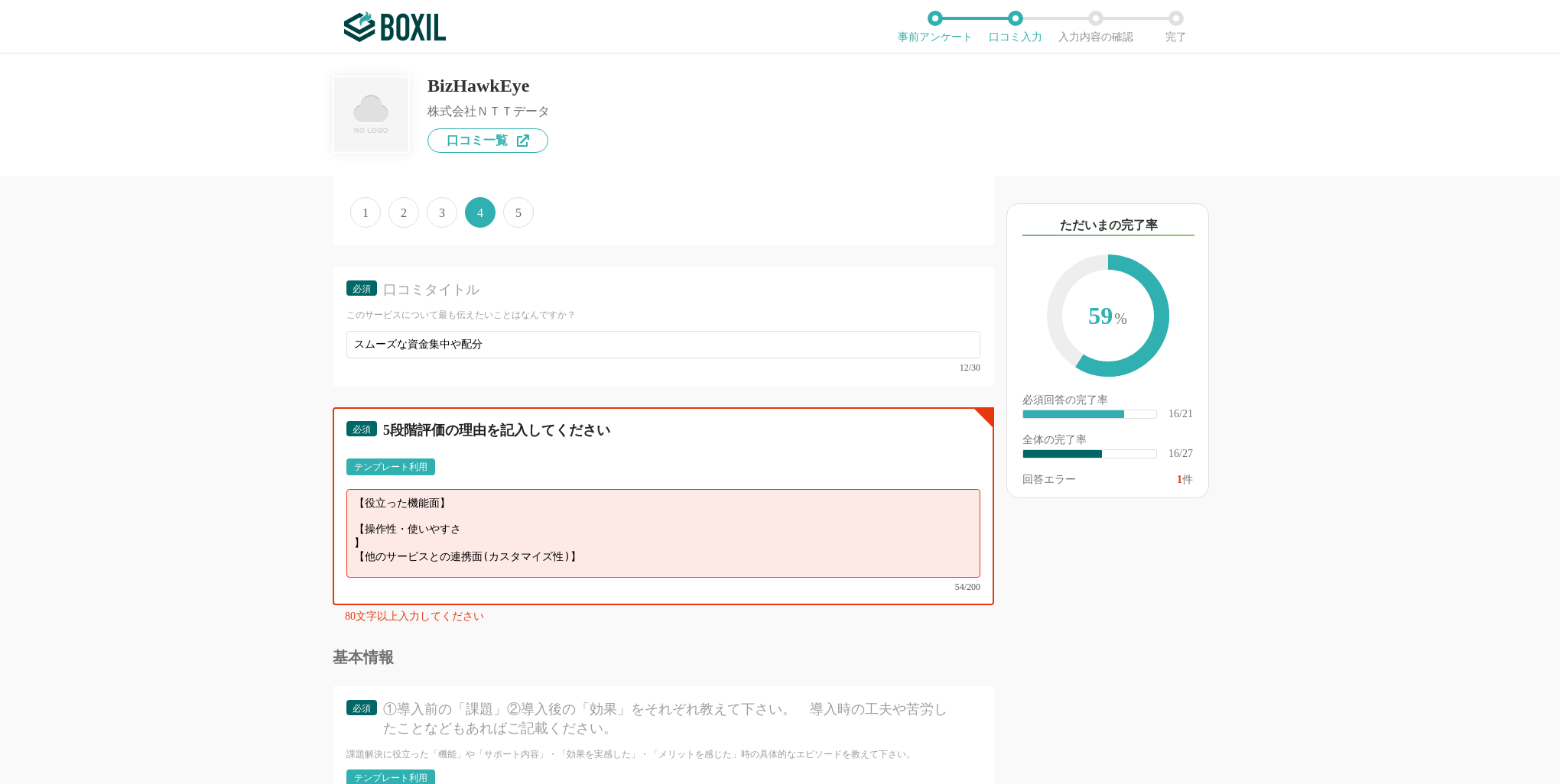
click at [327, 469] on div "他のサービス・ツールと連携していますか？ ※複数選択可 例：Slack、Salesforce 選択したサービス 未選択 必須 導入時に所属していた部署を選択し…" at bounding box center [611, 479] width 764 height 608
click at [559, 532] on textarea at bounding box center [663, 533] width 634 height 88
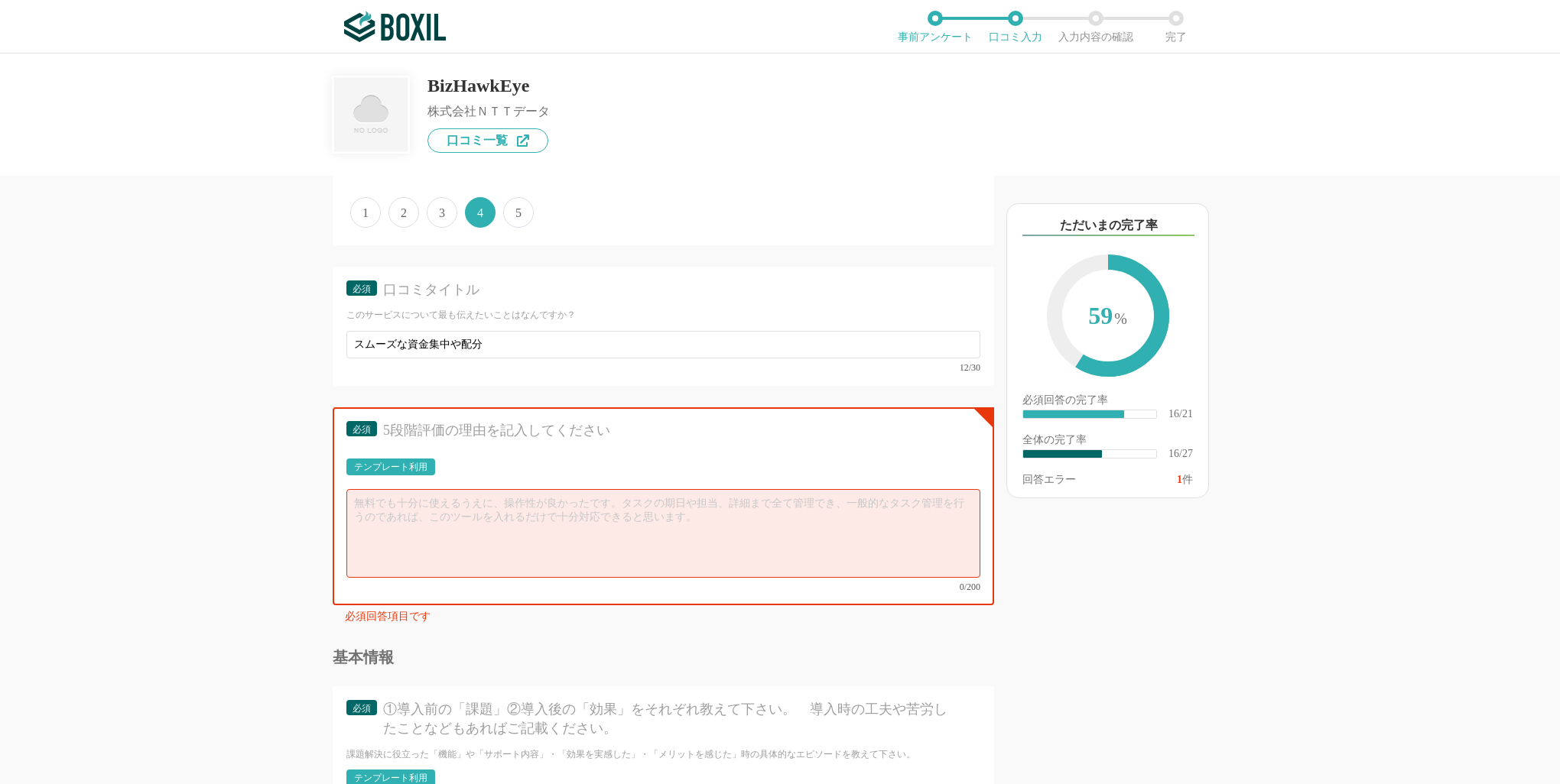
click at [545, 469] on div "テンプレート利用" at bounding box center [663, 472] width 634 height 26
click at [526, 500] on textarea at bounding box center [663, 533] width 634 height 88
type textarea "ね"
type textarea "価格に対して、資金集中・配分、入出金明細のダウンロード等多様な機能がついているため"
click at [875, 166] on div "BizHawkEye 株式会社ＮＴＴデータ 口コミ一覧" at bounding box center [780, 115] width 1560 height 122
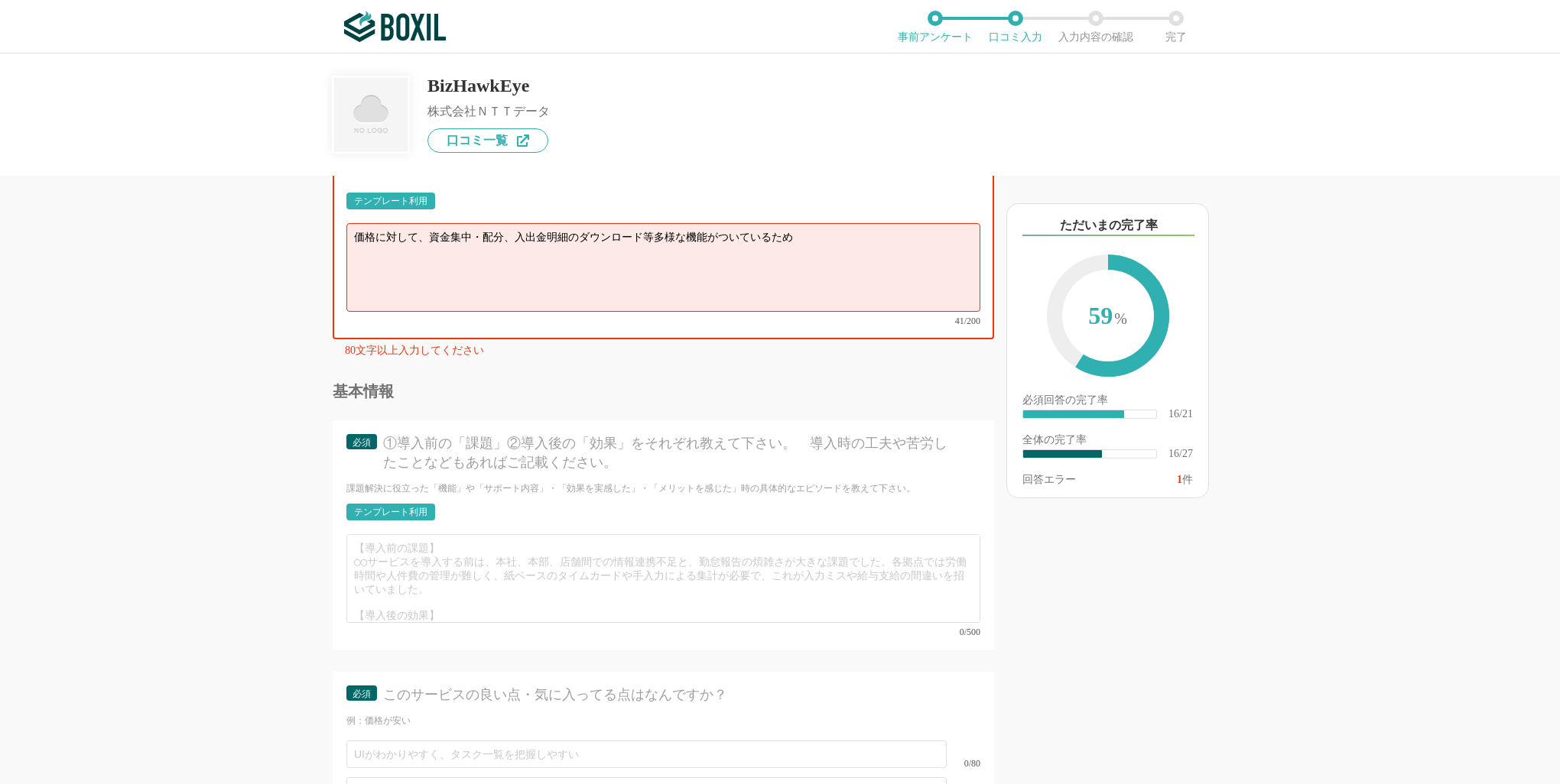
scroll to position [2761, 0]
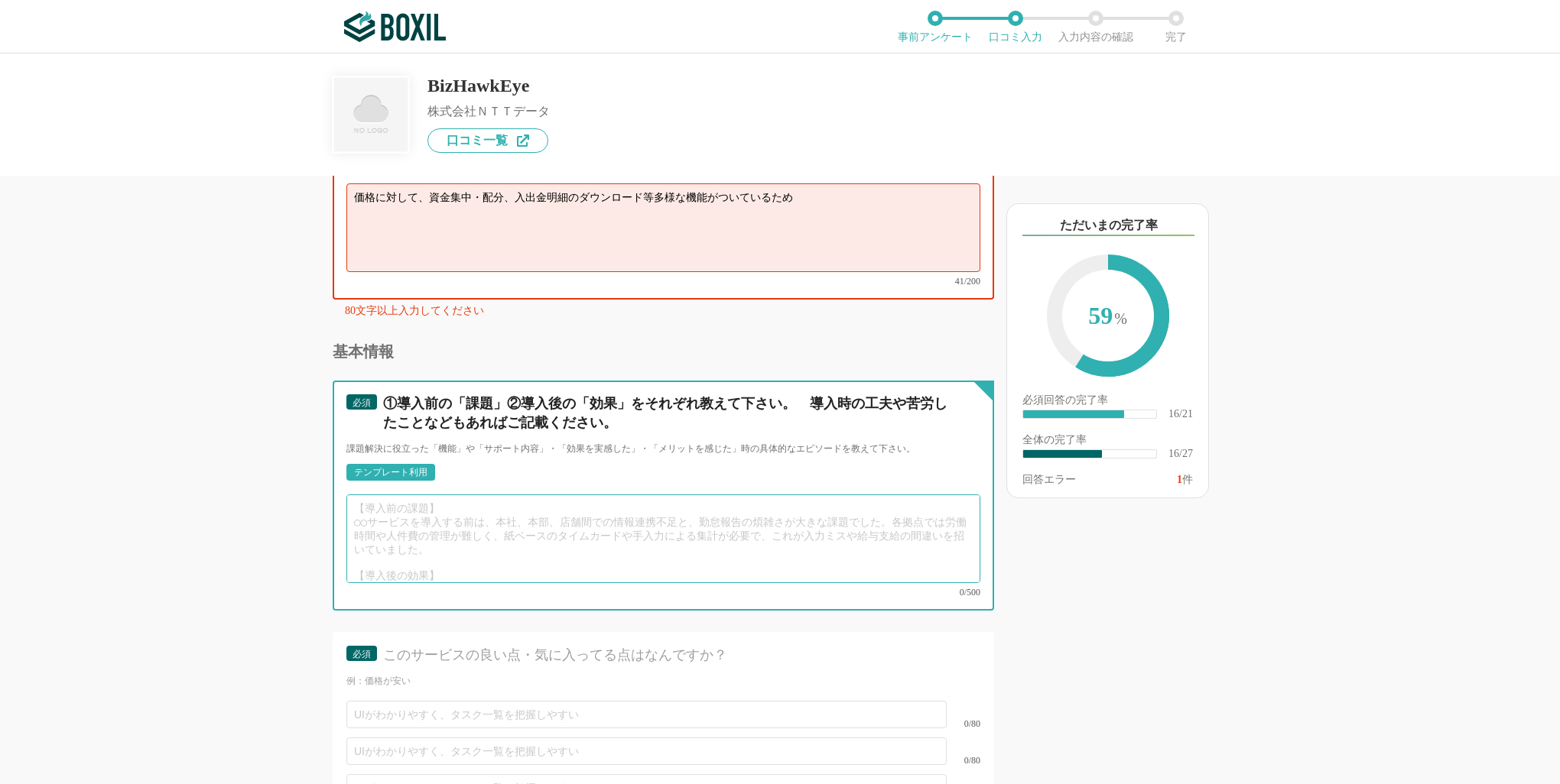
click at [498, 516] on textarea at bounding box center [663, 539] width 634 height 88
click at [444, 494] on textarea at bounding box center [663, 539] width 634 height 88
type textarea "【導入前の課題】 ・資金集中配分のマニュアル作業 ・テレワークの不可 ・資金の滞留 【導入後の課題】 ・資金集中配分の自動化 ・フレキシブルな勤務 ・親口座へ…"
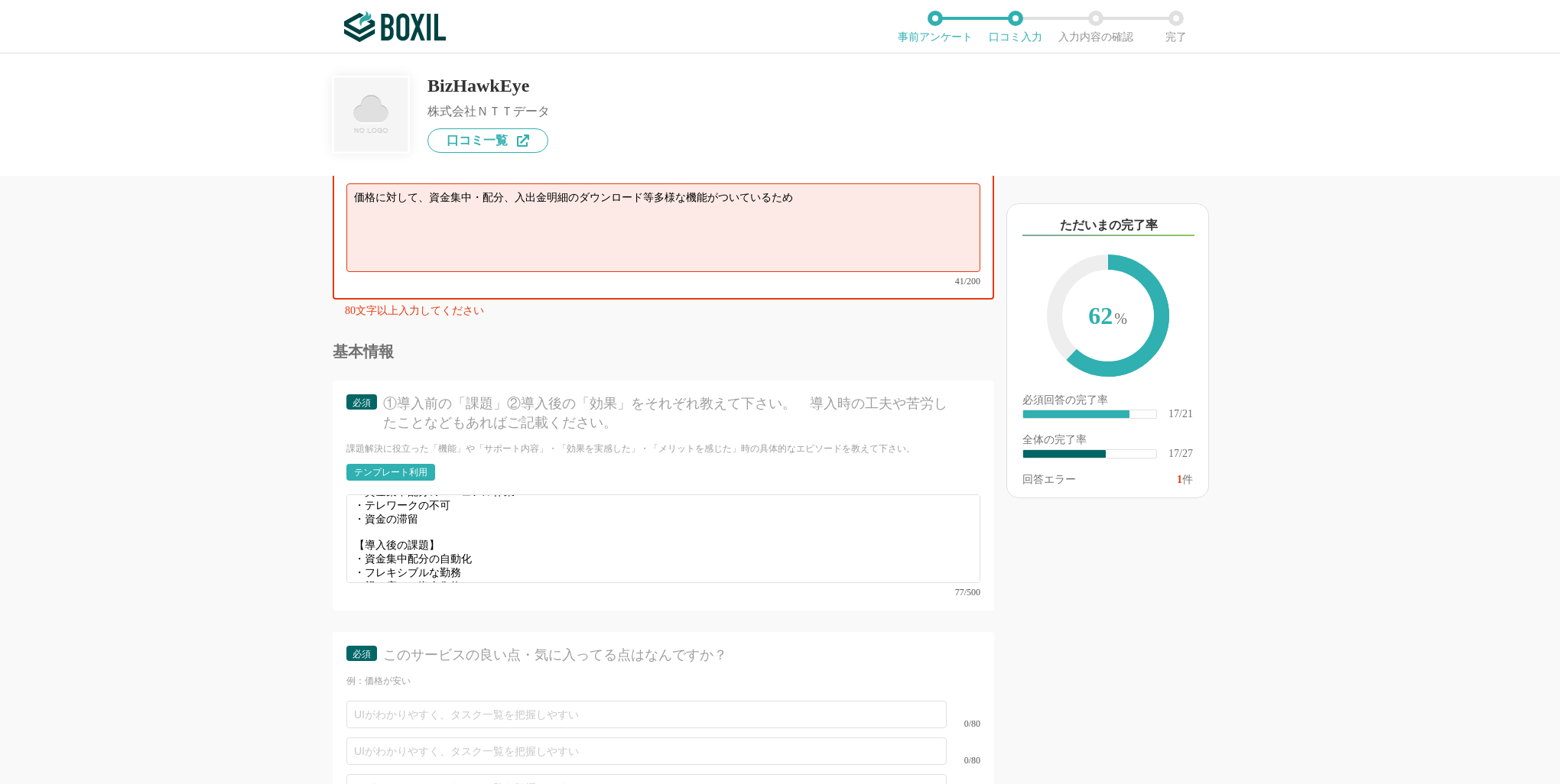
scroll to position [3143, 0]
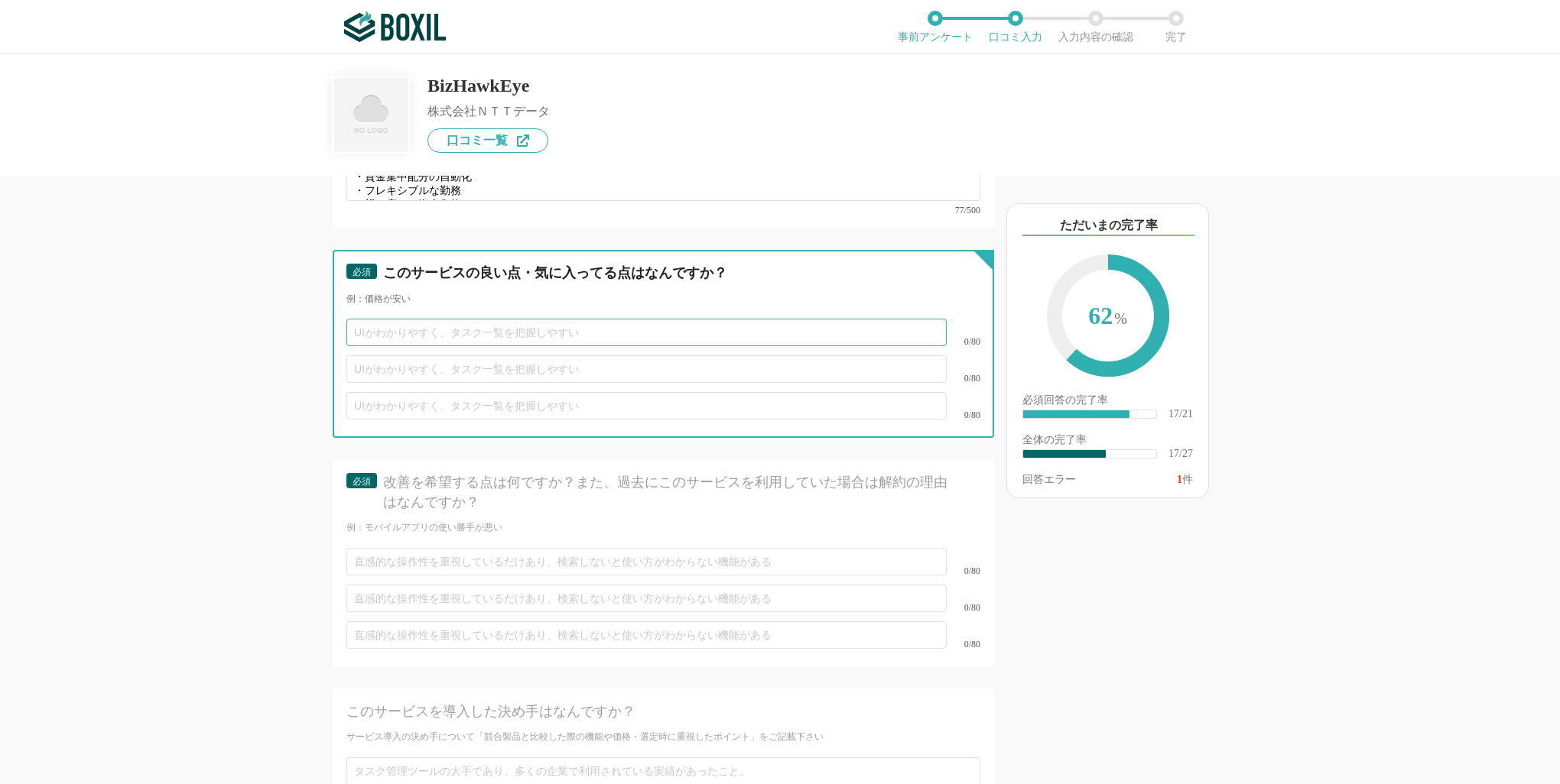
click at [732, 319] on input "text" at bounding box center [646, 332] width 600 height 27
type input "あ"
type input "価格が安い"
type input "し"
type input "資金効率の向上"
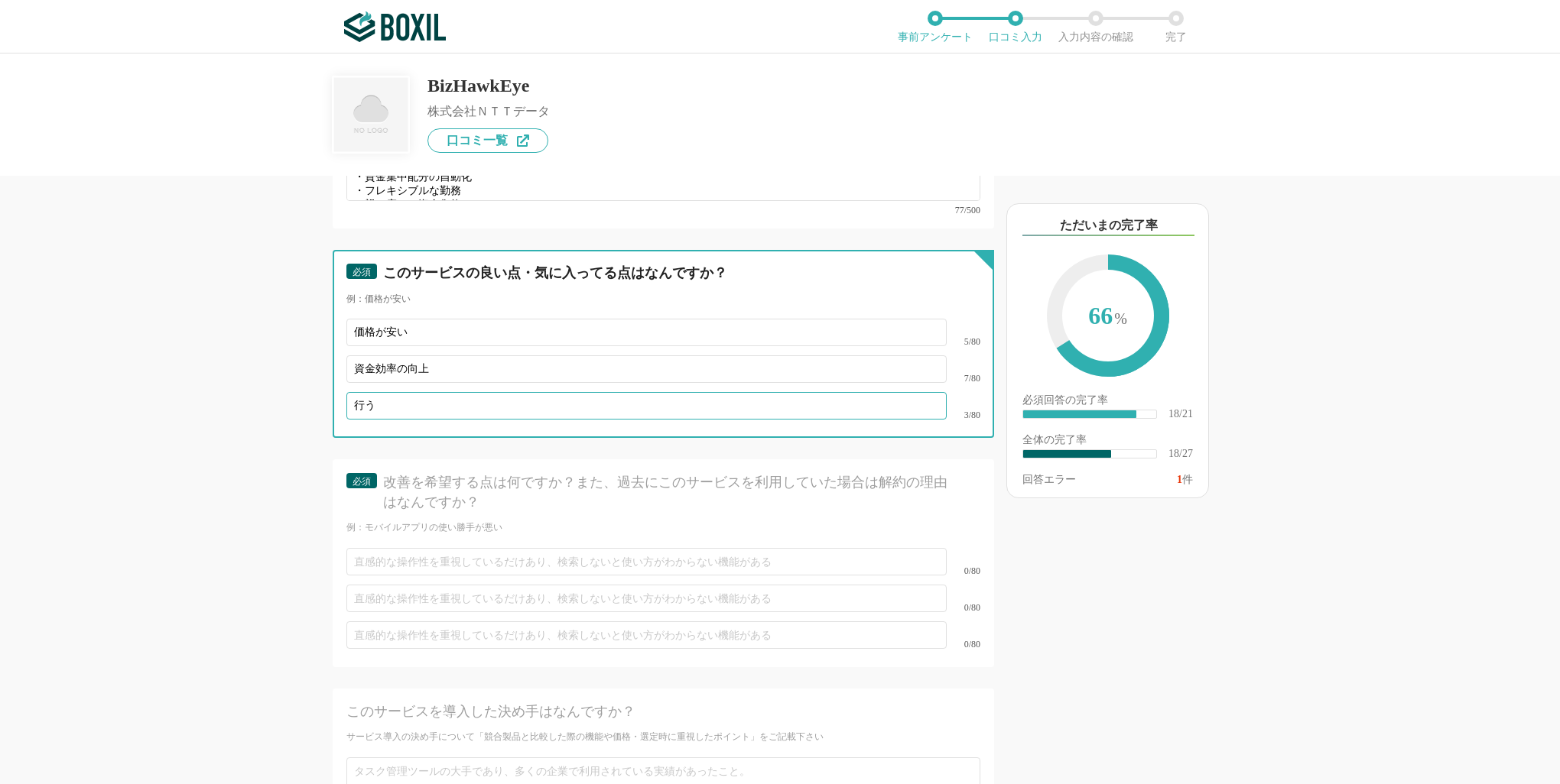
type input "行"
type input "業務の自動化"
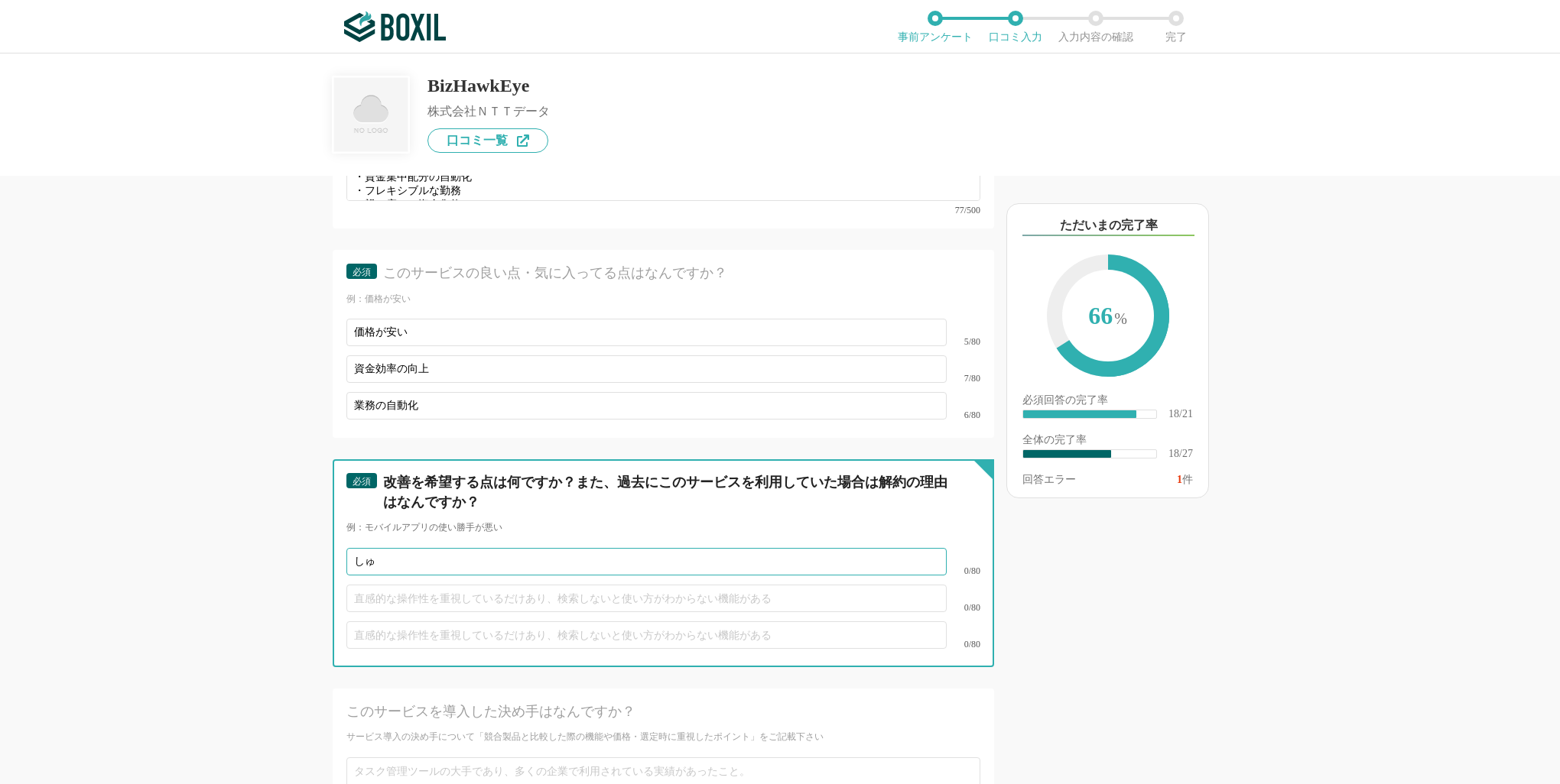
type input "し"
type input "業"
type input "で"
type input "入出金明細等のデータ抽出のカスタマイズ化"
click at [449, 585] on input "text" at bounding box center [646, 598] width 600 height 27
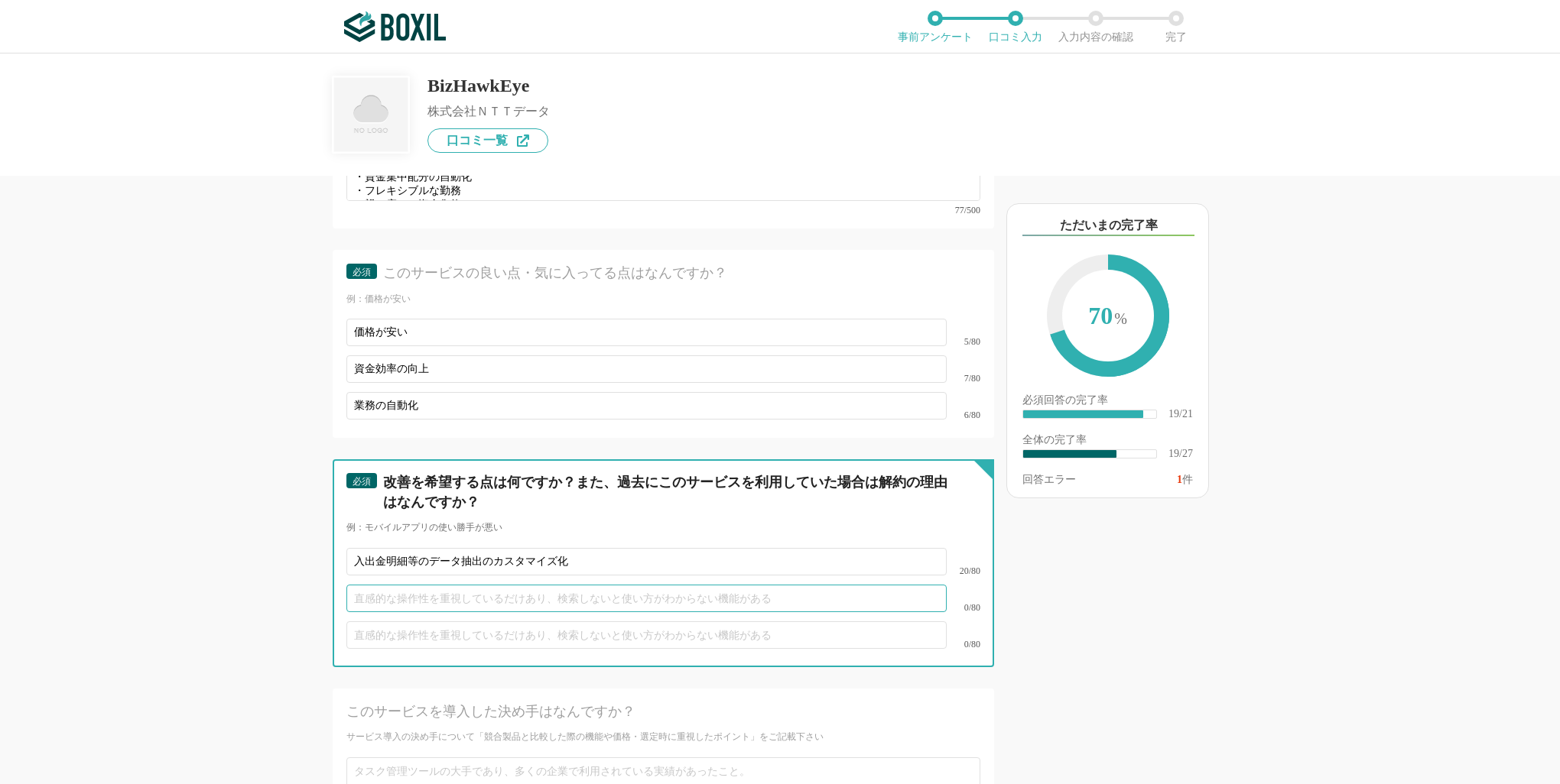
click at [447, 585] on input "text" at bounding box center [646, 598] width 600 height 27
type input "ｇ"
type input "り"
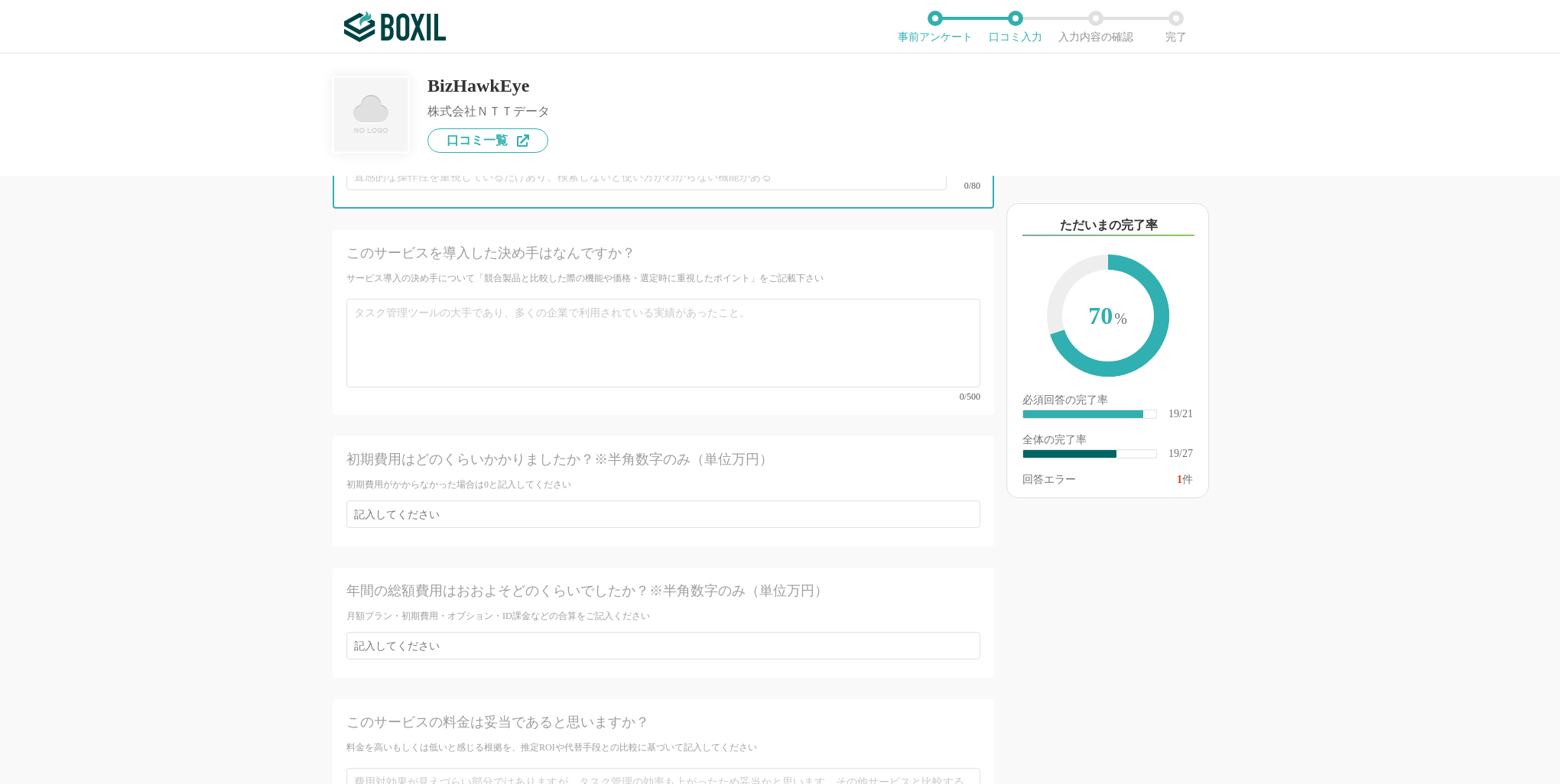
scroll to position [3907, 0]
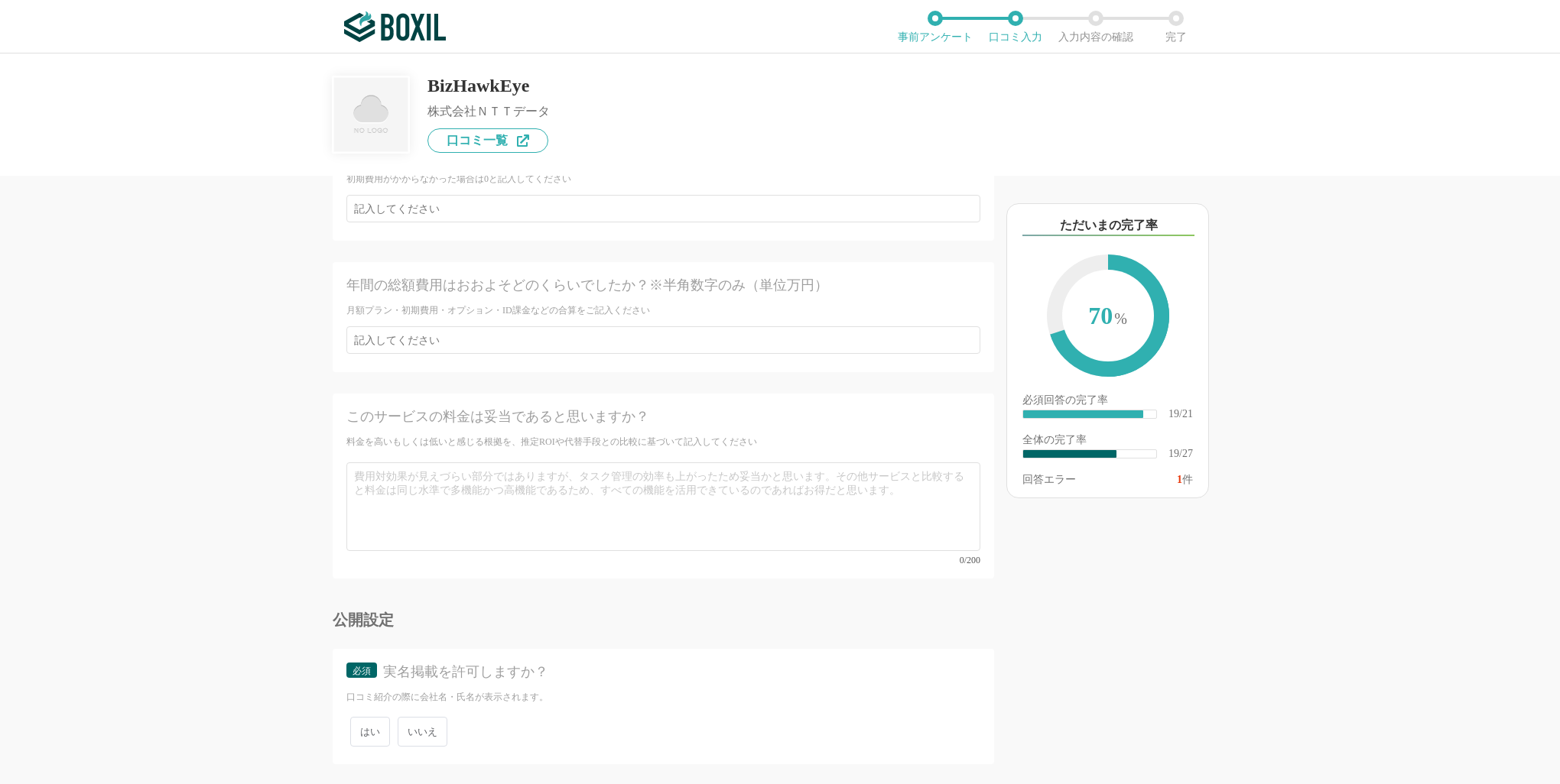
type input "グループファイナンスの機能"
click at [436, 717] on span "いいえ" at bounding box center [422, 732] width 50 height 30
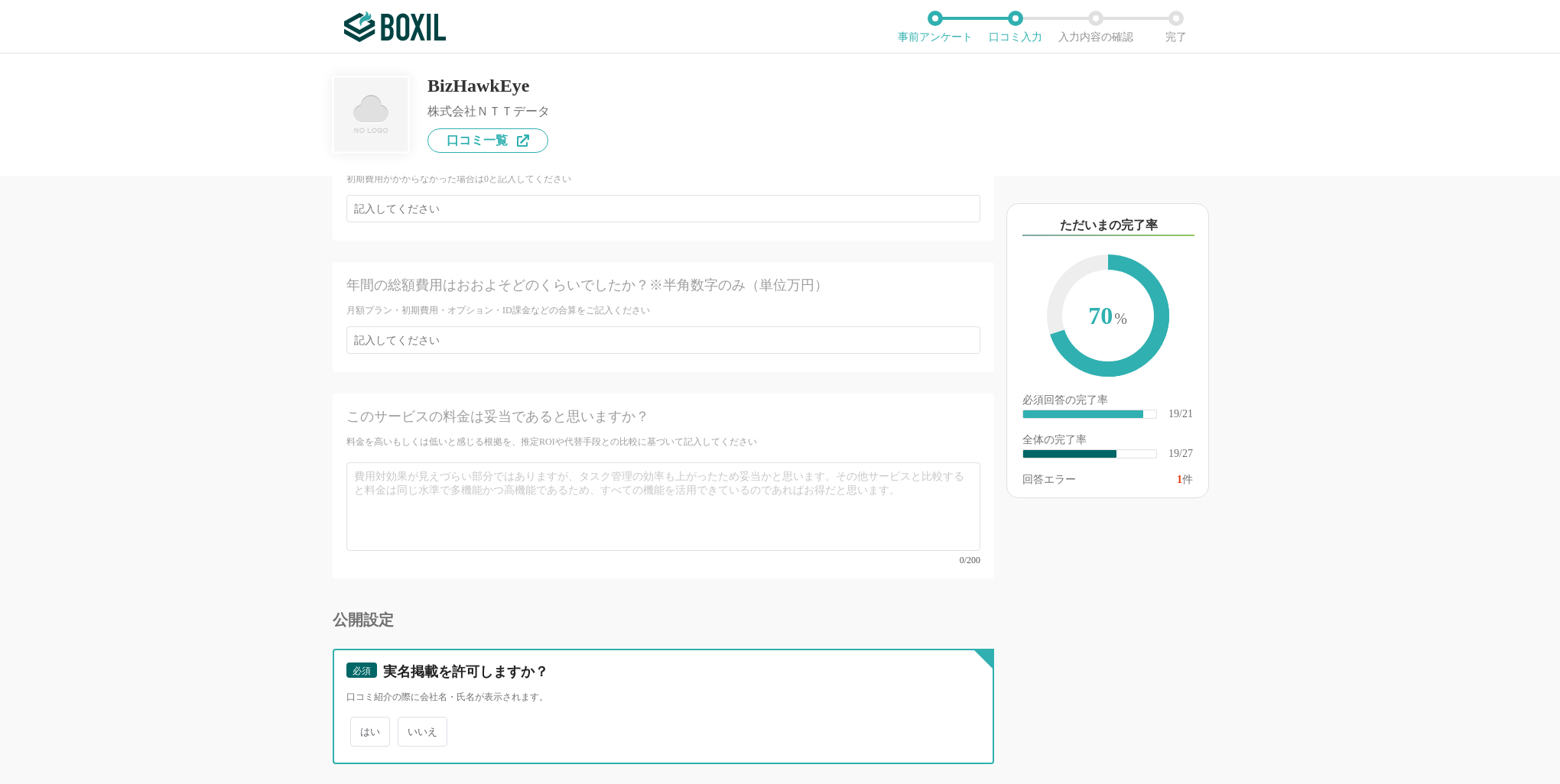
click at [412, 719] on input "いいえ" at bounding box center [406, 724] width 10 height 10
radio input "true"
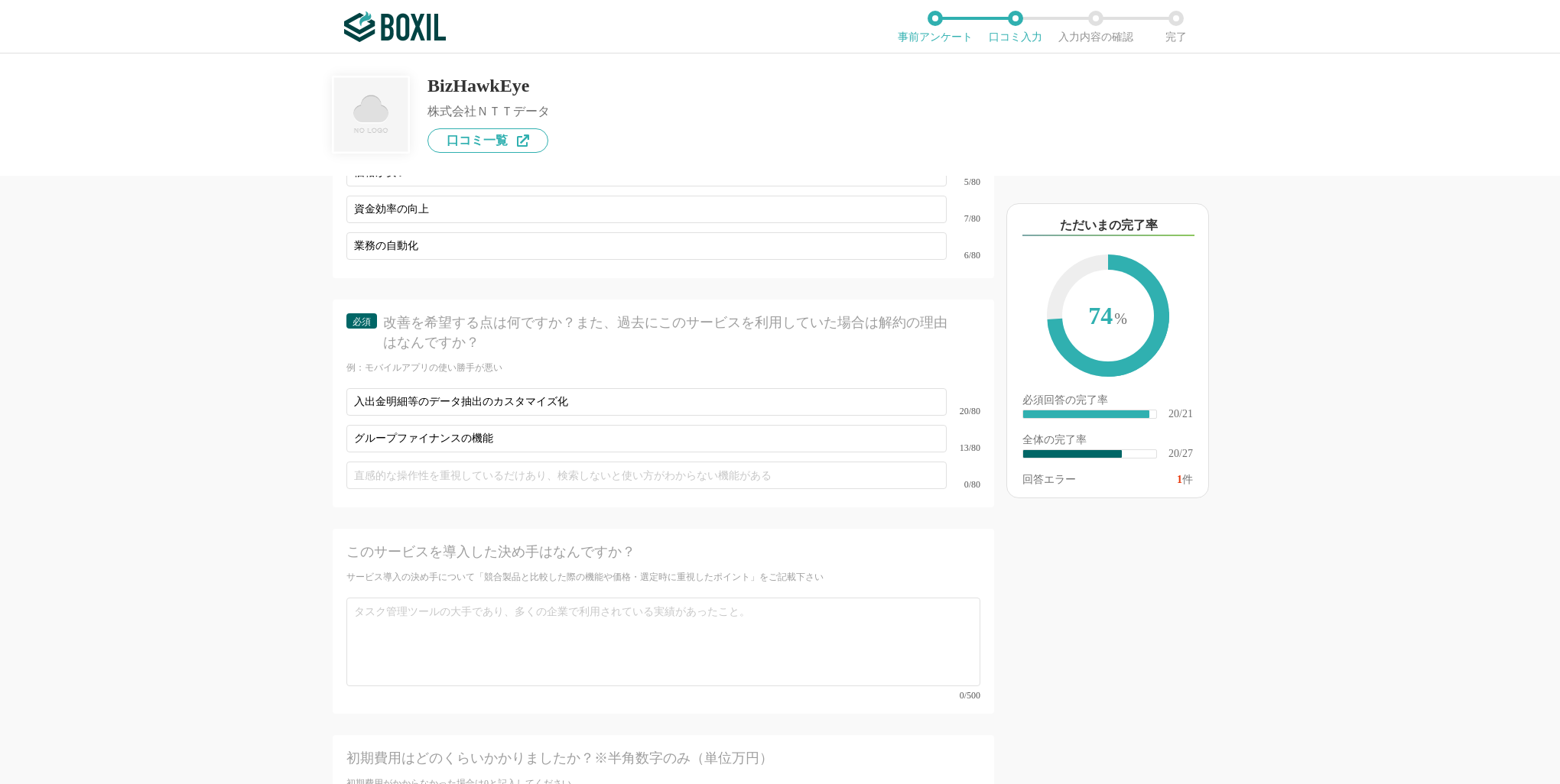
scroll to position [3143, 0]
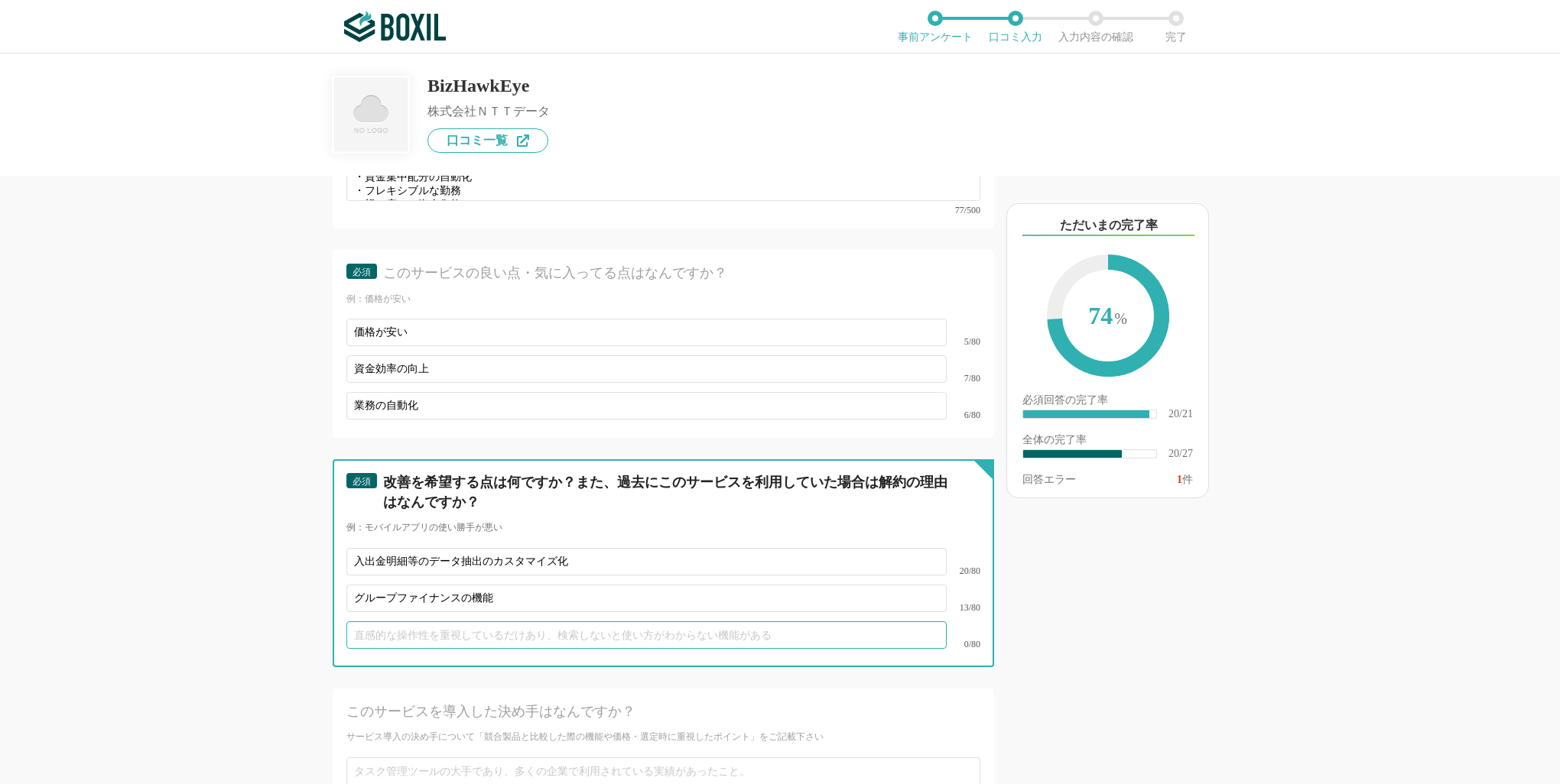
click at [529, 621] on input "text" at bounding box center [646, 635] width 600 height 27
type input "登録作業のカスタマイズ化"
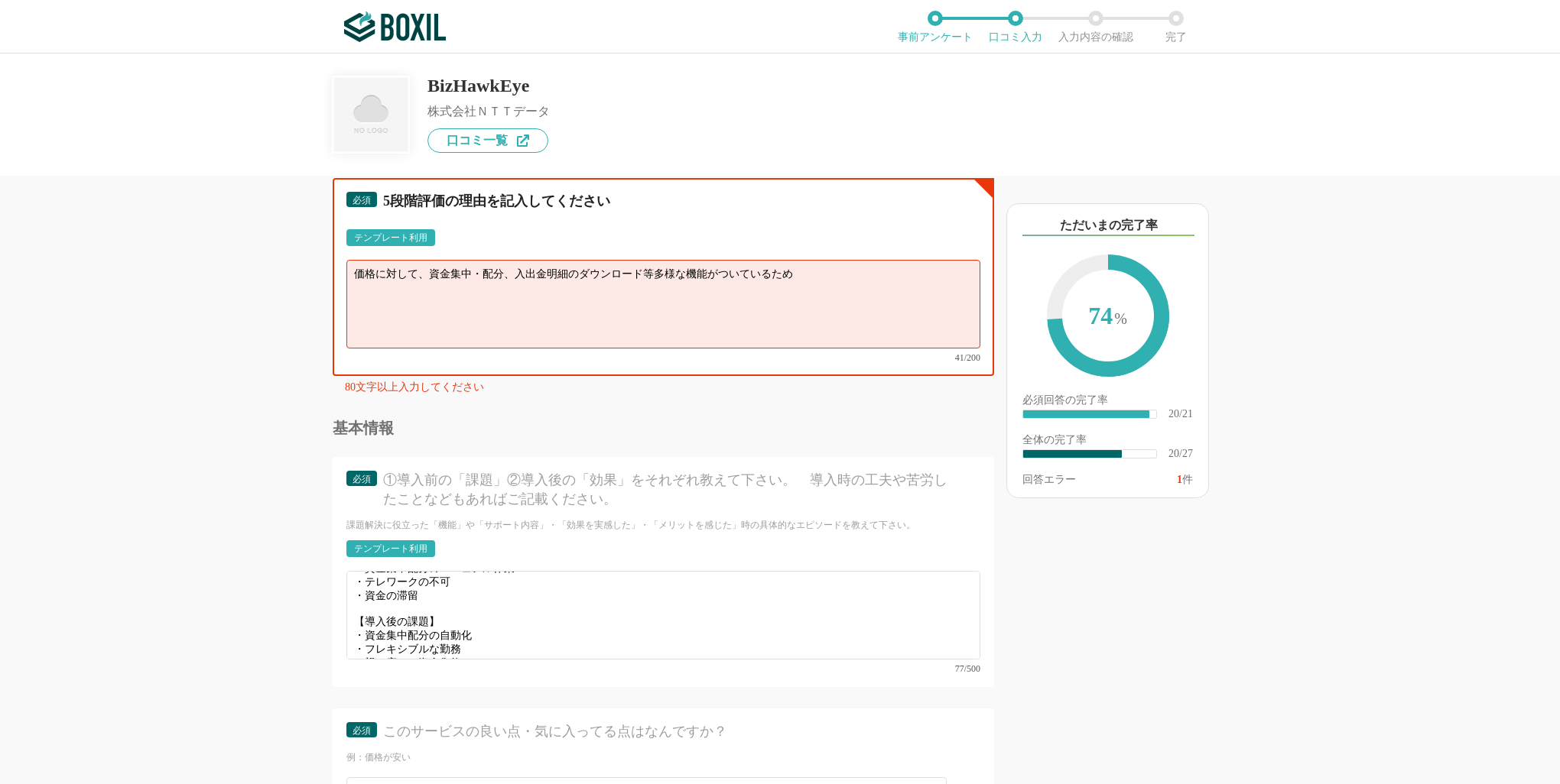
click at [674, 268] on textarea "価格に対して、資金集中・配分、入出金明細のダウンロード等多様な機能がついているため" at bounding box center [663, 305] width 634 height 88
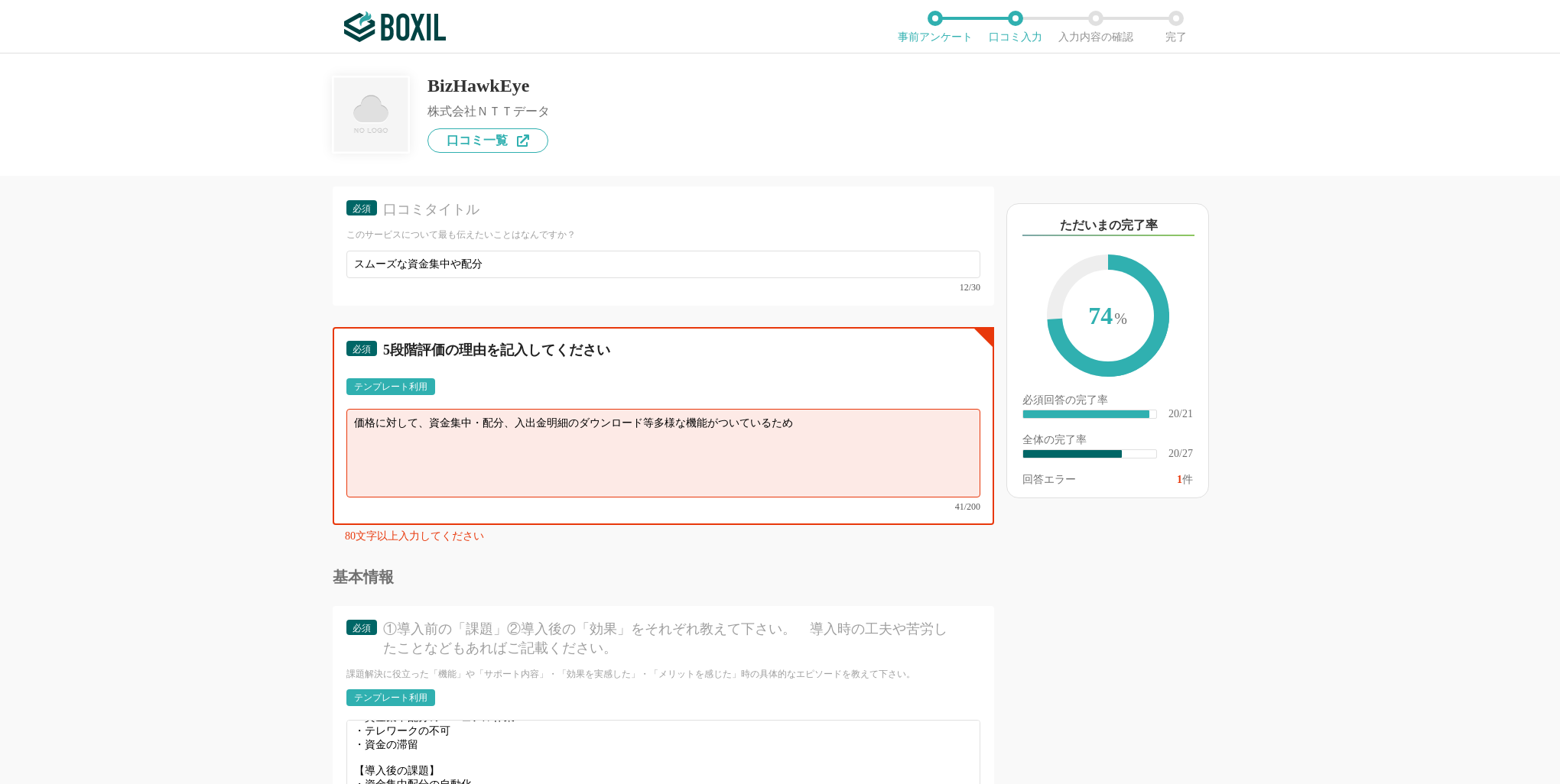
scroll to position [2532, 0]
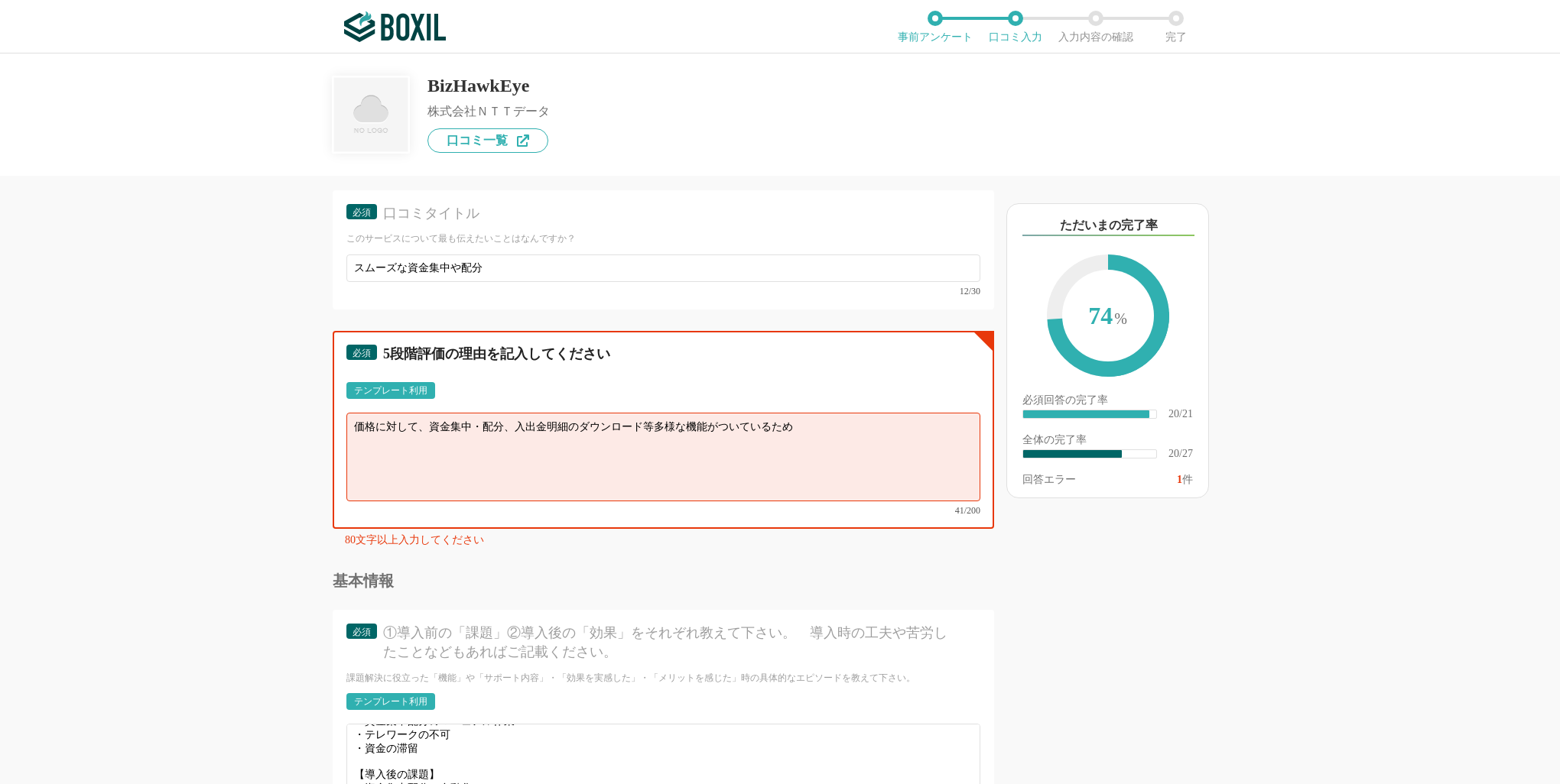
click at [815, 416] on textarea "価格に対して、資金集中・配分、入出金明細のダウンロード等多様な機能がついているため" at bounding box center [663, 457] width 634 height 88
drag, startPoint x: 429, startPoint y: 417, endPoint x: 334, endPoint y: 416, distance: 95.0
click at [334, 416] on div "必須 5段階評価の理由を記入してください テンプレート利用 ፠テンプレート文言が変更されてない箇所がある、または使用できないテキスト（記号）が含まれています。…" at bounding box center [663, 430] width 661 height 198
click at [817, 431] on textarea "・資金集中・配分、入出金明細のダウンロード等多様な機能がついているため" at bounding box center [663, 457] width 634 height 88
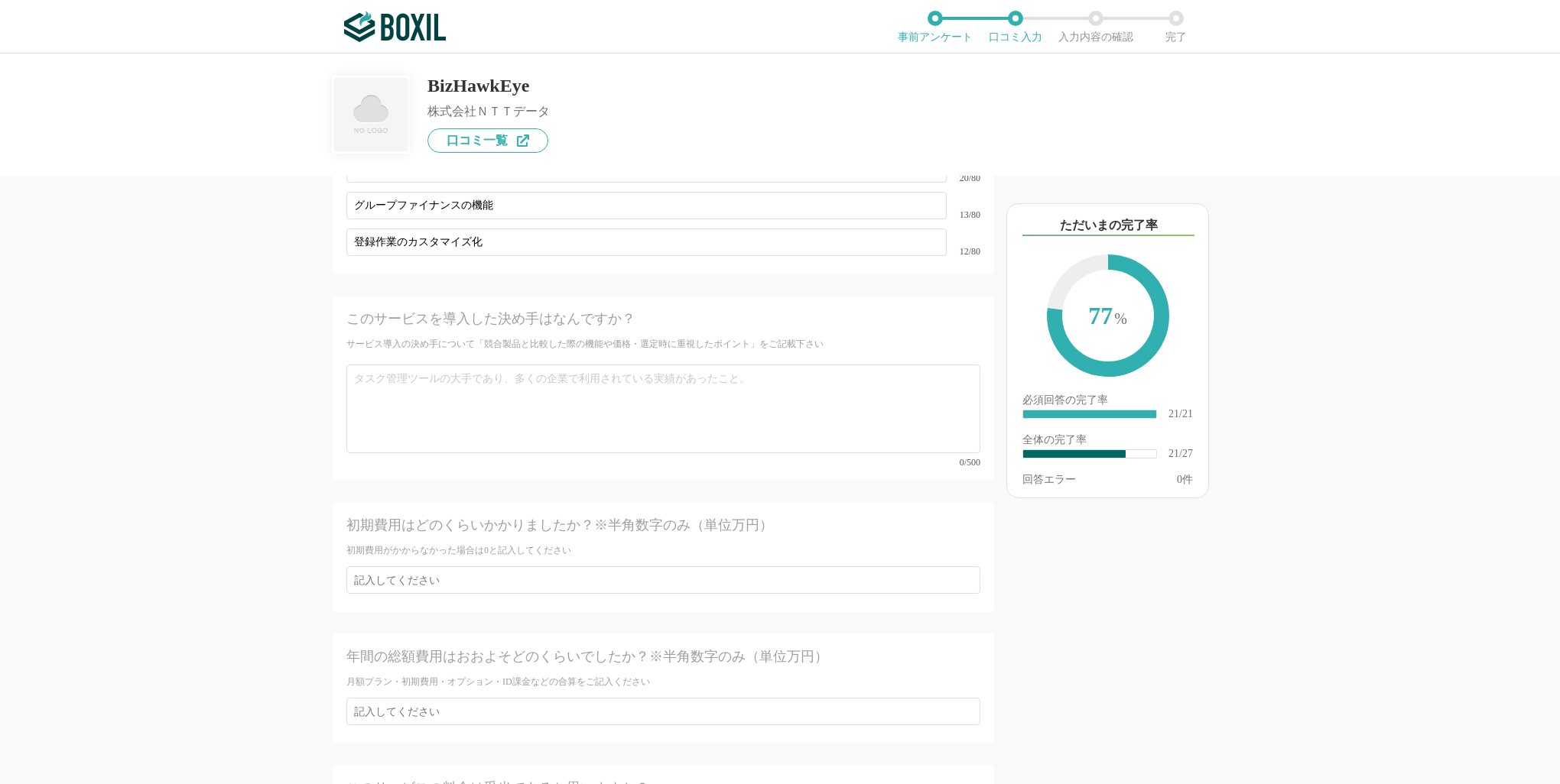
scroll to position [3896, 0]
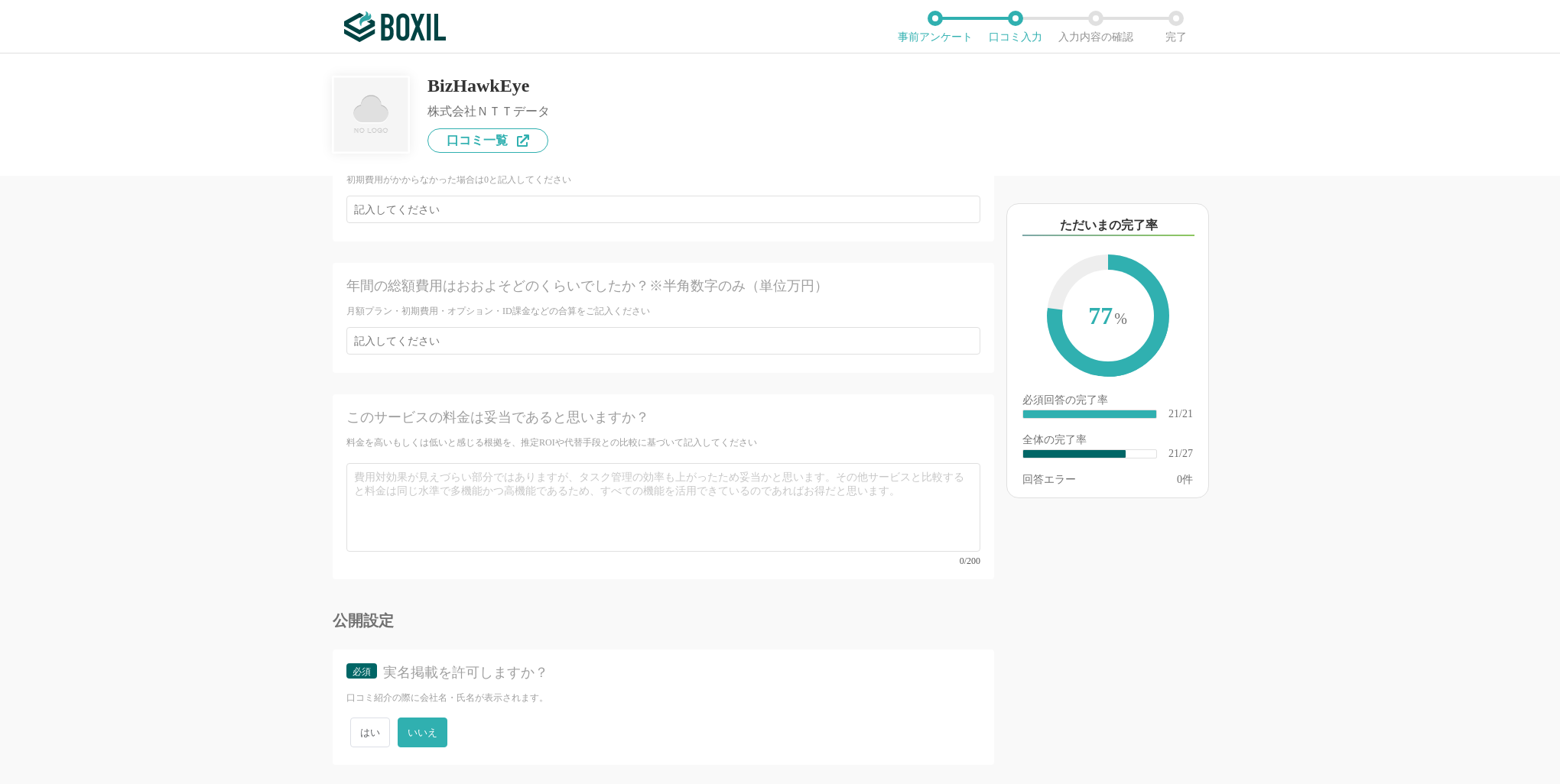
type textarea "・資金集中・配分、入出金明細のダウンロード等多様な機能がついているため。 ・価格が安価で、コスパが良い。 ・端末ベースのシステムではないため、テレワーク等がし…"
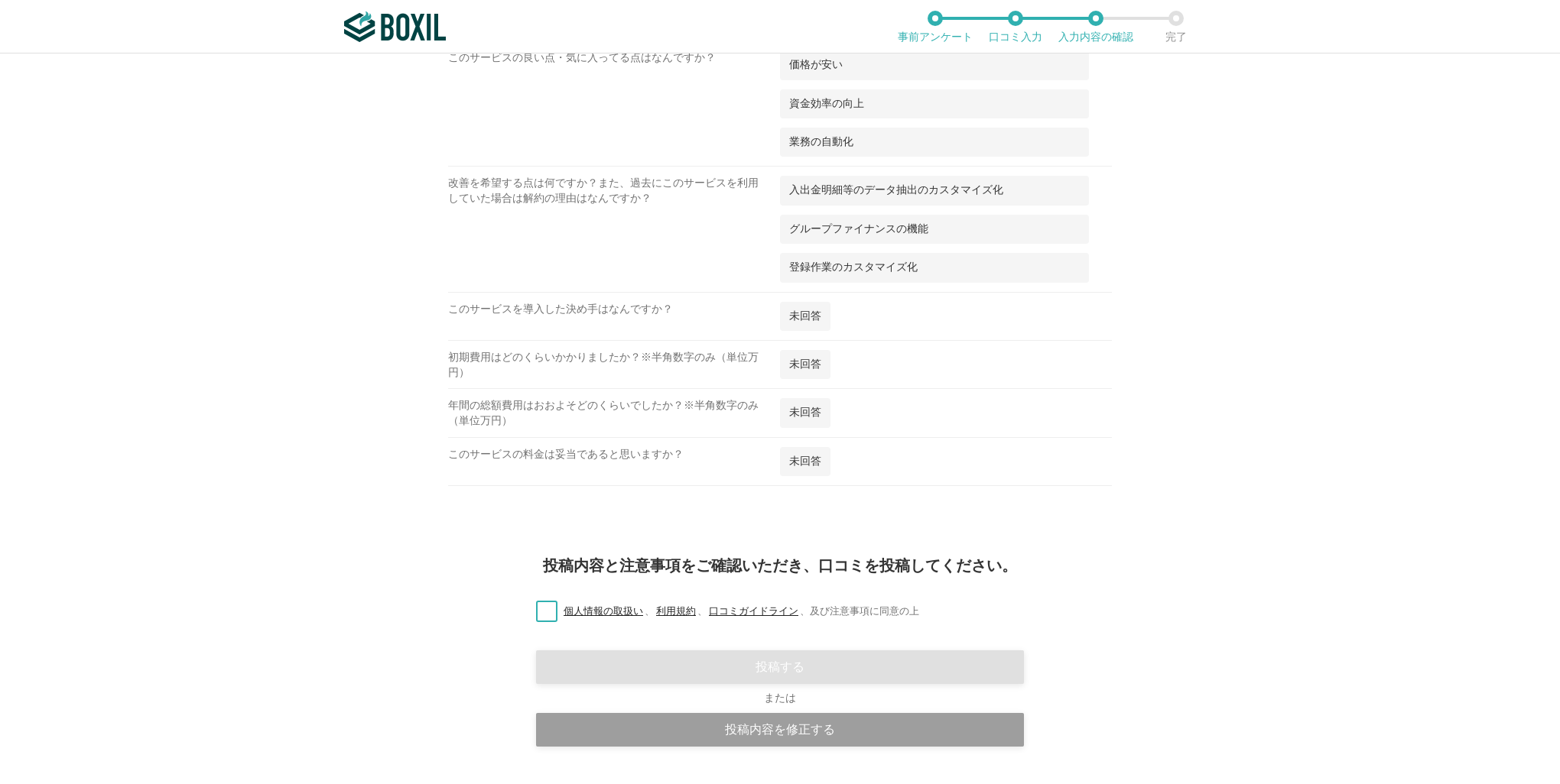
scroll to position [1625, 0]
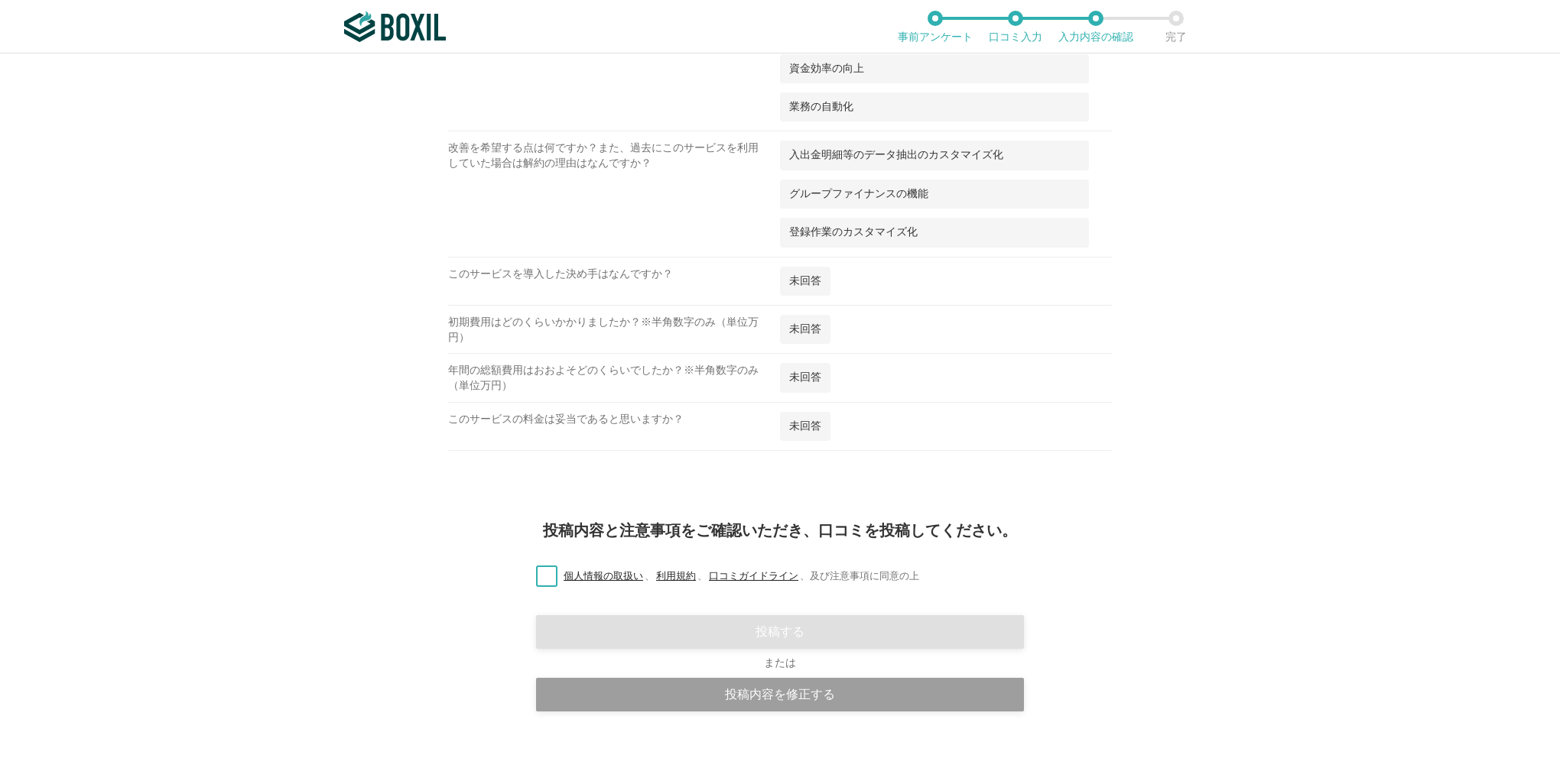
click at [547, 571] on label "個人情報の取扱い 、 利用規約 、 口コミガイドライン 、 及び注意事項に同意の上" at bounding box center [721, 576] width 395 height 16
click at [0, 0] on input "個人情報の取扱い 、 利用規約 、 口コミガイドライン 、 及び注意事項に同意の上" at bounding box center [0, 0] width 0 height 0
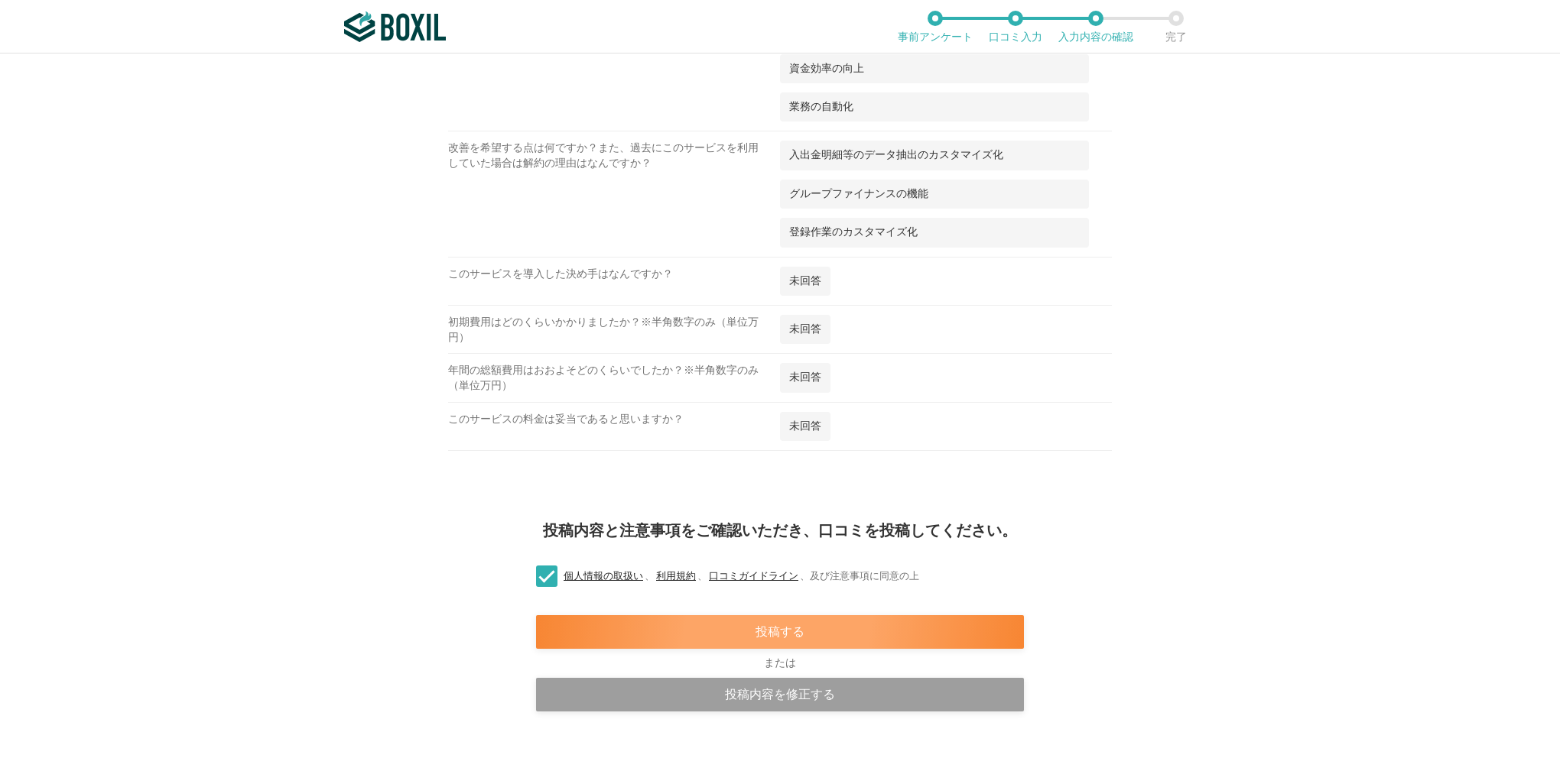
click at [694, 616] on div "投稿する" at bounding box center [780, 633] width 488 height 34
